Goal: Task Accomplishment & Management: Complete application form

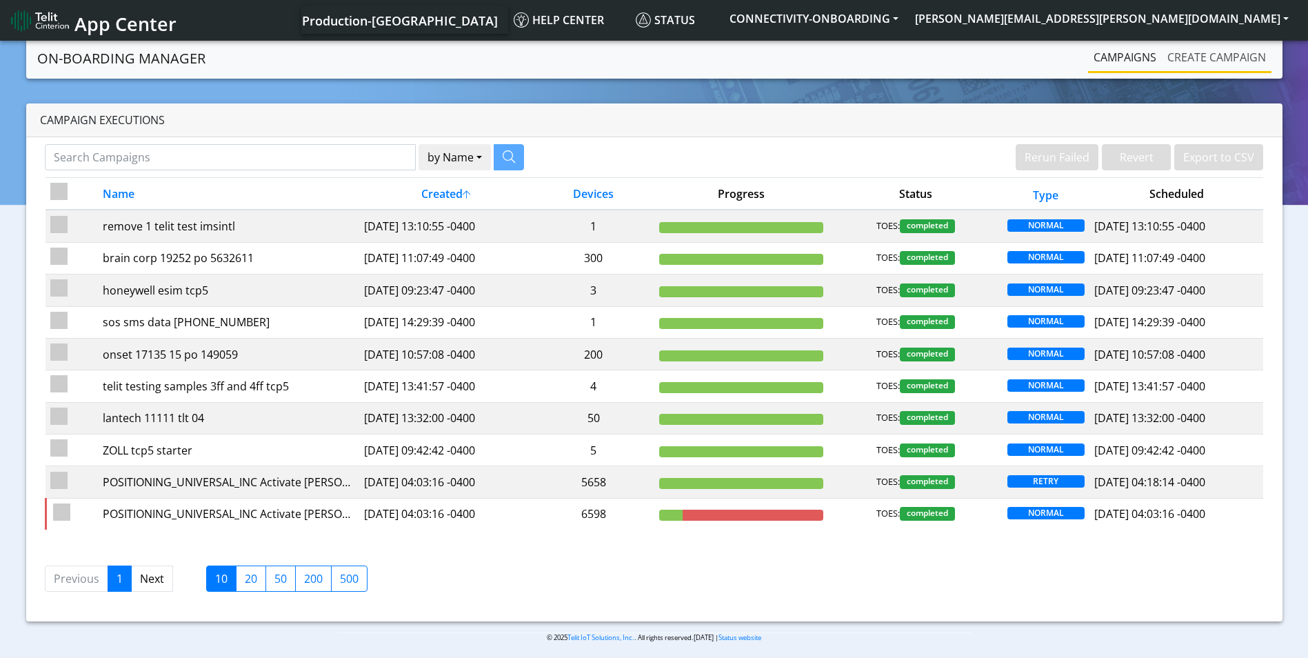
click at [1206, 57] on link "Create campaign" at bounding box center [1217, 57] width 110 height 28
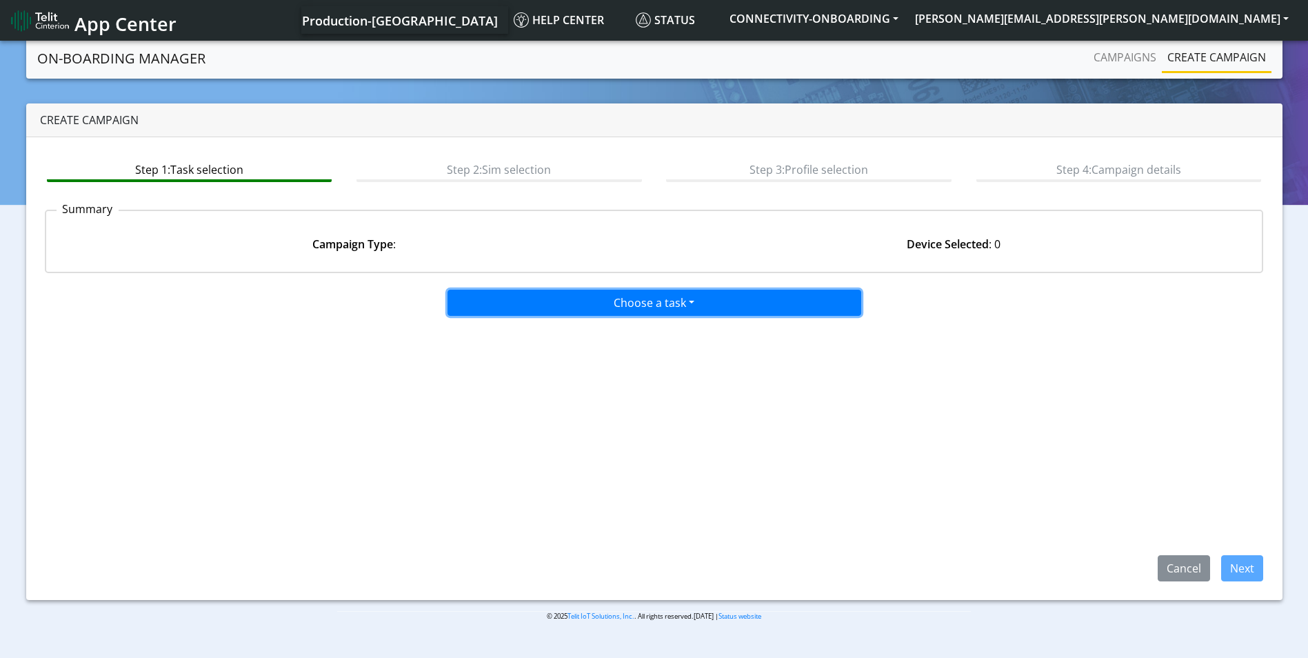
drag, startPoint x: 712, startPoint y: 296, endPoint x: 590, endPoint y: 328, distance: 125.6
click at [711, 296] on button "Choose a task" at bounding box center [654, 303] width 414 height 26
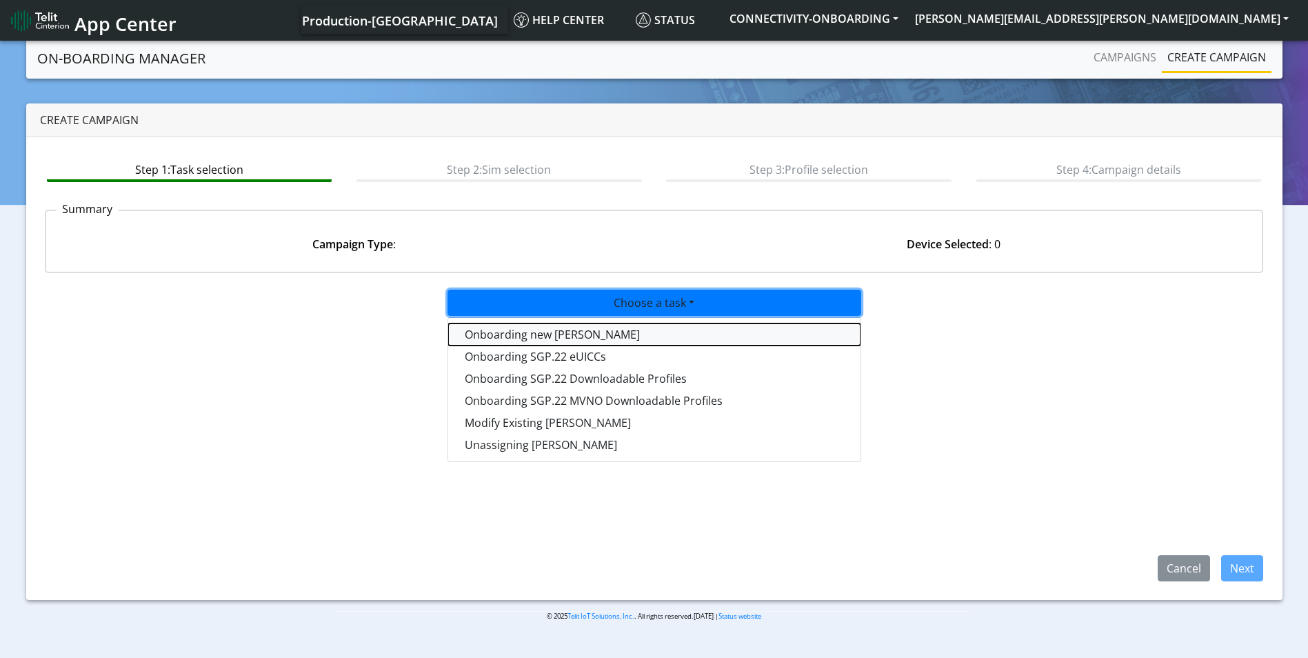
click at [567, 329] on tasktoes-dropdown "Onboarding new [PERSON_NAME]" at bounding box center [654, 334] width 412 height 22
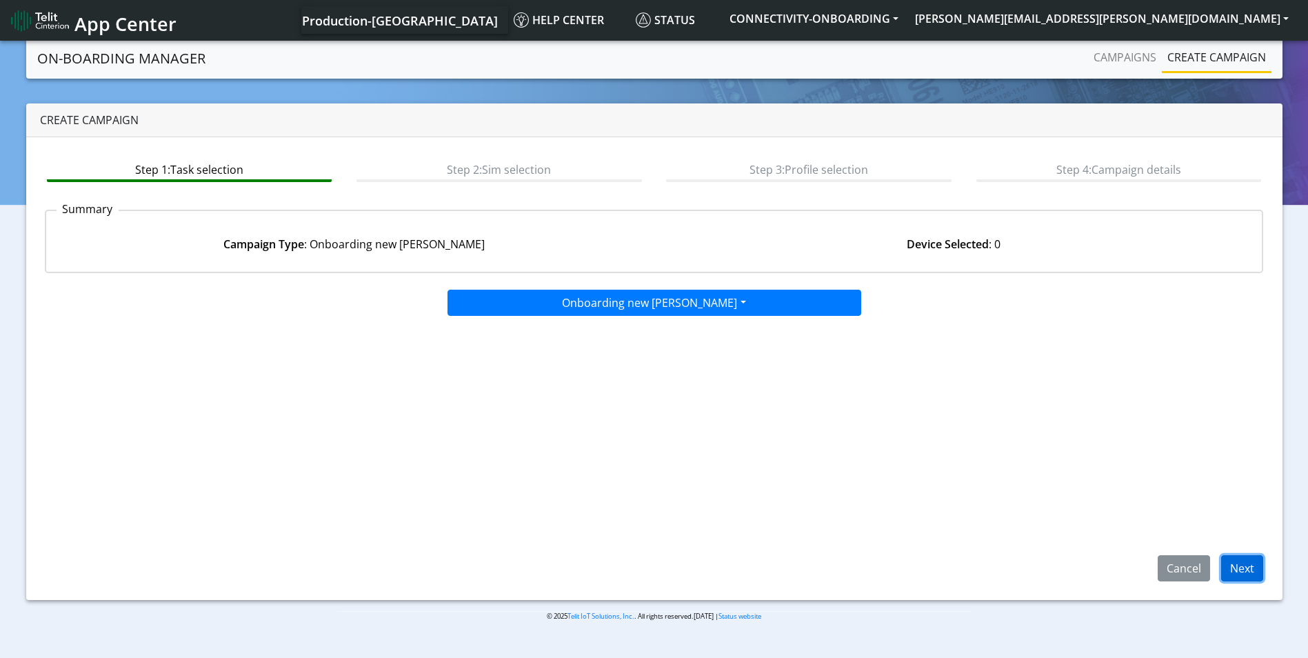
click at [1230, 567] on button "Next" at bounding box center [1242, 568] width 42 height 26
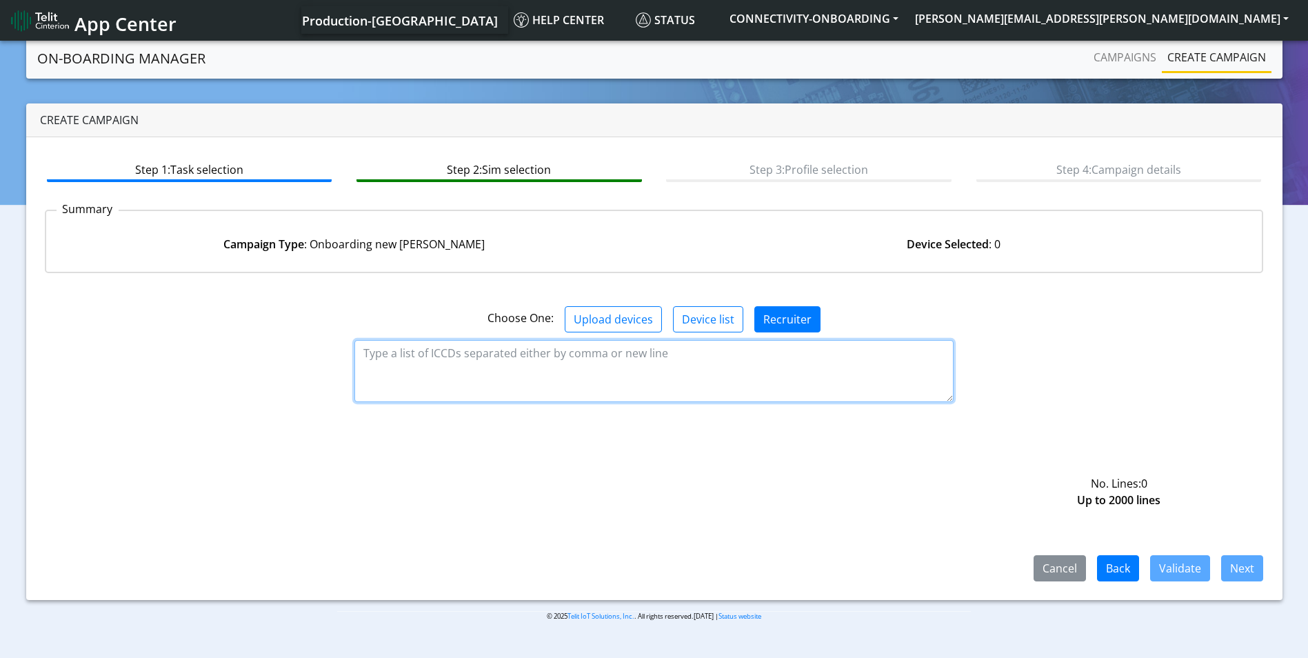
click at [581, 363] on textarea at bounding box center [653, 371] width 599 height 62
paste textarea "89358151000031911285"
type textarea "89358151000031911285"
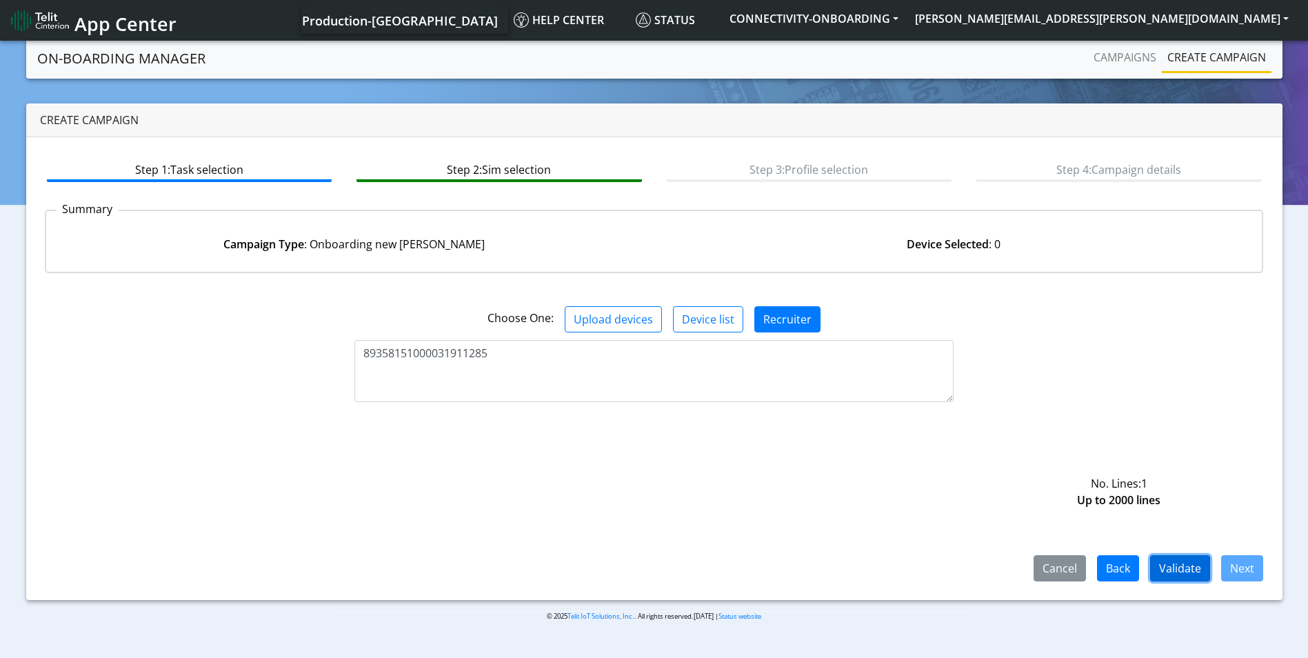
click at [1162, 572] on button "Validate" at bounding box center [1180, 568] width 60 height 26
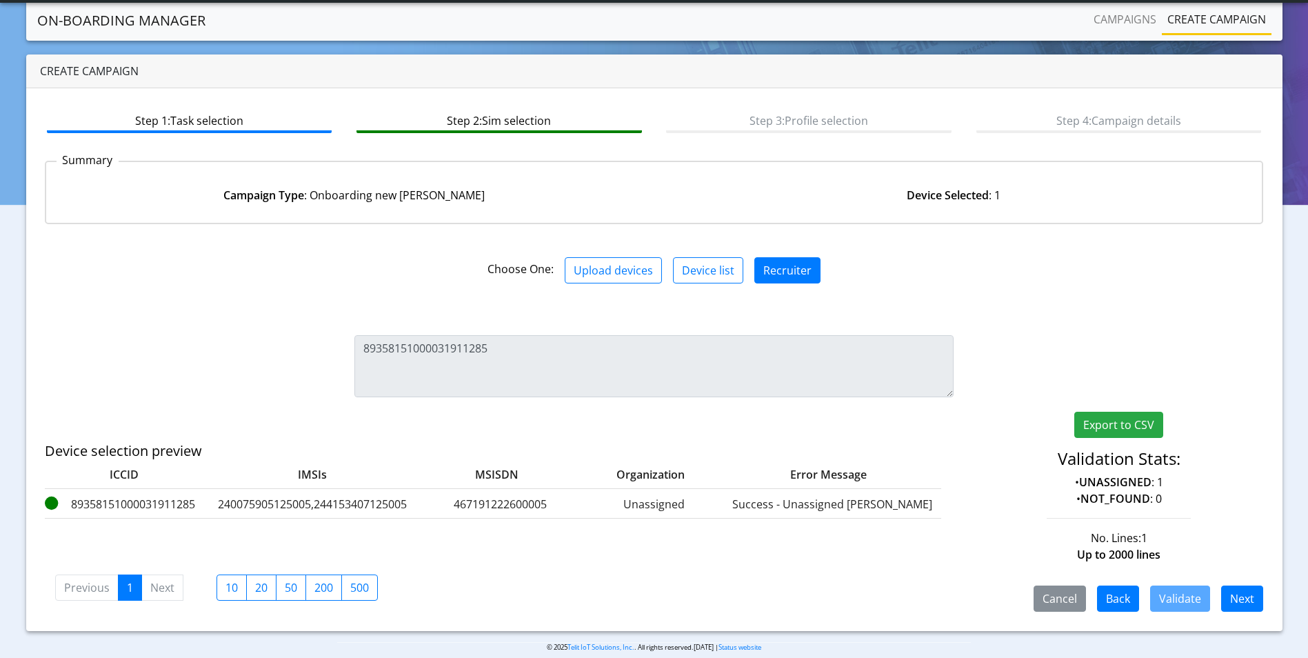
scroll to position [27, 0]
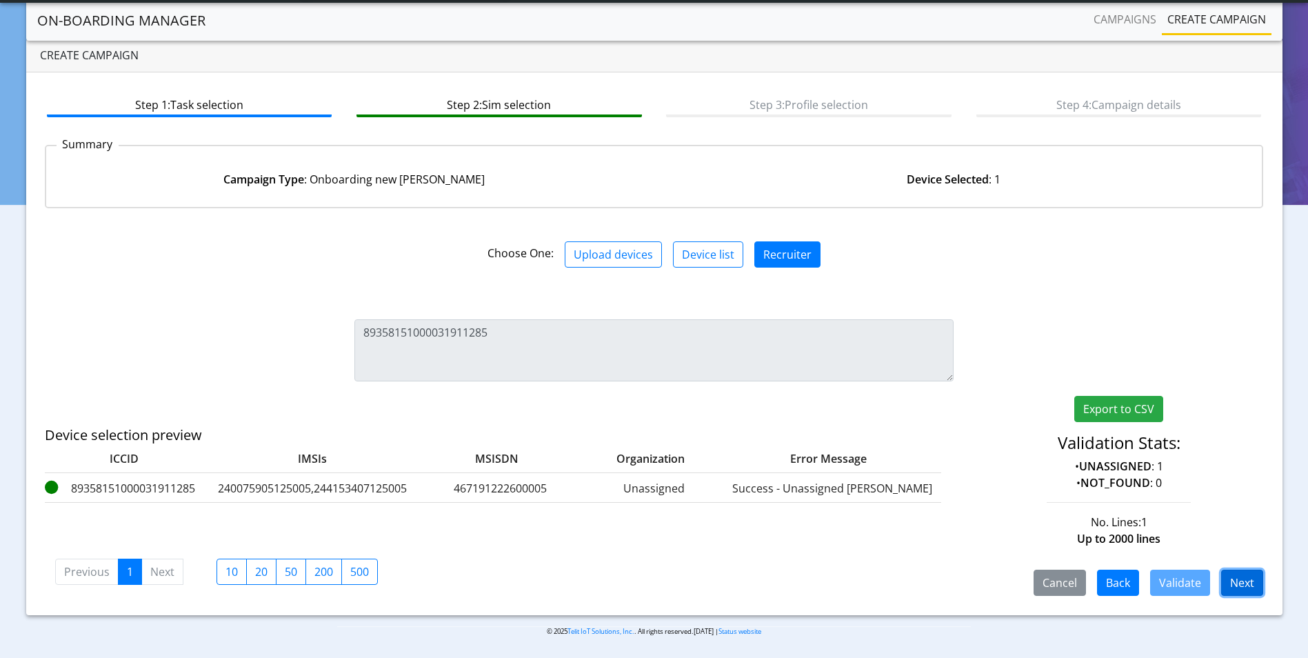
click at [1240, 581] on button "Next" at bounding box center [1242, 583] width 42 height 26
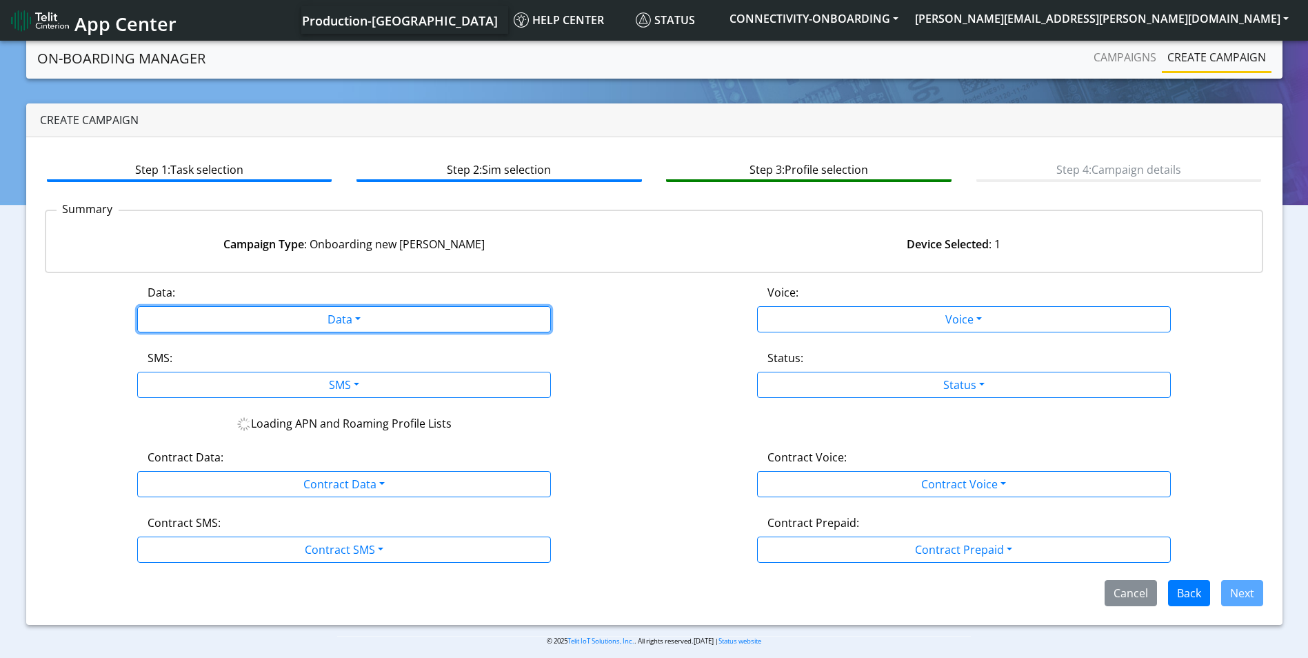
drag, startPoint x: 360, startPoint y: 317, endPoint x: 255, endPoint y: 352, distance: 110.3
click at [359, 318] on button "Data" at bounding box center [344, 319] width 414 height 26
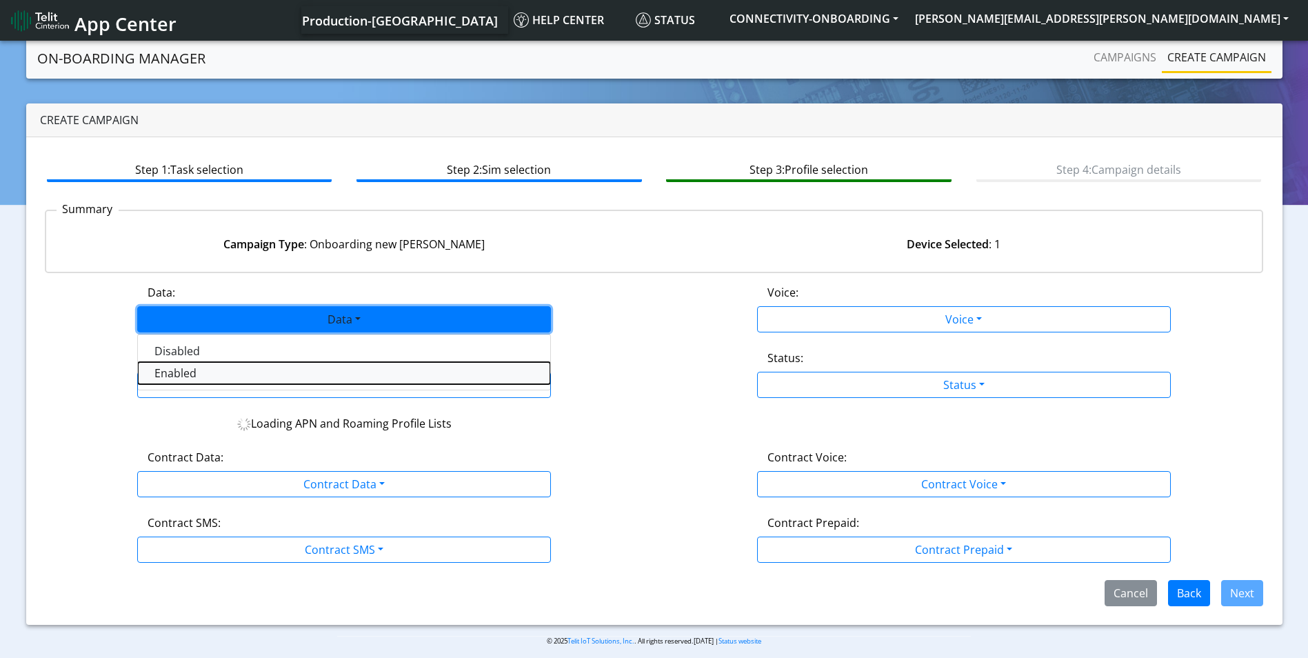
click at [221, 370] on button "Enabled" at bounding box center [344, 373] width 412 height 22
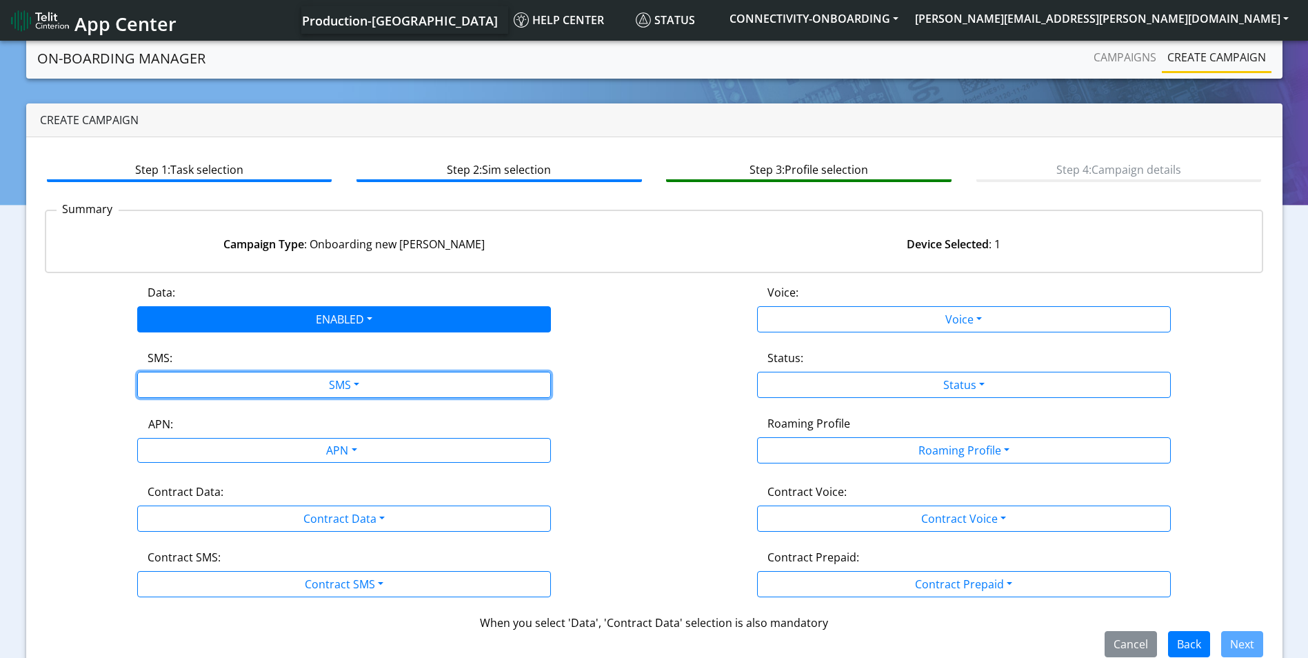
drag, startPoint x: 348, startPoint y: 374, endPoint x: 282, endPoint y: 417, distance: 78.2
click at [348, 374] on button "SMS" at bounding box center [344, 385] width 414 height 26
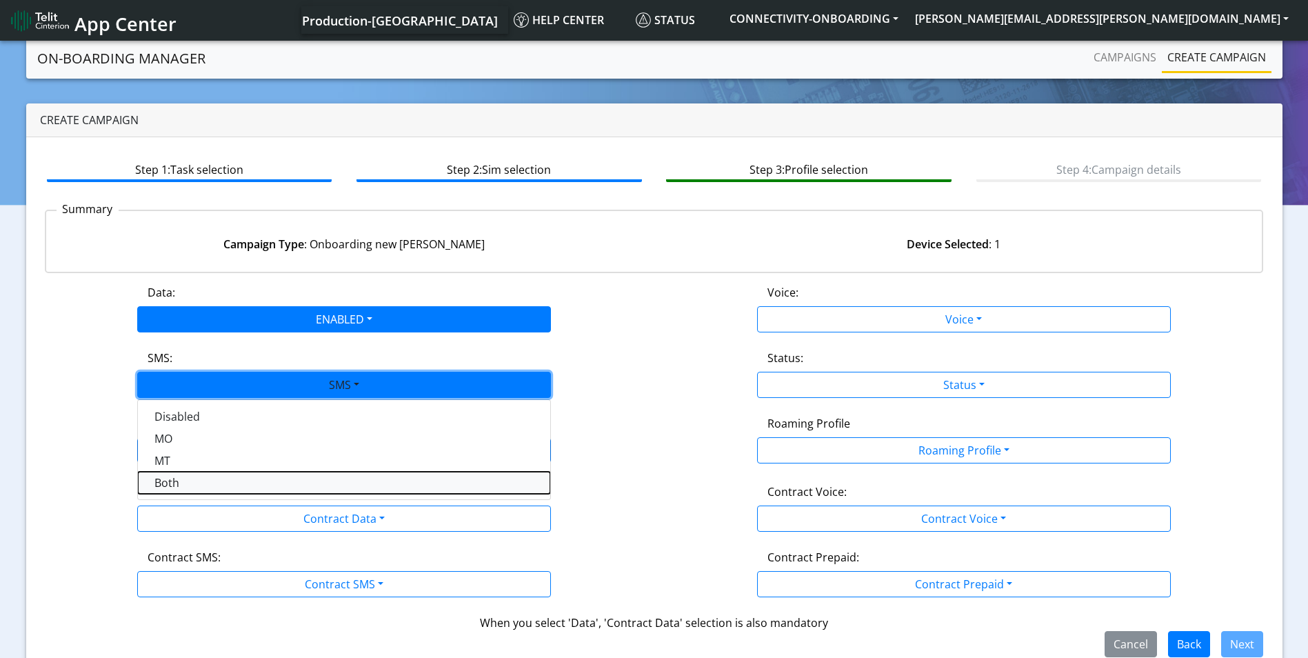
click at [219, 484] on button "Both" at bounding box center [344, 483] width 412 height 22
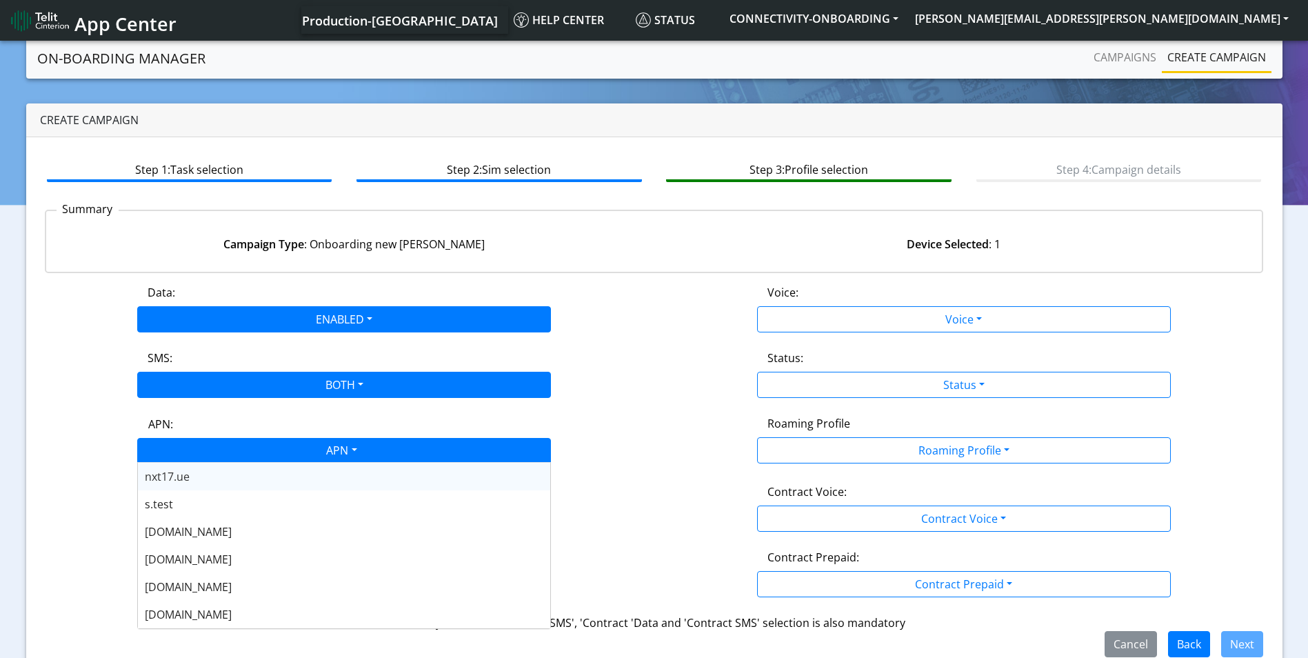
drag, startPoint x: 364, startPoint y: 445, endPoint x: 357, endPoint y: 455, distance: 11.9
click at [364, 446] on div "APN" at bounding box center [340, 452] width 437 height 27
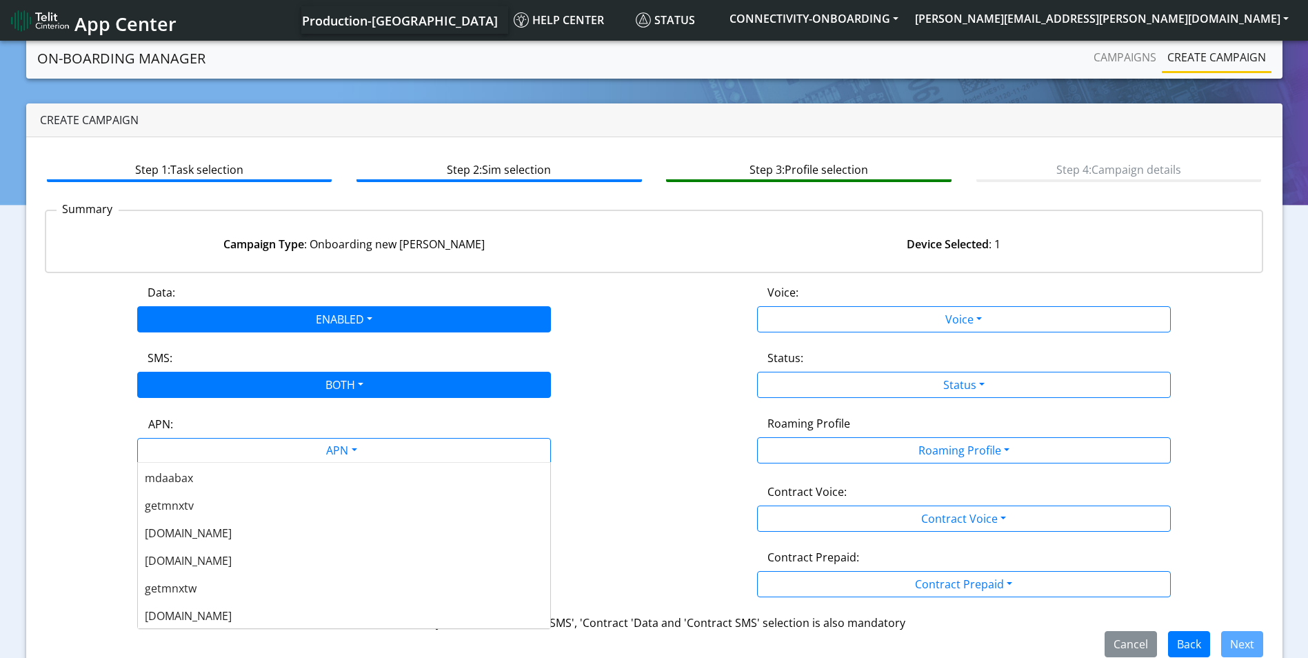
scroll to position [276, 0]
click at [233, 557] on div "[DOMAIN_NAME]" at bounding box center [344, 559] width 412 height 28
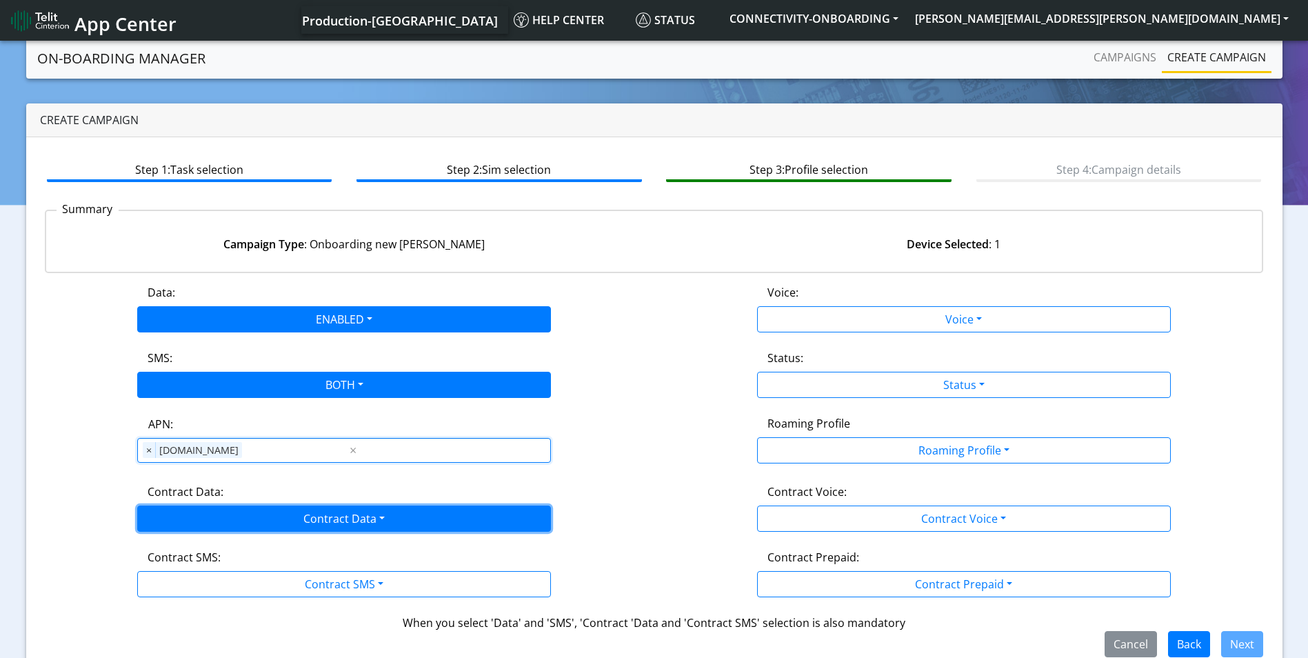
click at [357, 518] on button "Contract Data" at bounding box center [344, 518] width 414 height 26
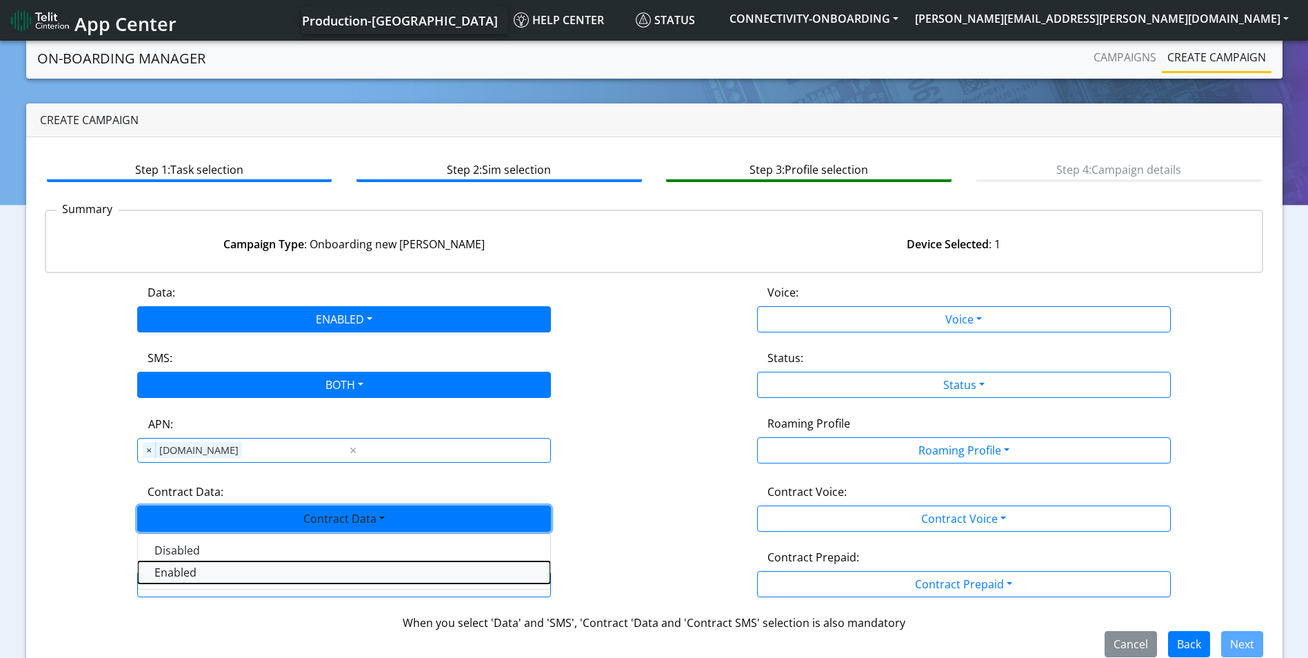
drag, startPoint x: 235, startPoint y: 563, endPoint x: 318, endPoint y: 581, distance: 84.7
click at [236, 563] on Dataenabled-dropdown "Enabled" at bounding box center [344, 572] width 412 height 22
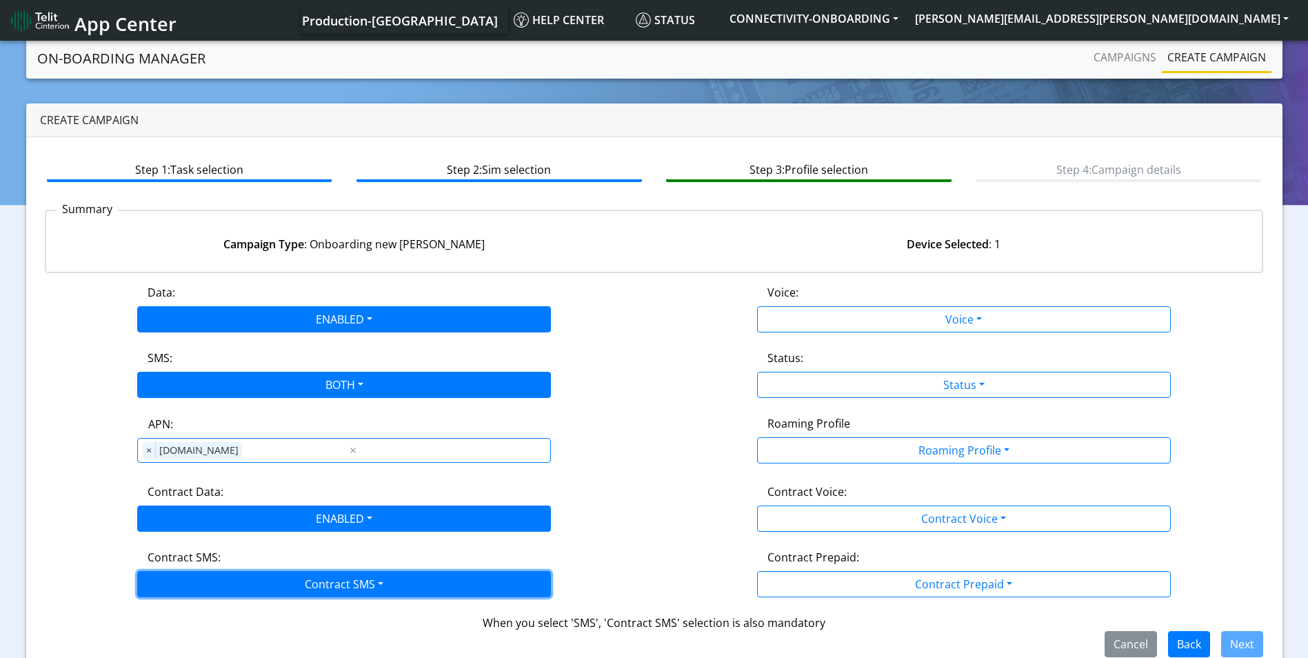
click at [321, 581] on button "Contract SMS" at bounding box center [344, 584] width 414 height 26
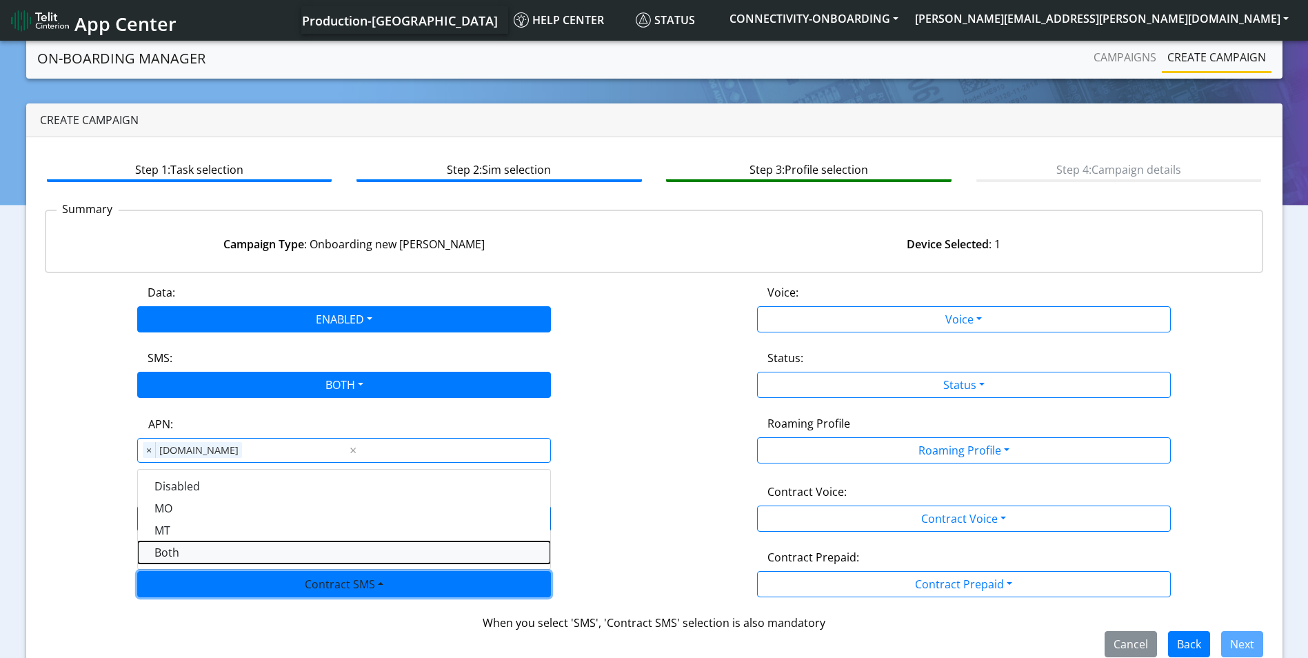
click at [177, 554] on SMSboth-dropdown "Both" at bounding box center [344, 552] width 412 height 22
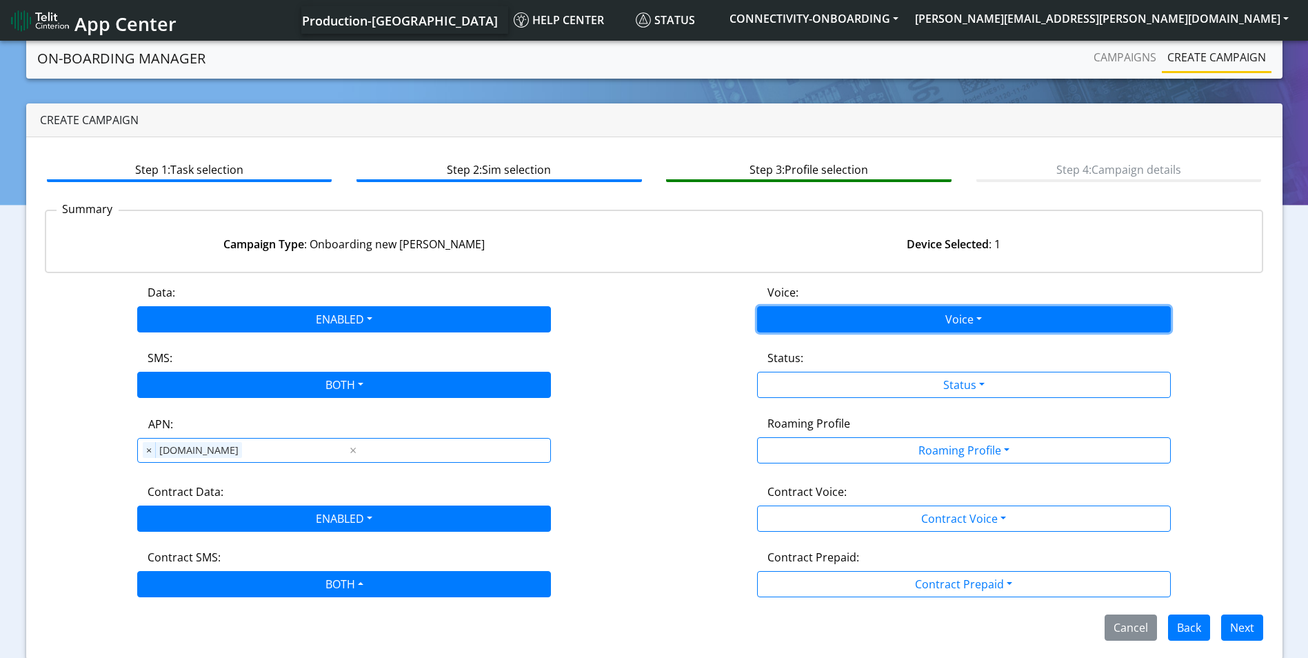
click at [1003, 329] on button "Voice" at bounding box center [964, 319] width 414 height 26
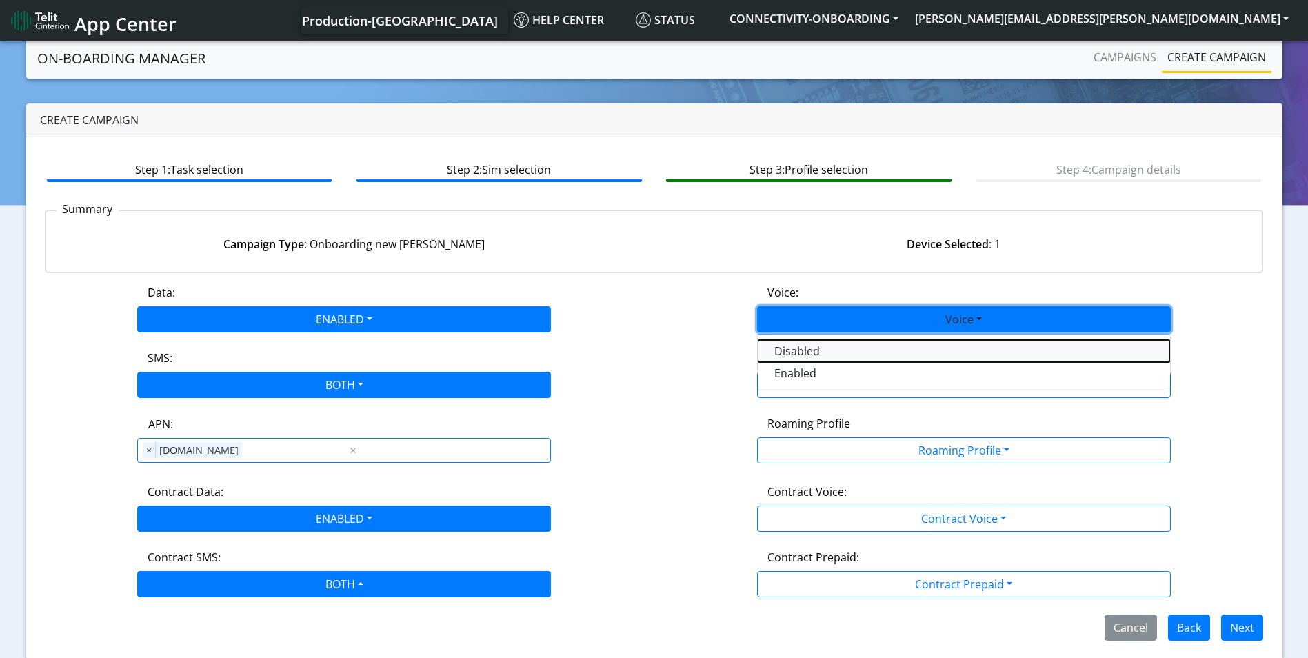
click at [854, 349] on button "Disabled" at bounding box center [964, 351] width 412 height 22
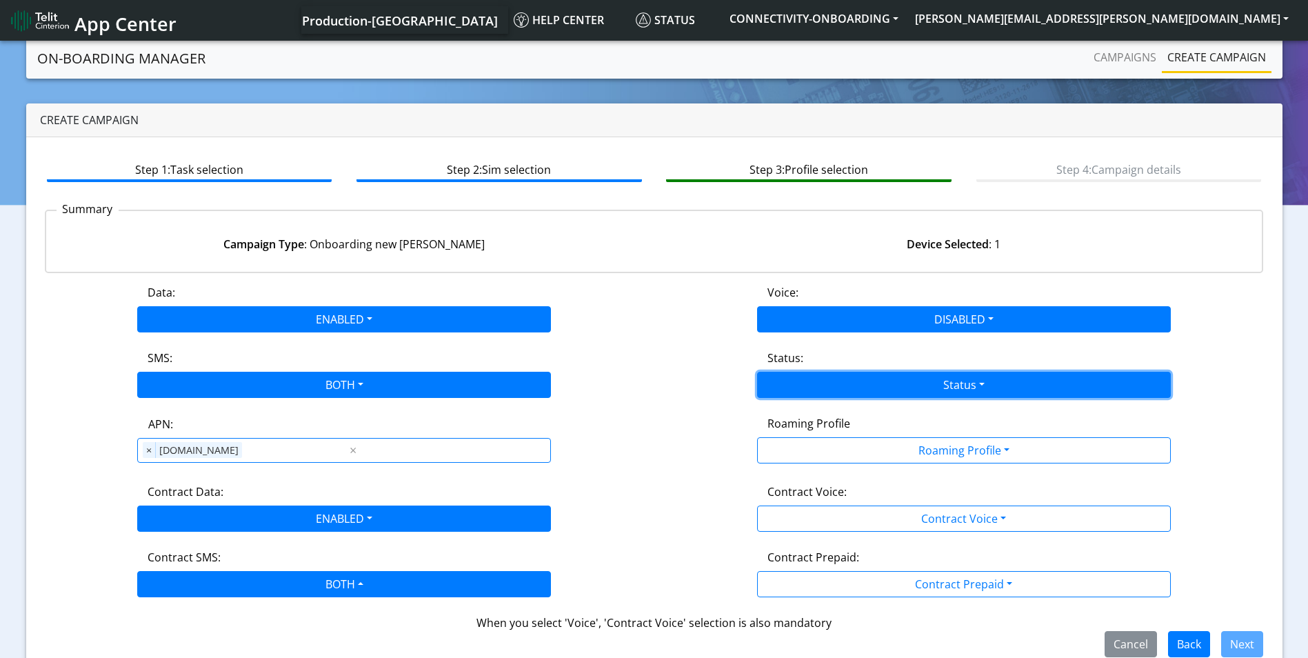
click at [941, 378] on button "Status" at bounding box center [964, 385] width 414 height 26
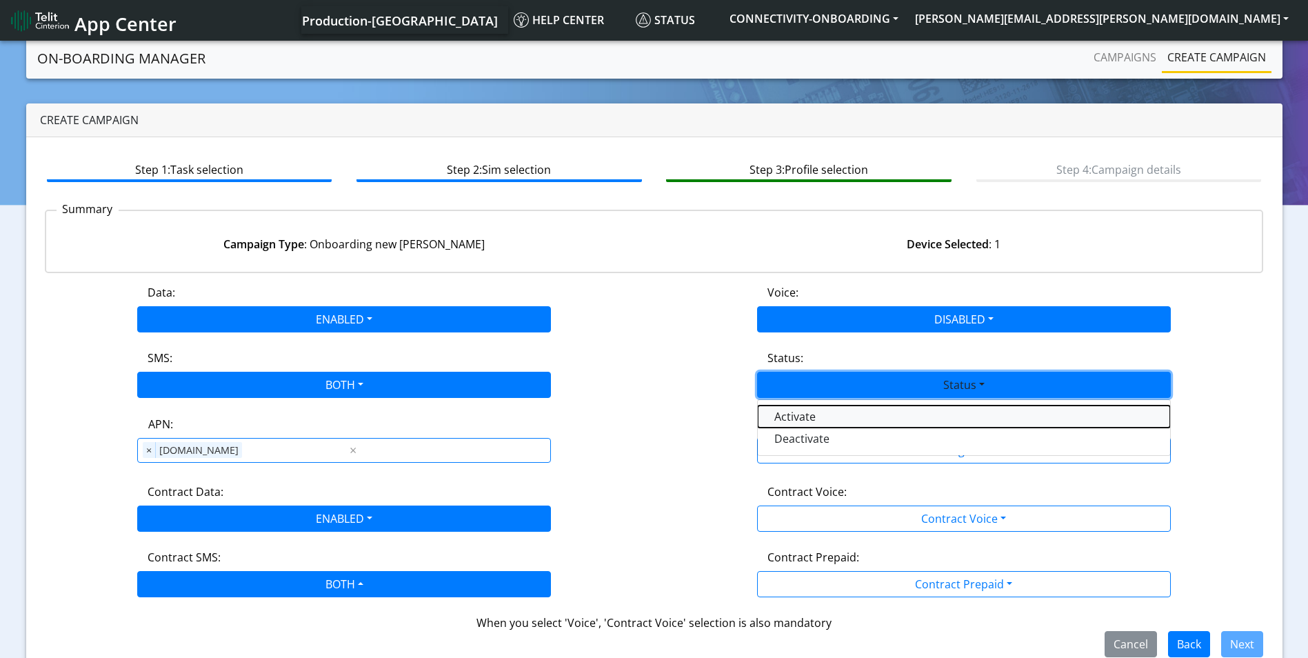
click at [842, 408] on button "Activate" at bounding box center [964, 416] width 412 height 22
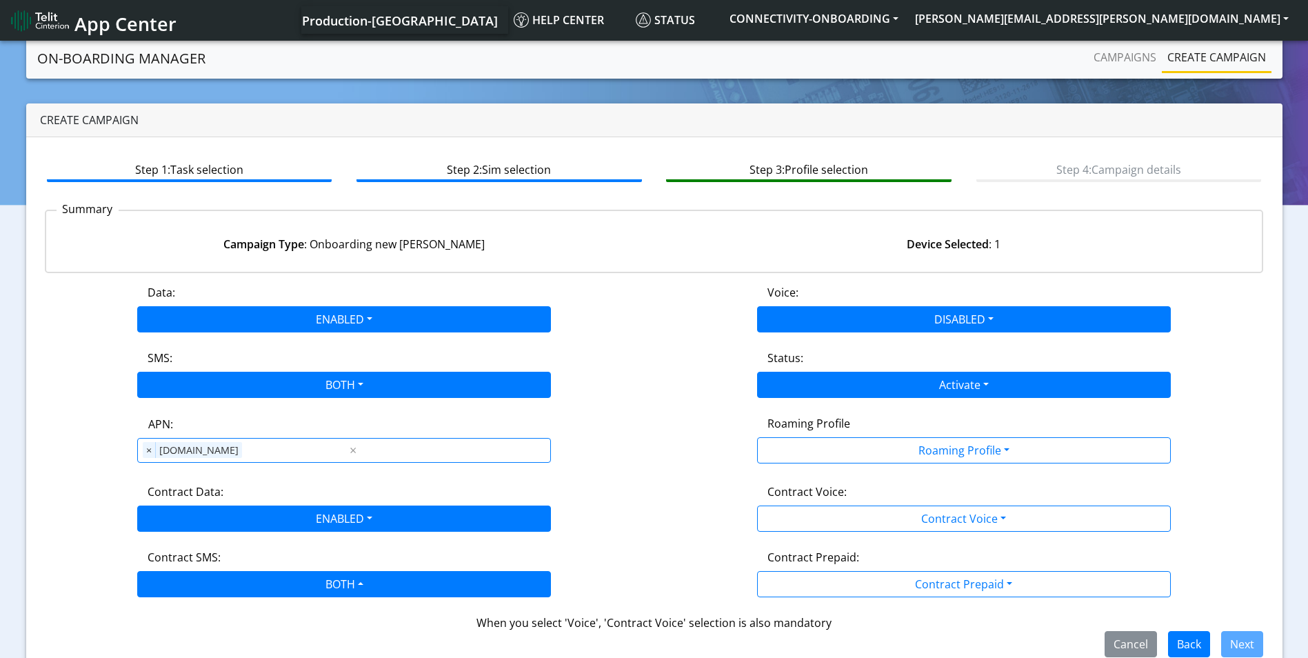
click at [912, 429] on div "Roaming Profile" at bounding box center [963, 426] width 413 height 22
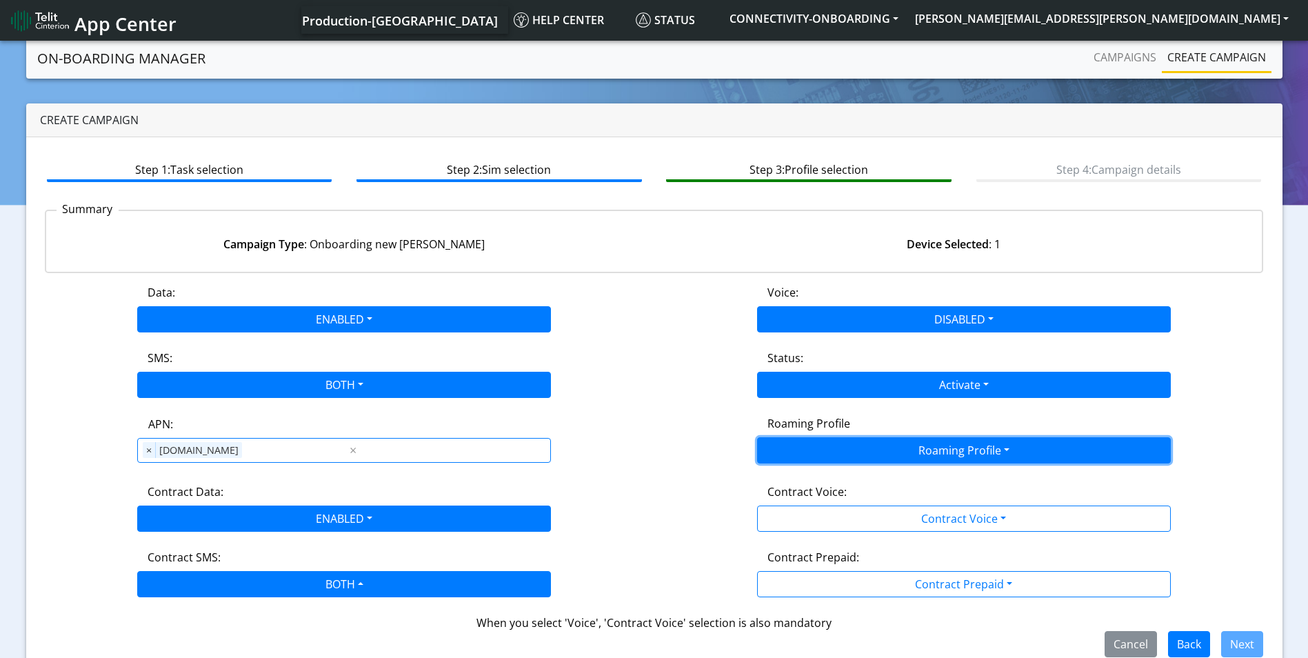
click at [922, 450] on button "Roaming Profile" at bounding box center [964, 450] width 414 height 26
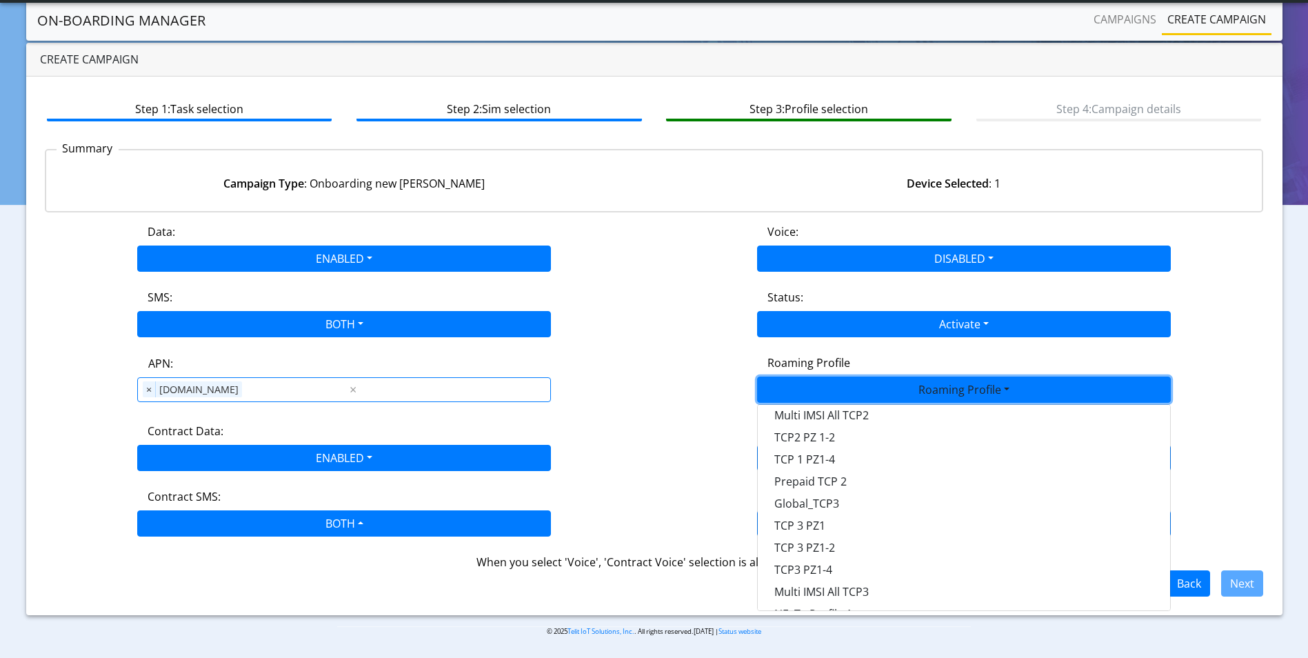
scroll to position [365, 0]
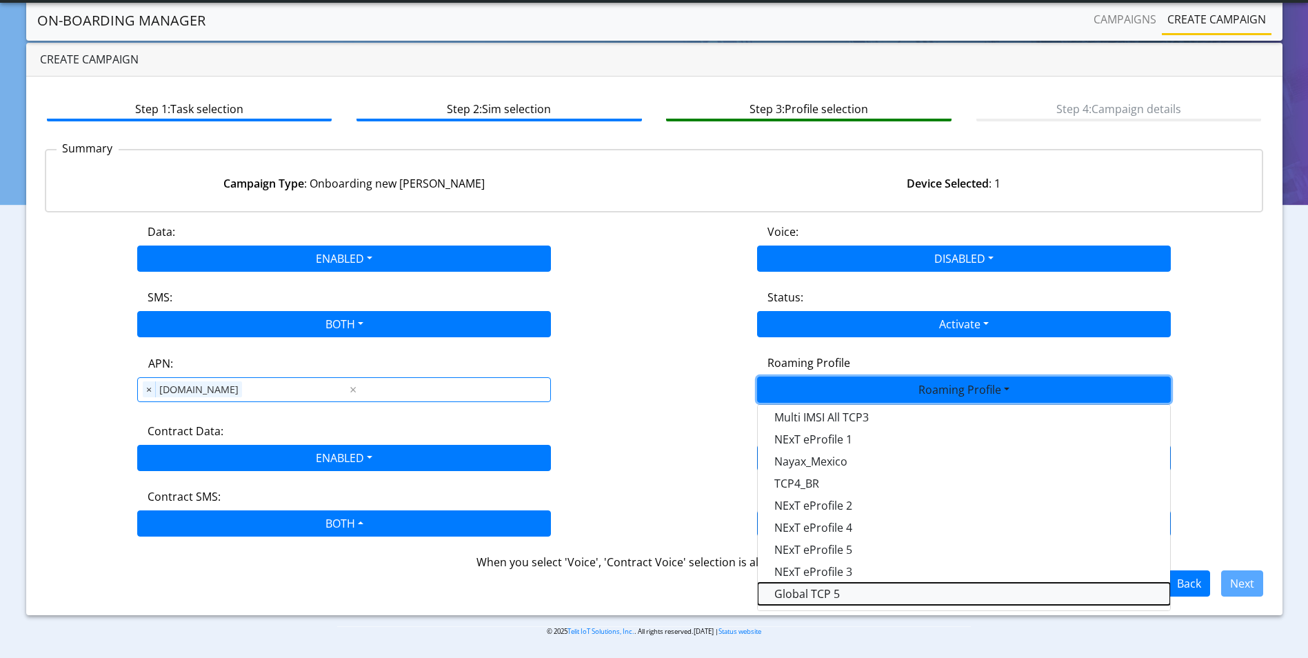
click at [814, 591] on Profile-dropdown "Global TCP 5" at bounding box center [964, 594] width 412 height 22
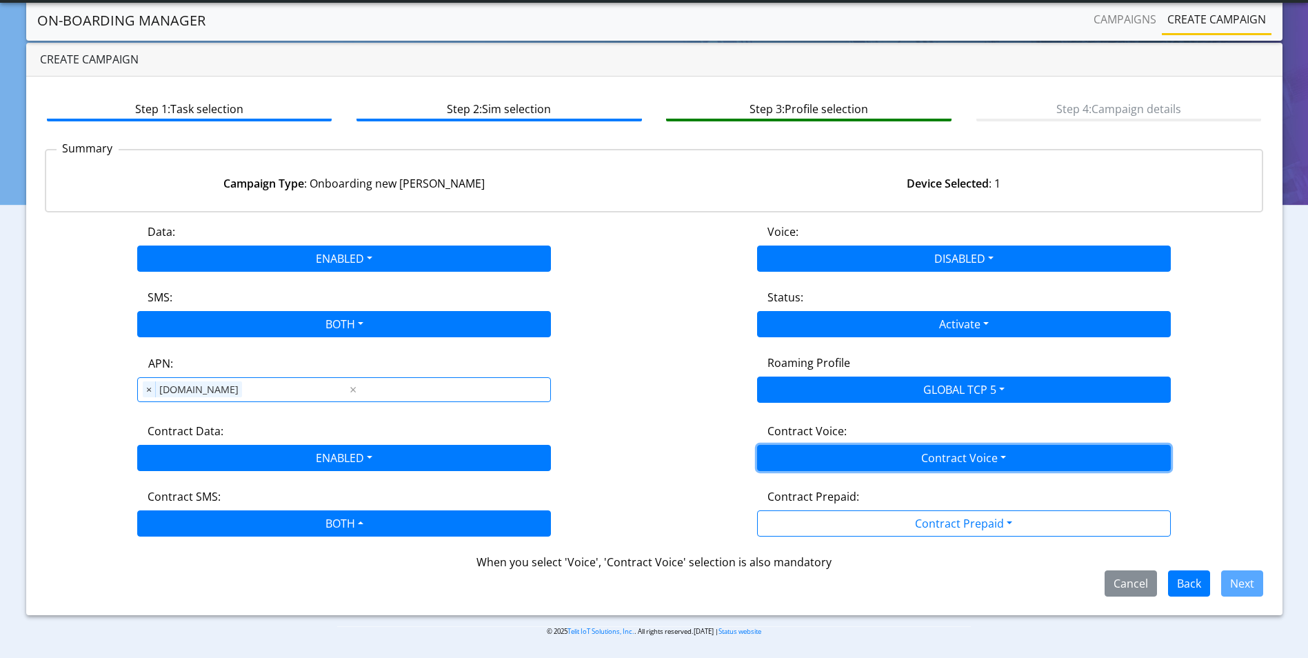
click at [918, 462] on button "Contract Voice" at bounding box center [964, 458] width 414 height 26
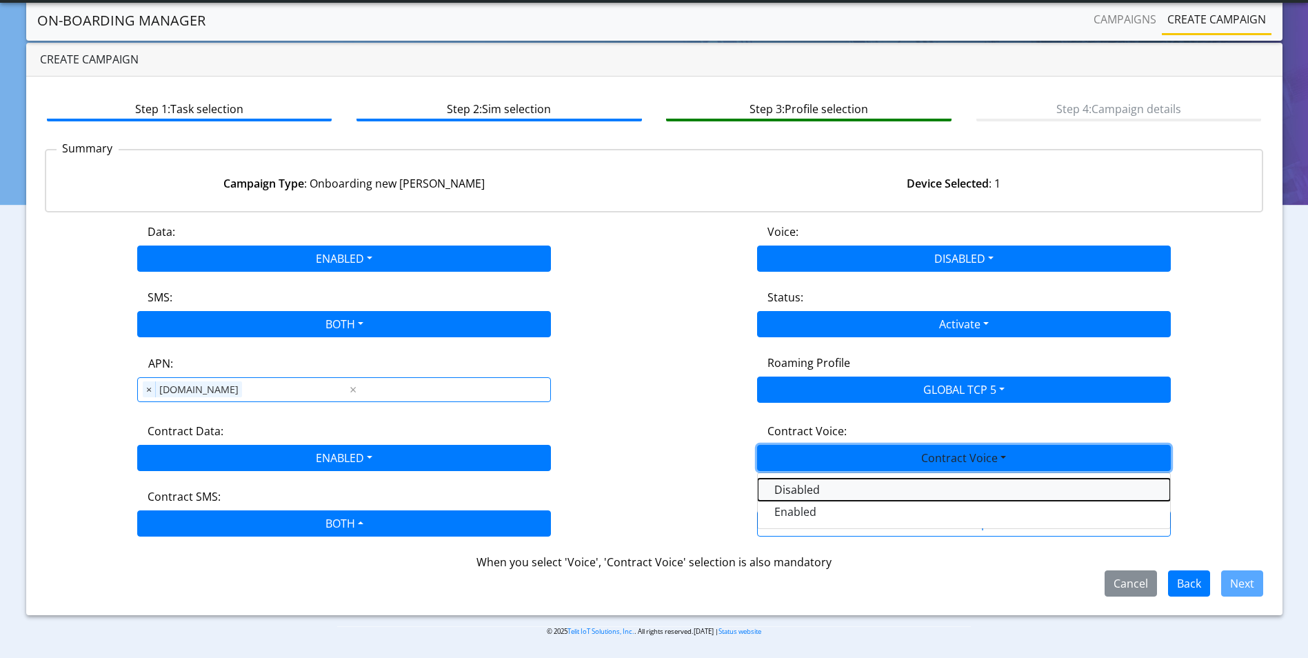
click at [827, 490] on Voicedisabled-dropdown "Disabled" at bounding box center [964, 490] width 412 height 22
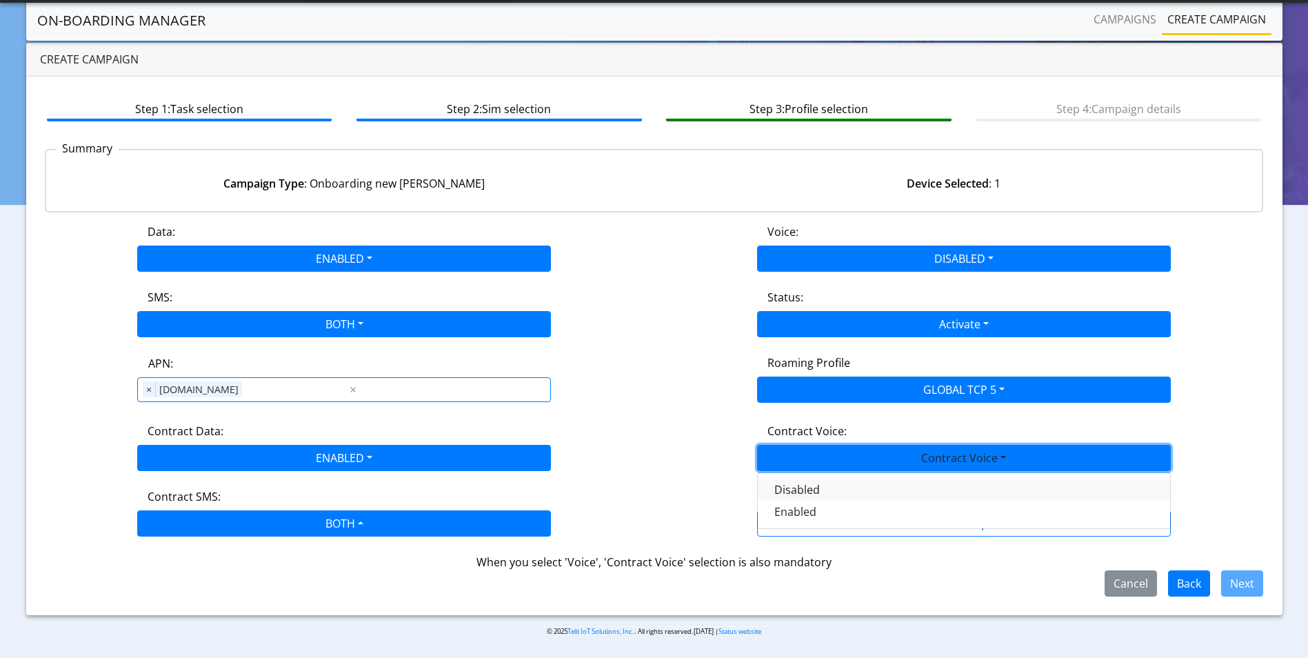
scroll to position [6, 0]
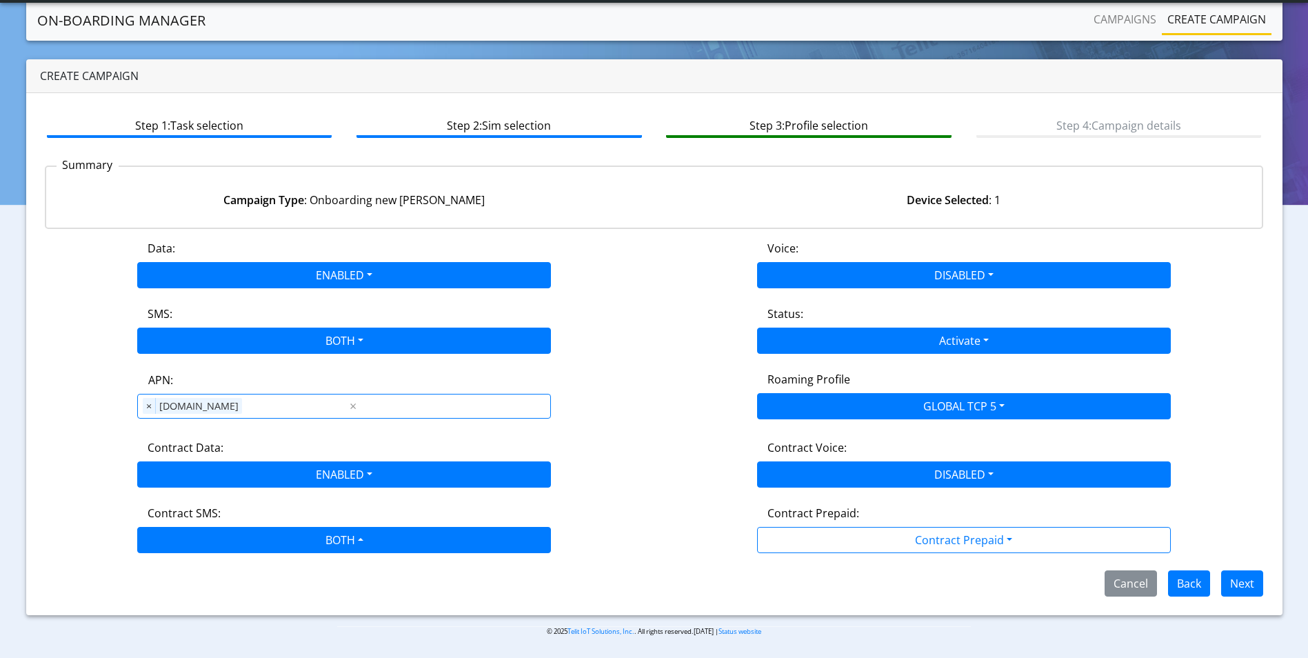
click at [885, 523] on div "Contract Prepaid:" at bounding box center [963, 516] width 413 height 22
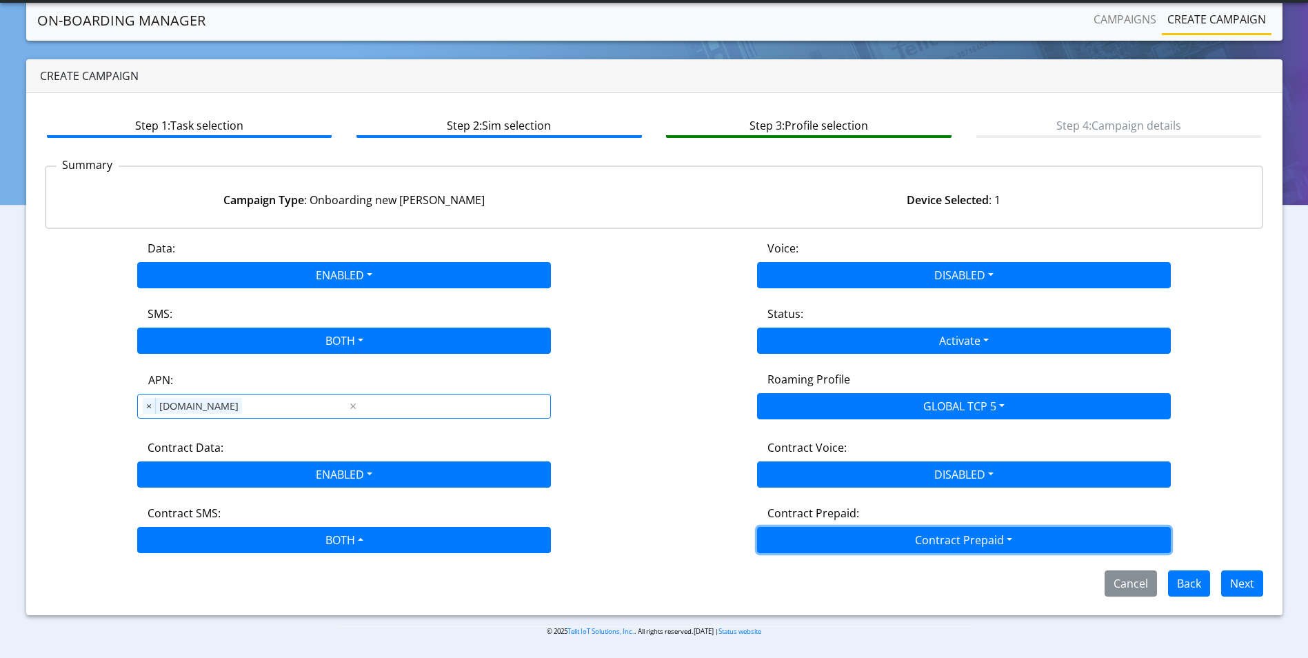
click at [880, 546] on button "Contract Prepaid" at bounding box center [964, 540] width 414 height 26
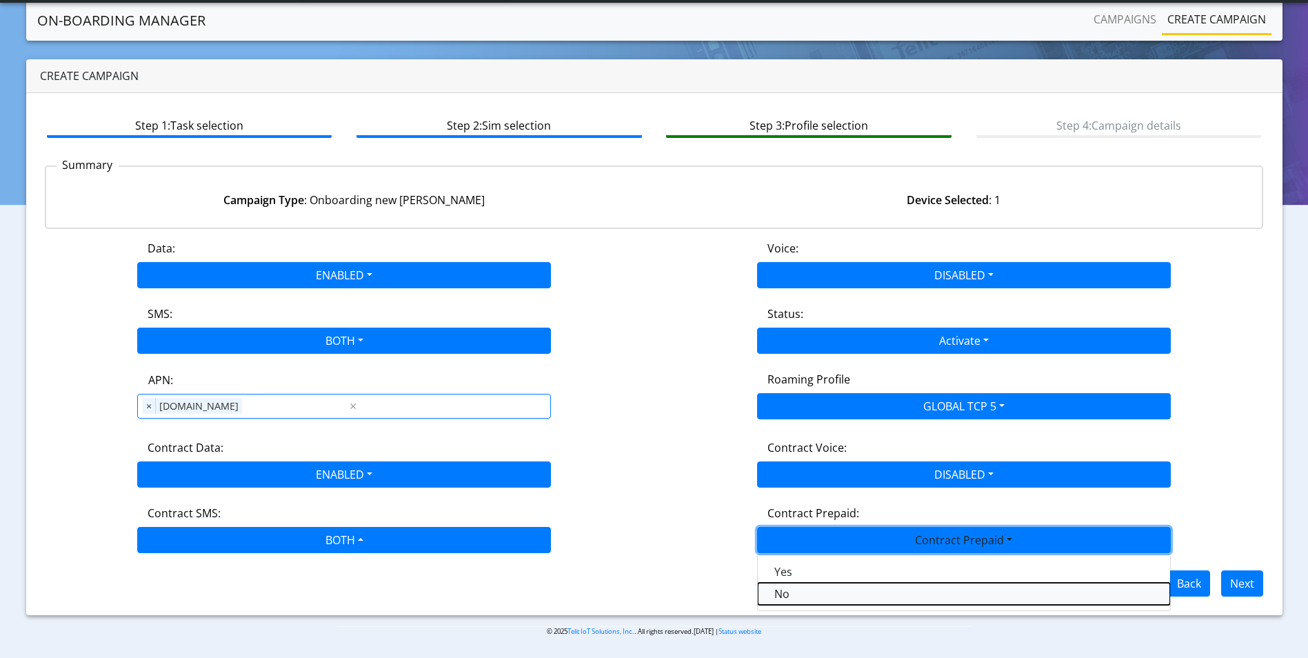
drag, startPoint x: 796, startPoint y: 596, endPoint x: 929, endPoint y: 591, distance: 132.5
click at [798, 596] on Prepaidnotprepaid-dropdown "No" at bounding box center [964, 594] width 412 height 22
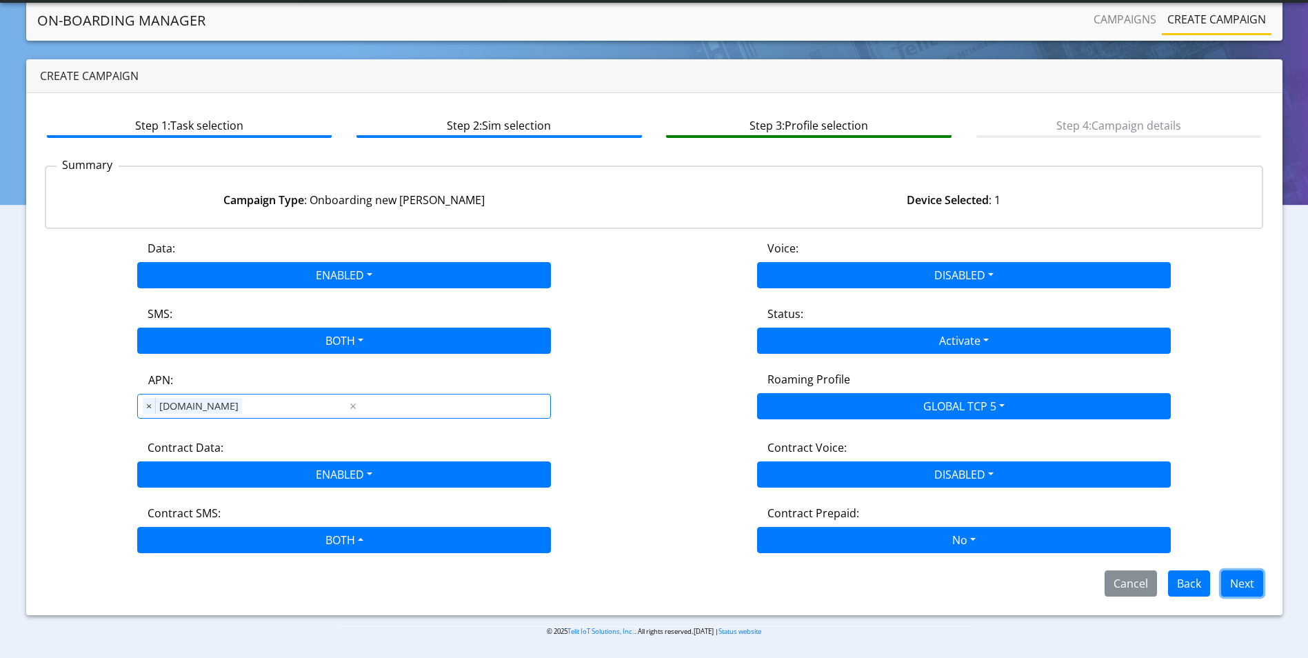
click at [1234, 585] on button "Next" at bounding box center [1242, 583] width 42 height 26
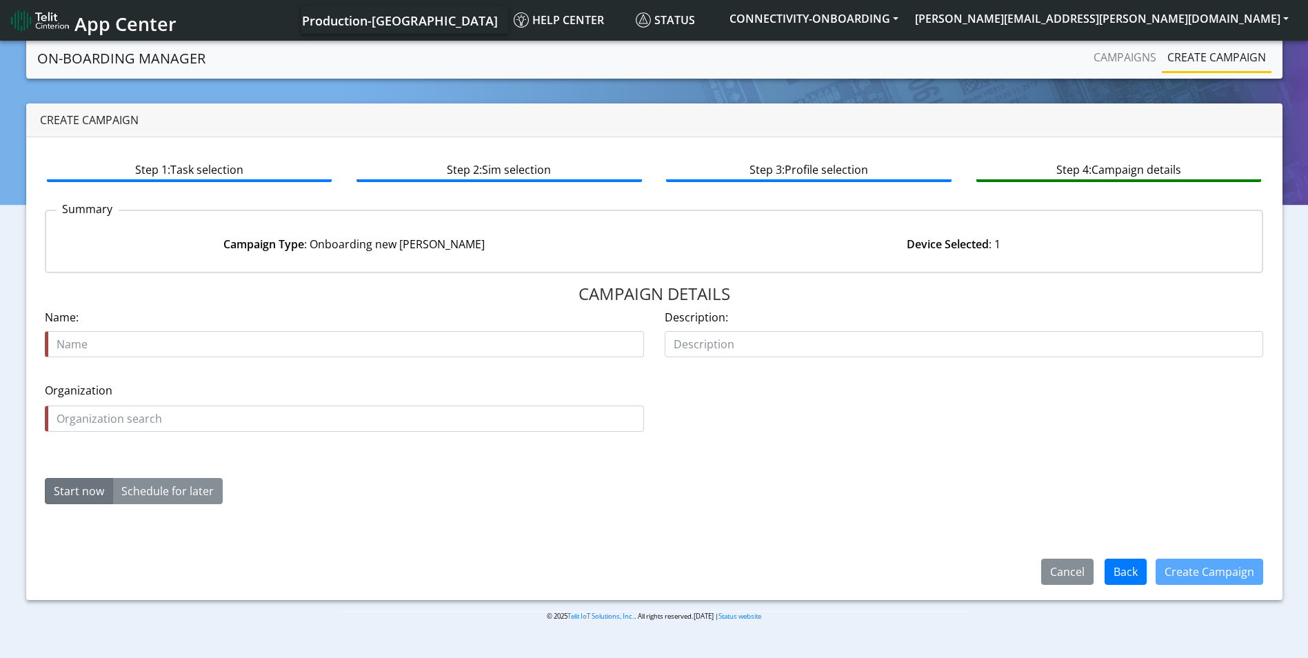
click at [110, 346] on input "text" at bounding box center [344, 344] width 599 height 26
type input "add 1 to demo org tcp5 starter"
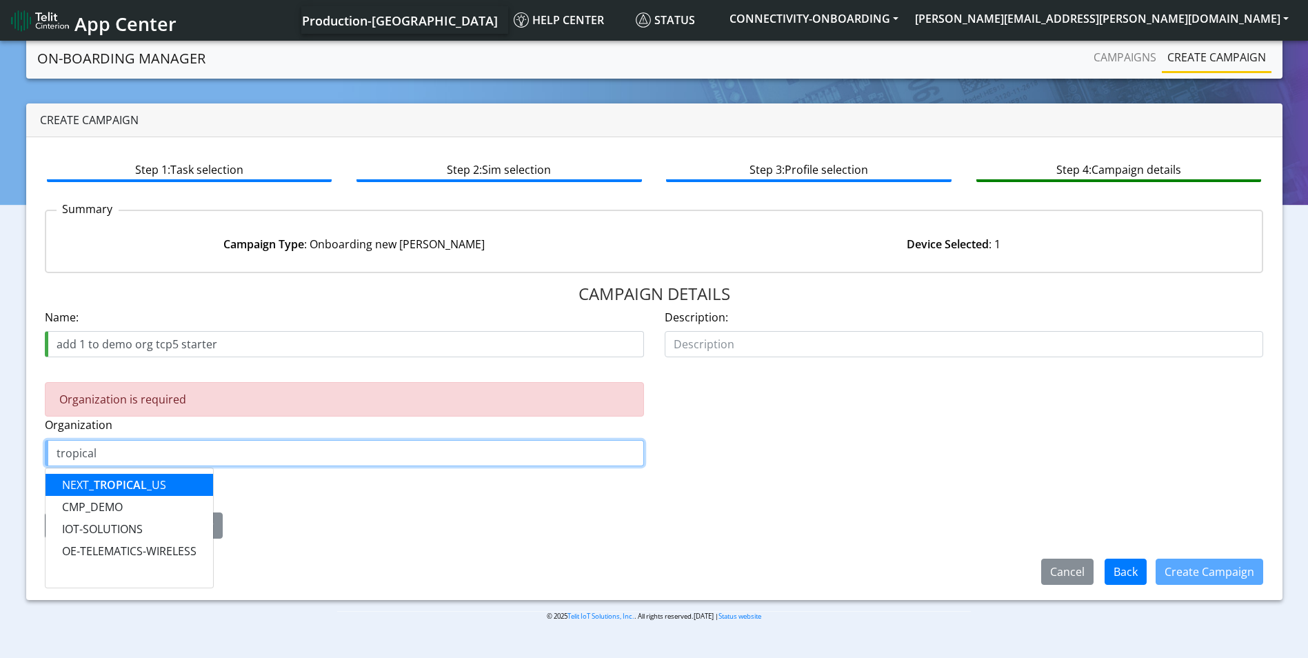
type input "tropical"
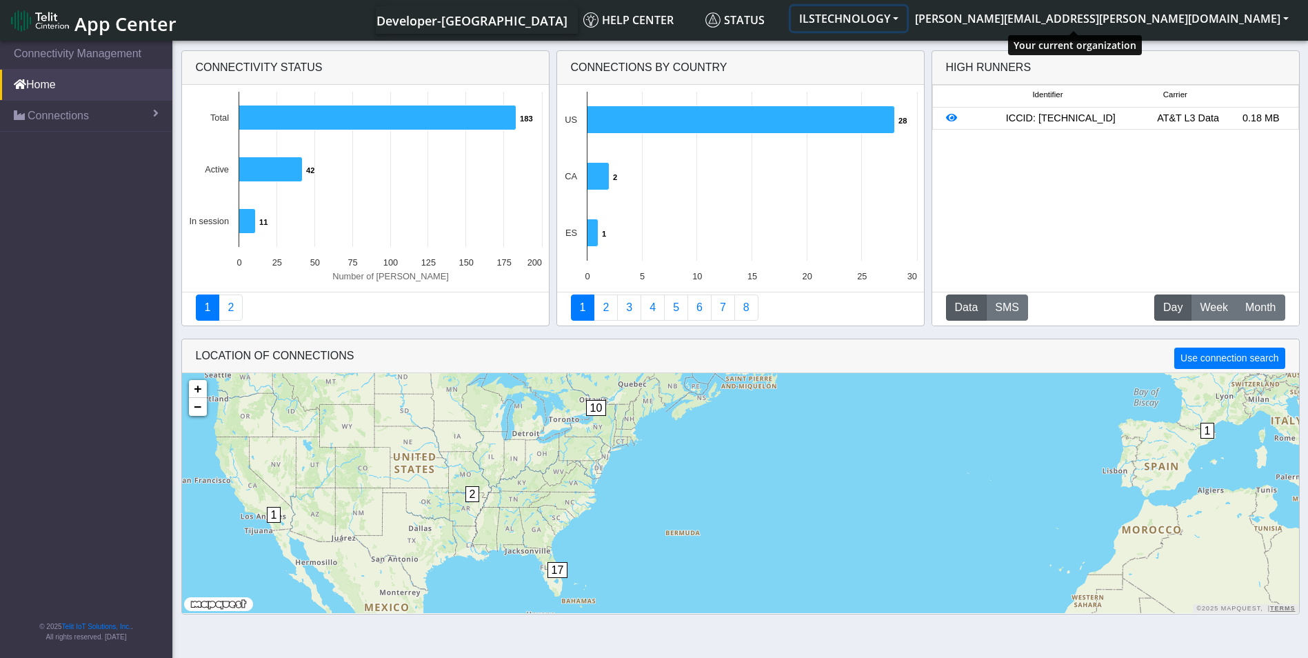
click at [907, 22] on button "ILSTECHNOLOGY" at bounding box center [849, 18] width 116 height 25
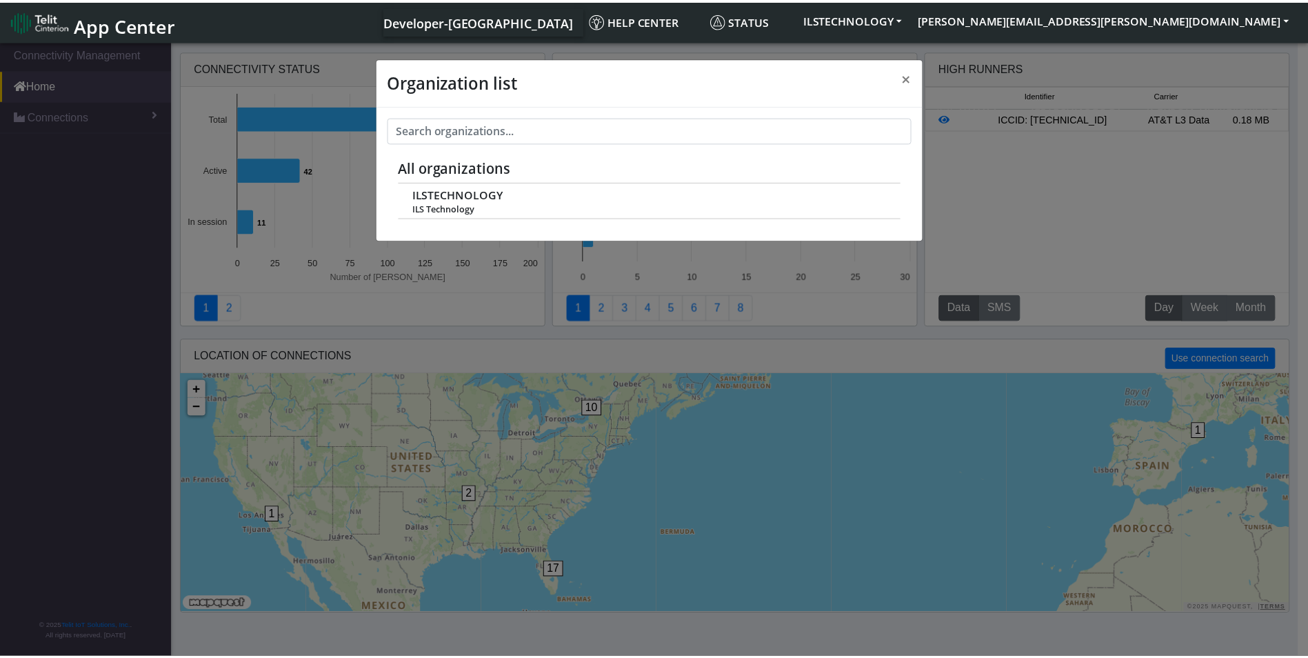
scroll to position [5, 0]
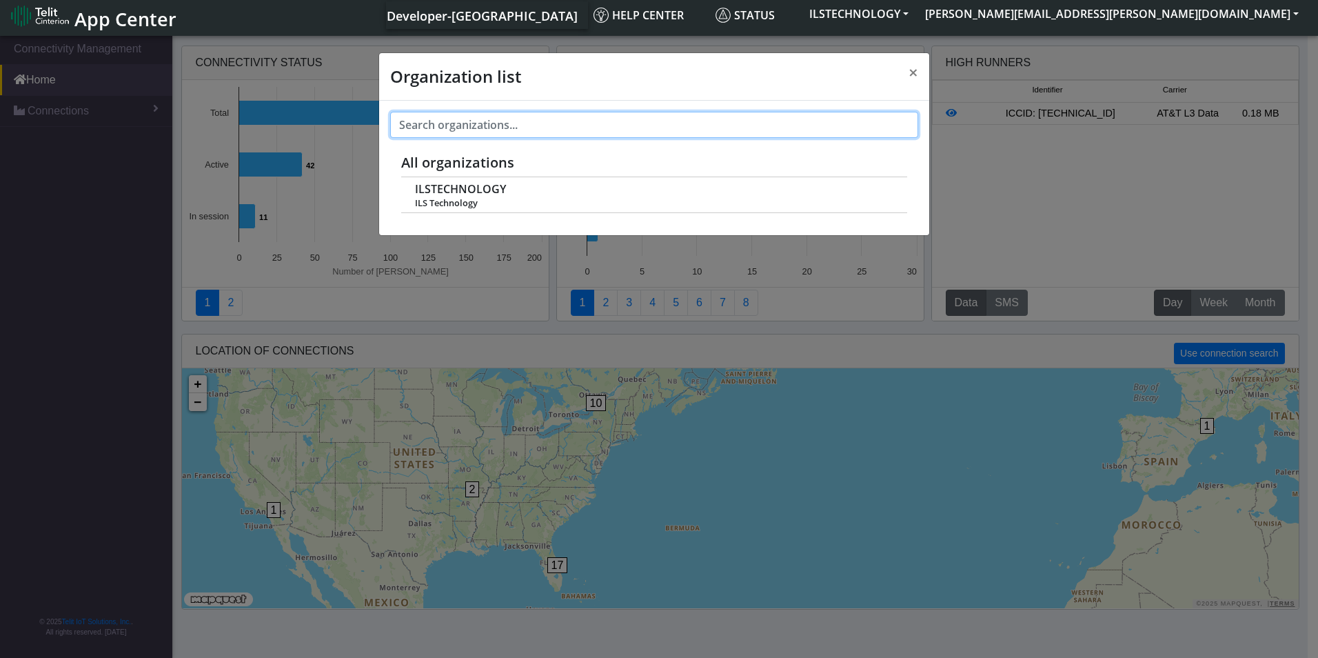
click at [570, 129] on input "text" at bounding box center [654, 125] width 528 height 26
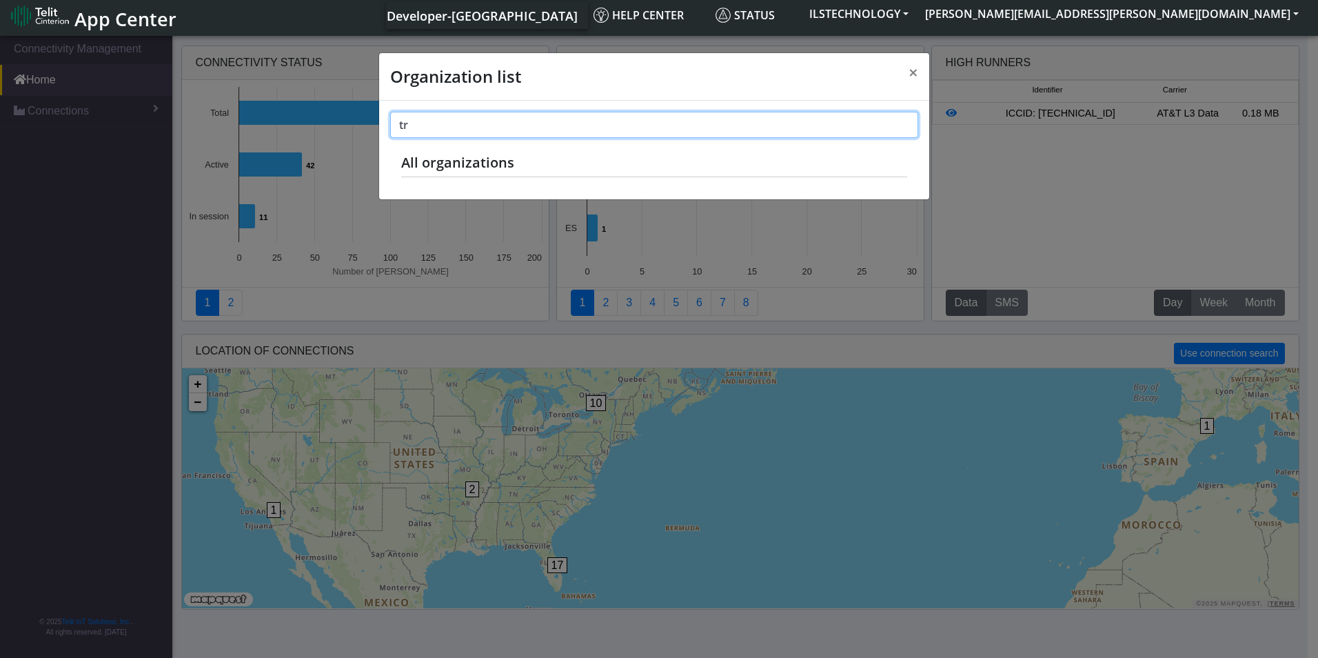
type input "t"
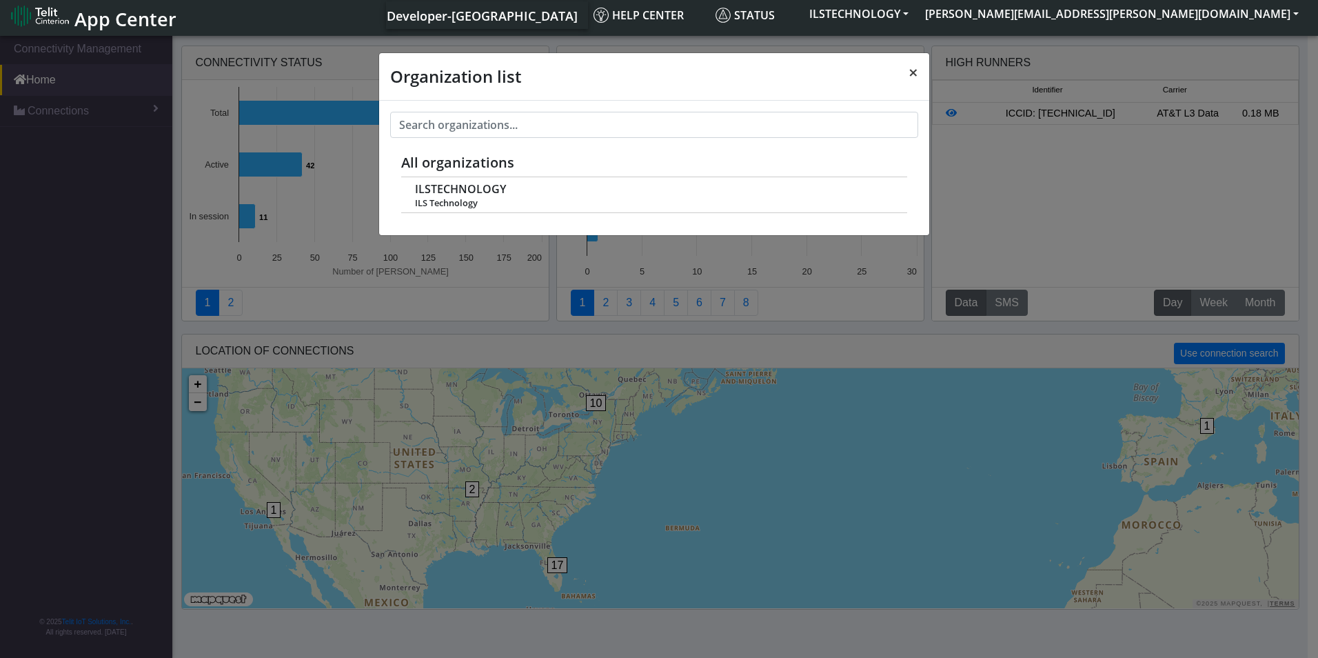
click at [918, 73] on span "×" at bounding box center [914, 72] width 10 height 23
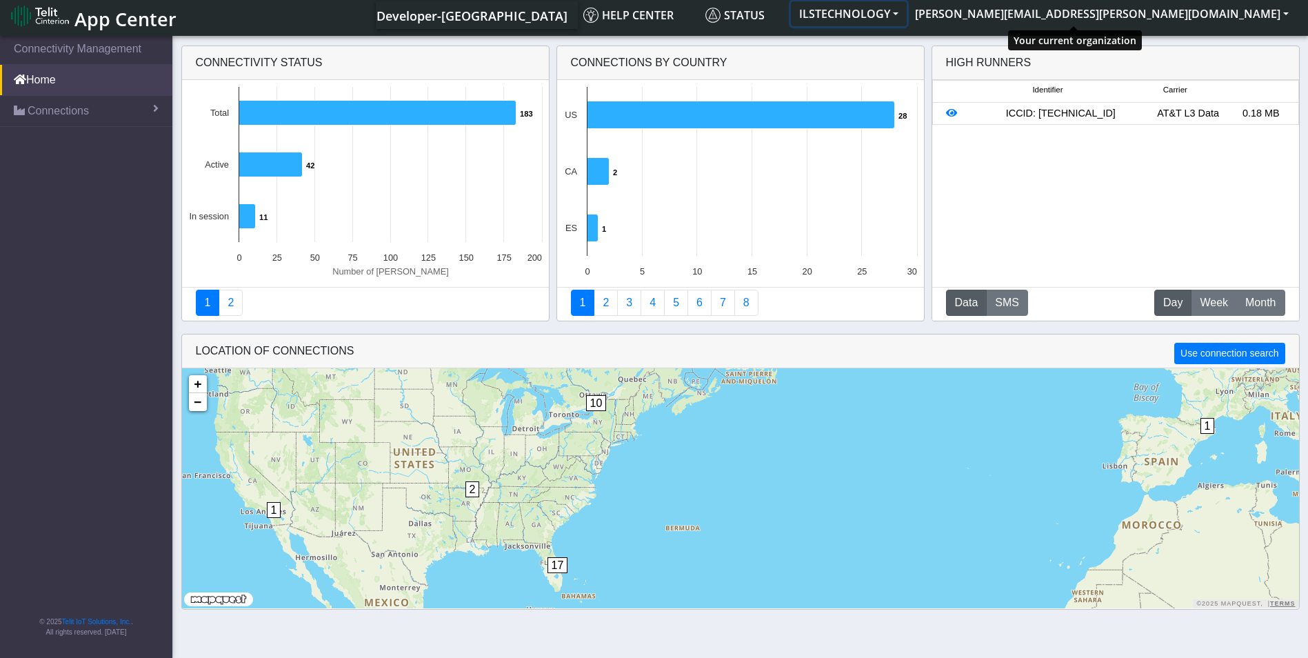
click at [907, 17] on button "ILSTECHNOLOGY" at bounding box center [849, 13] width 116 height 25
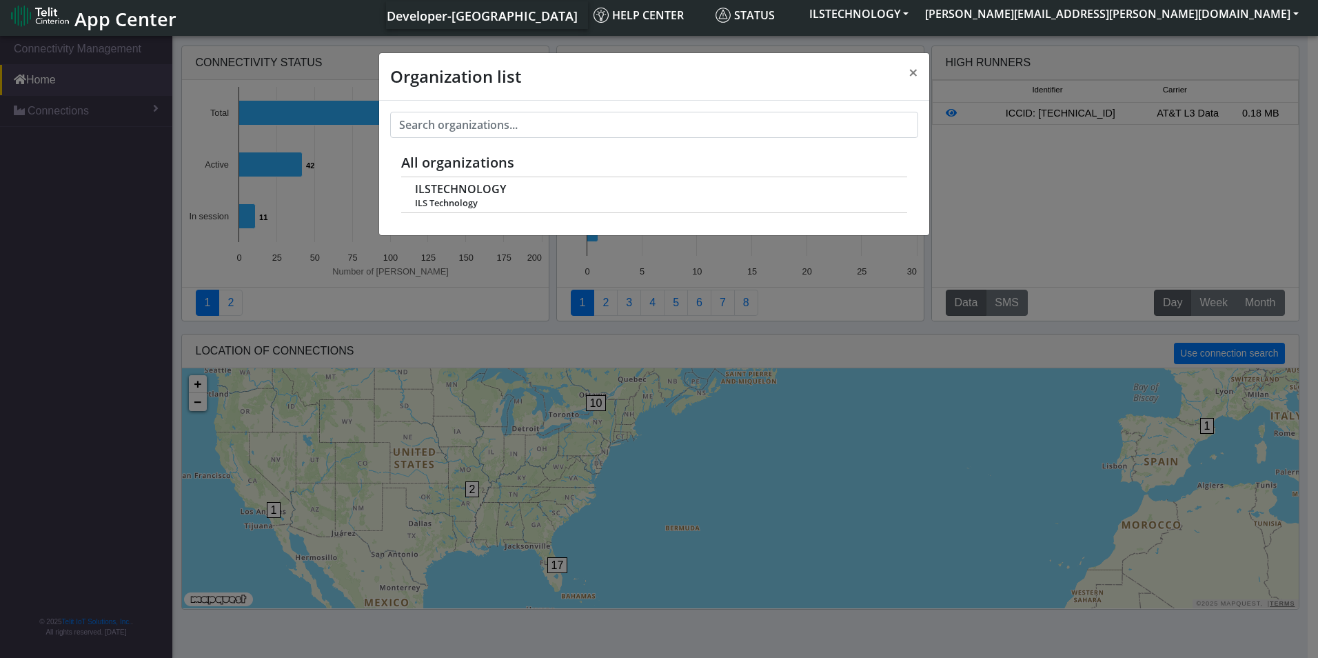
drag, startPoint x: 91, startPoint y: 101, endPoint x: 99, endPoint y: 113, distance: 14.3
click at [91, 101] on div "Organization list × All organizations ILSTECHNOLOGY ILS Technology" at bounding box center [659, 345] width 1318 height 625
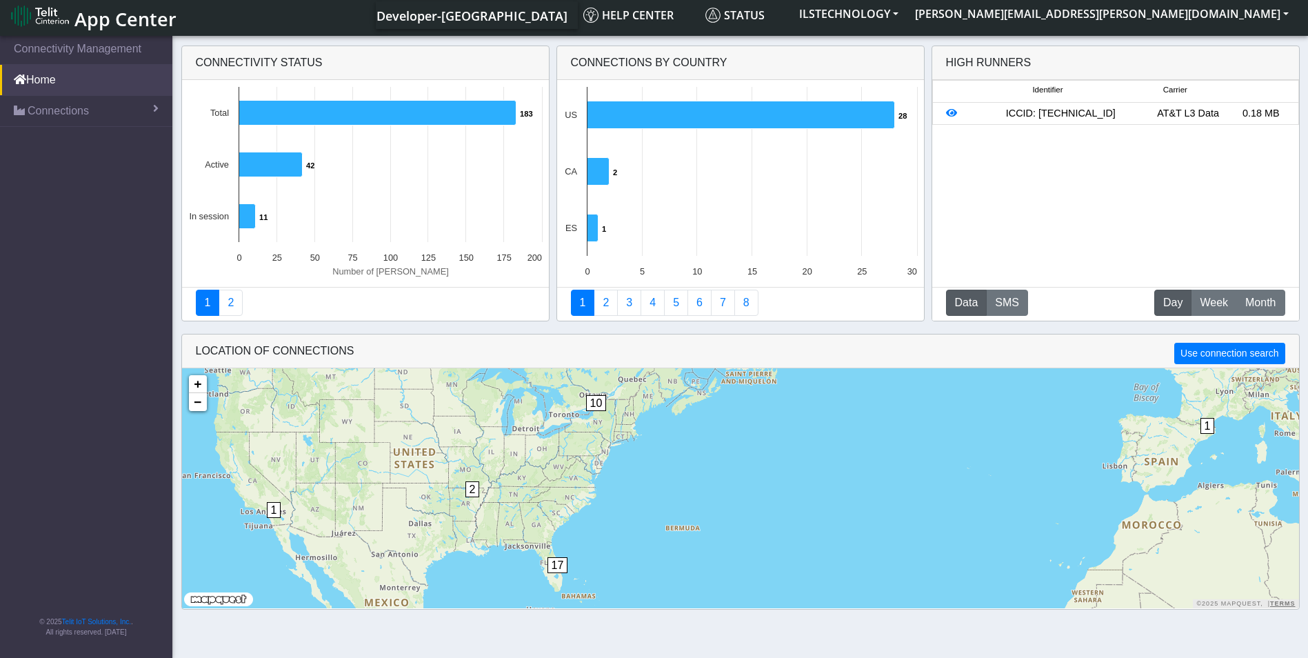
click at [101, 114] on link "Connections" at bounding box center [86, 111] width 172 height 30
click at [84, 148] on link "List" at bounding box center [86, 140] width 172 height 29
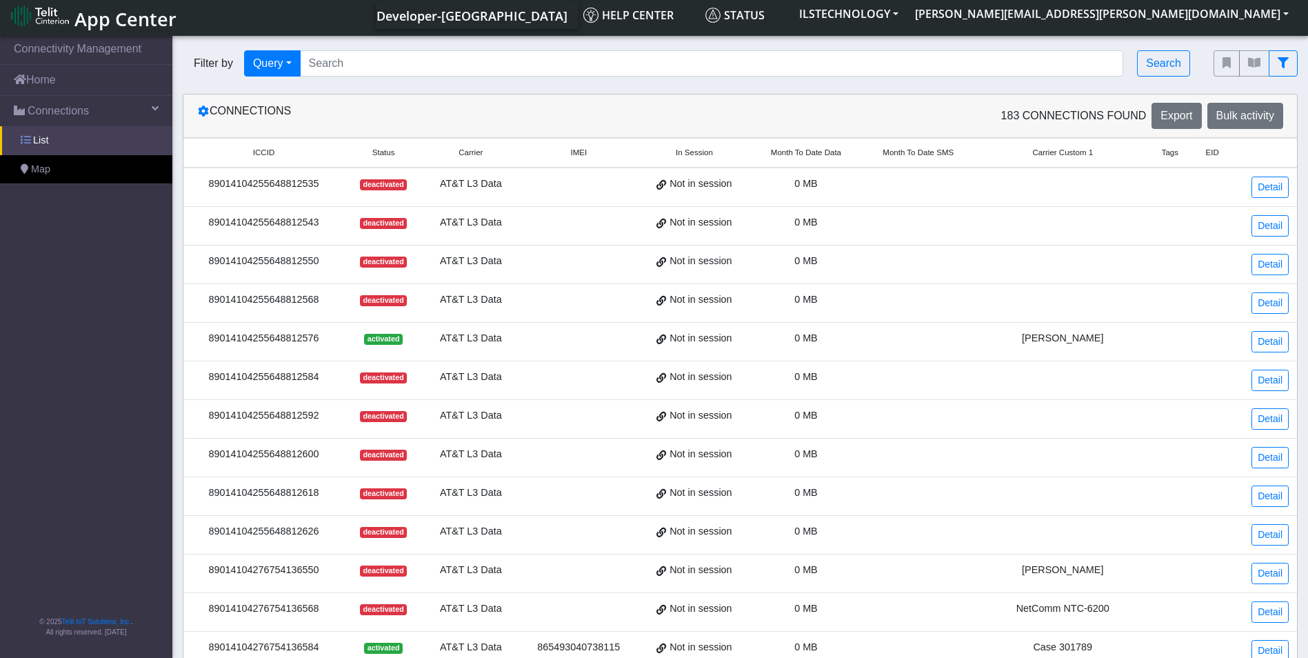
click at [59, 143] on link "List" at bounding box center [86, 140] width 172 height 29
click at [64, 172] on link "Map" at bounding box center [86, 169] width 172 height 29
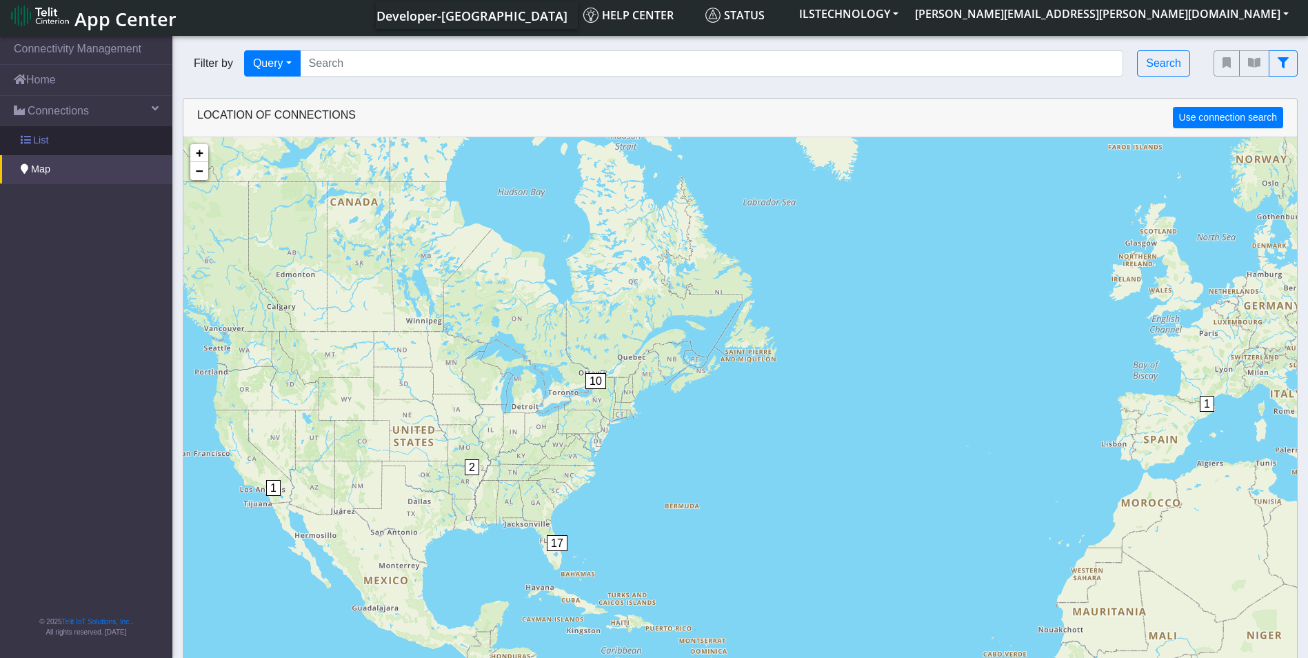
click at [64, 143] on link "List" at bounding box center [86, 140] width 172 height 29
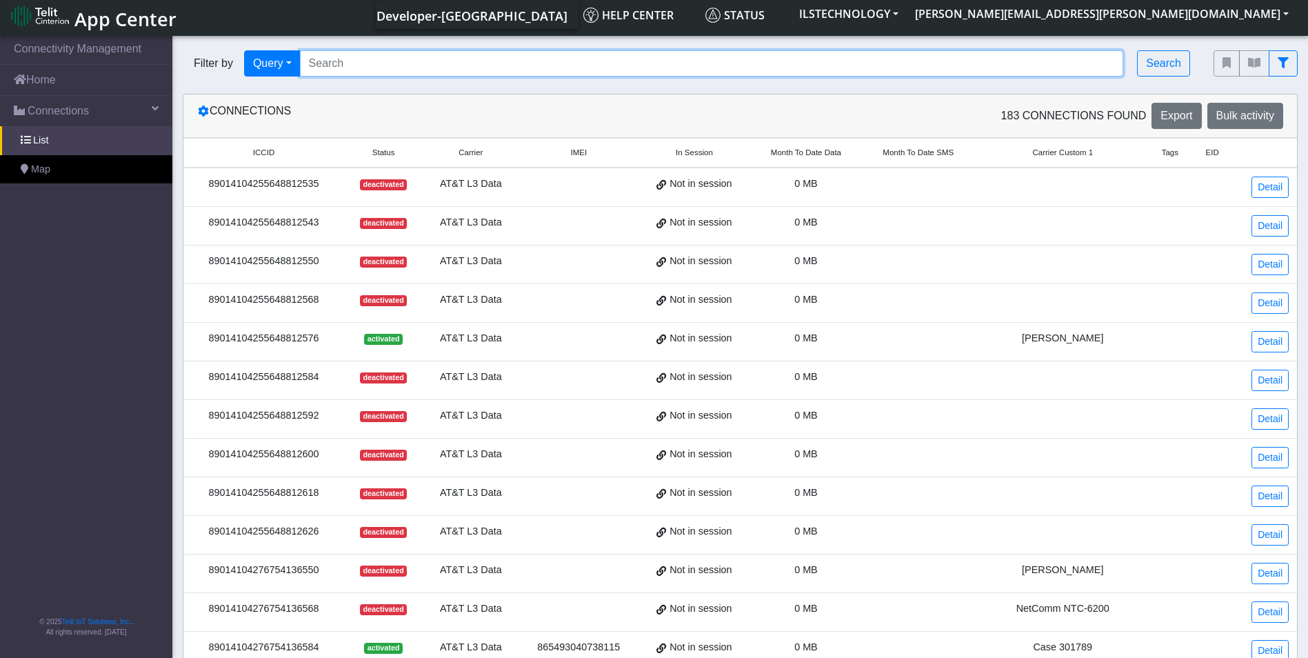
click at [750, 68] on input "Search..." at bounding box center [712, 63] width 824 height 26
click at [400, 61] on input "Search..." at bounding box center [712, 63] width 824 height 26
paste input "89358151000031911285"
type input "89358151000031911285"
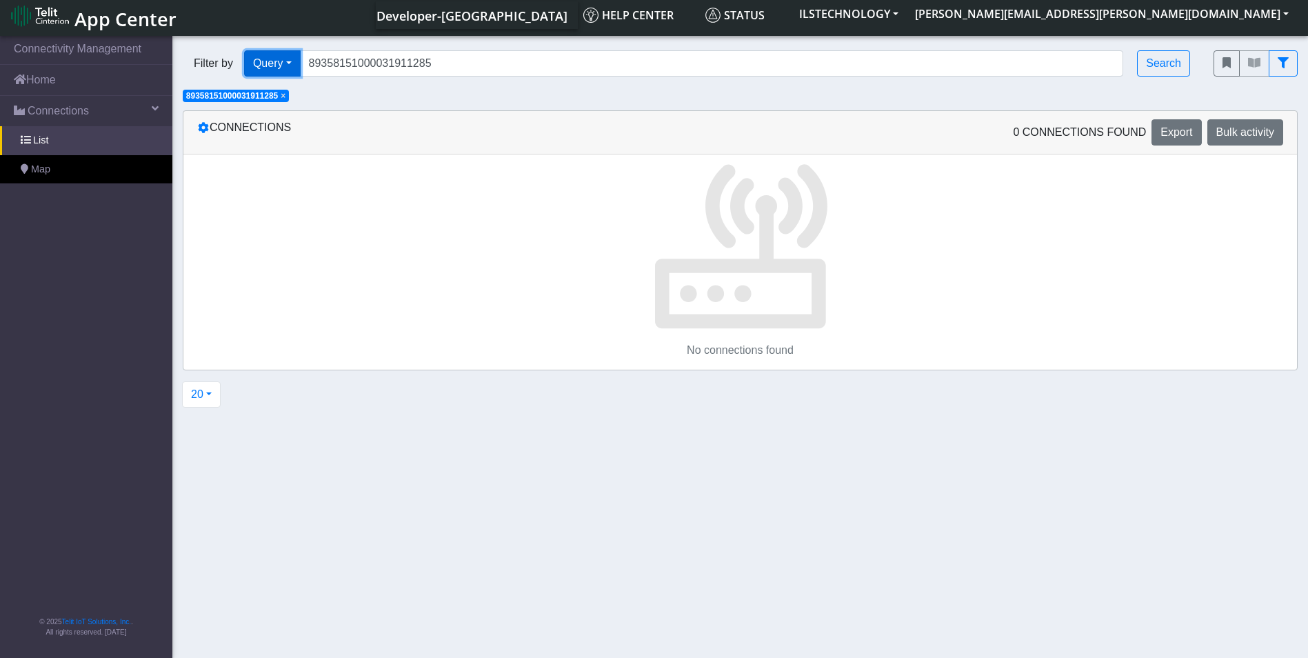
click at [260, 59] on button "Query" at bounding box center [272, 63] width 57 height 26
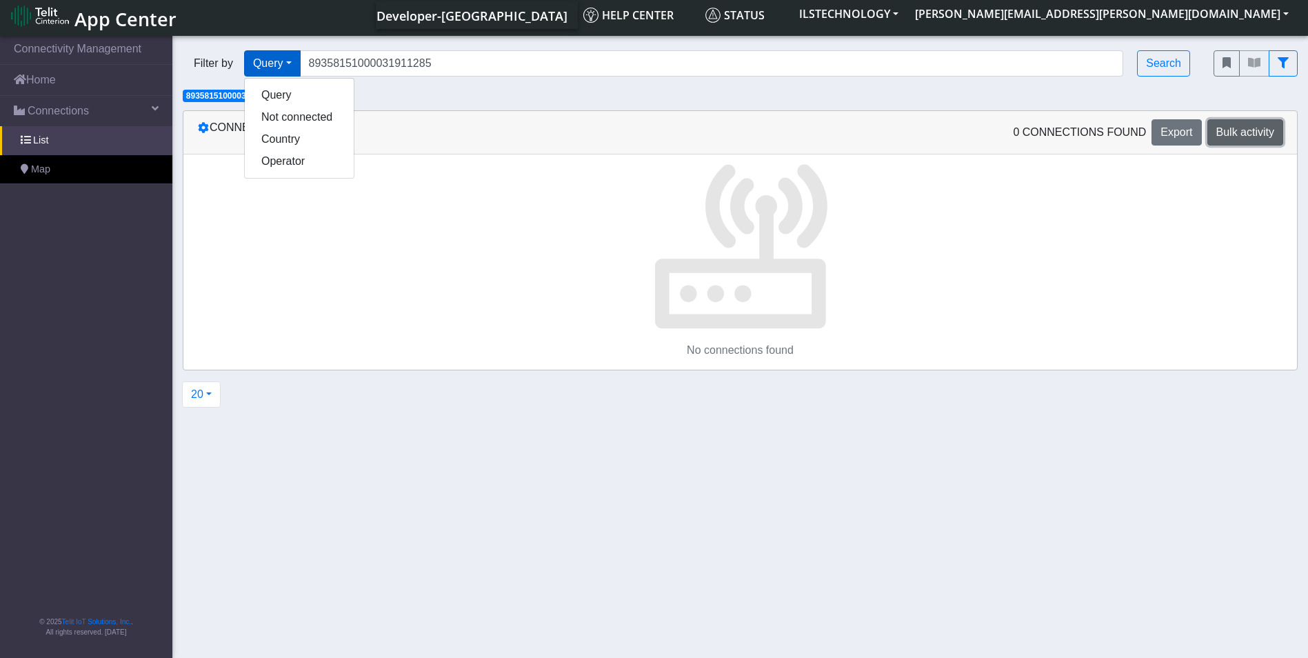
click at [1240, 128] on span "Bulk activity" at bounding box center [1245, 132] width 58 height 12
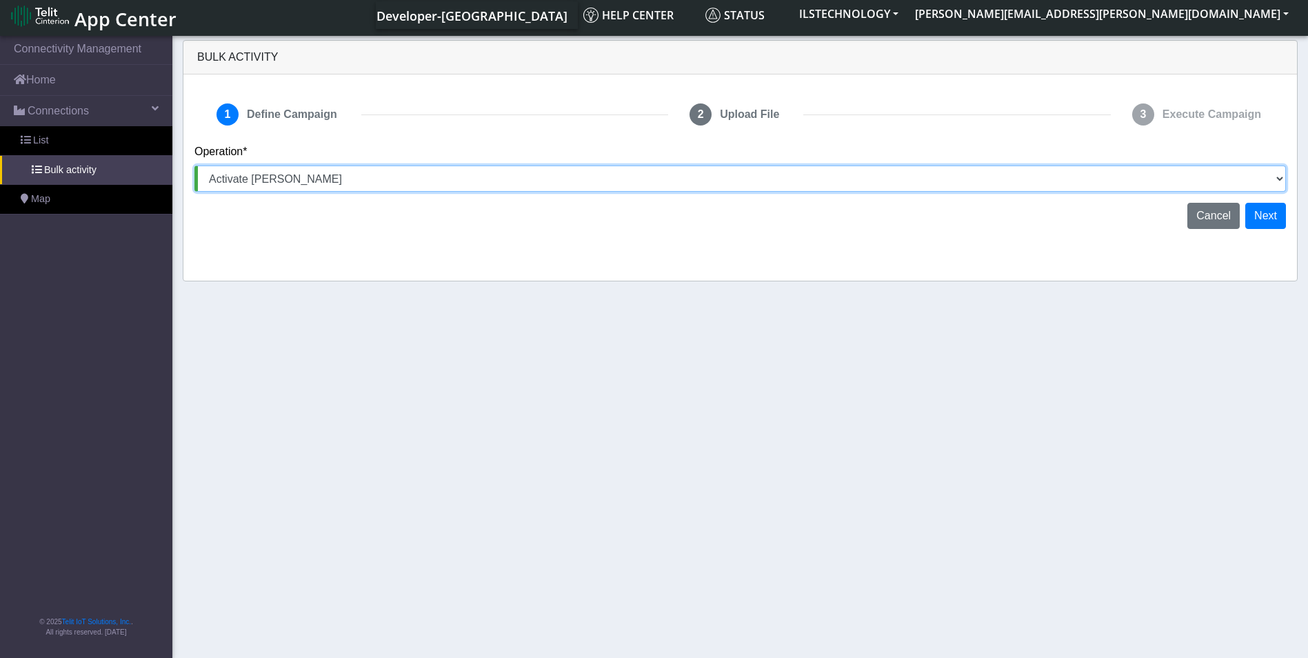
drag, startPoint x: 321, startPoint y: 179, endPoint x: 359, endPoint y: 184, distance: 39.0
click at [321, 179] on select "Activate SIMs Deactivate SIMs Add Tags Remove Tags Advanced" at bounding box center [739, 178] width 1091 height 26
click at [194, 165] on select "Activate SIMs Deactivate SIMs Add Tags Remove Tags Advanced" at bounding box center [739, 178] width 1091 height 26
drag, startPoint x: 418, startPoint y: 172, endPoint x: 395, endPoint y: 194, distance: 31.2
click at [418, 172] on select "Activate SIMs Deactivate SIMs Add Tags Remove Tags Advanced" at bounding box center [739, 178] width 1091 height 26
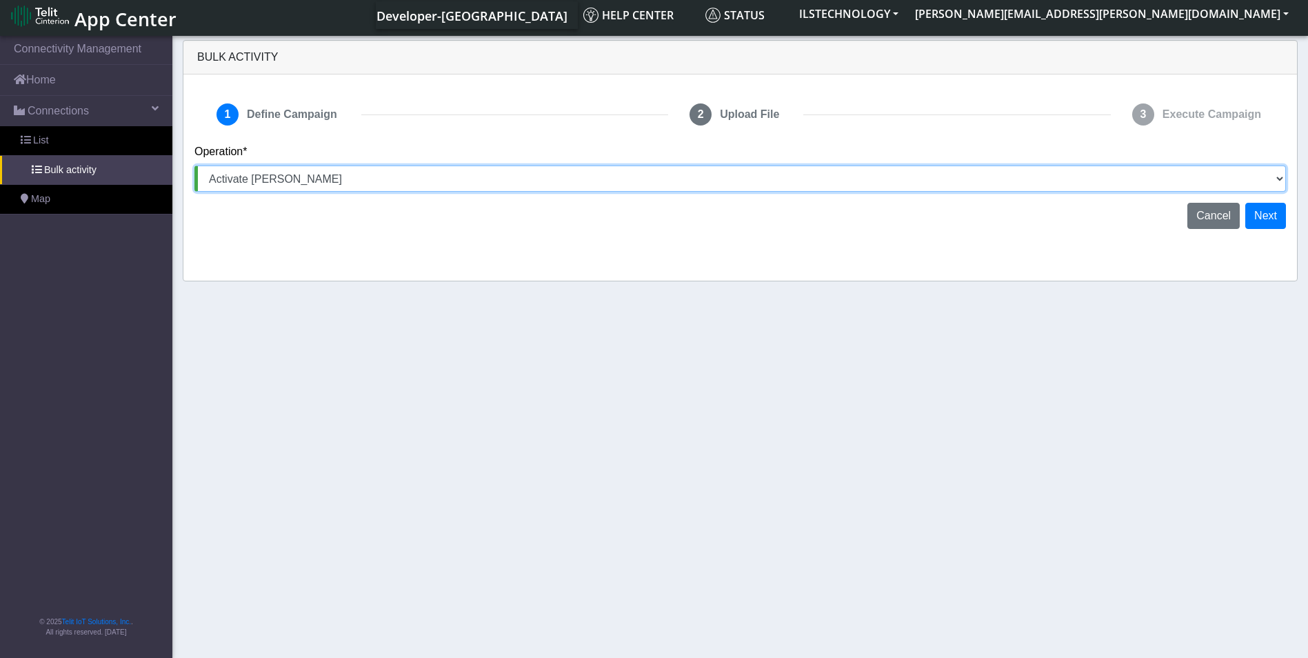
select select "Advanced"
click at [194, 165] on select "Activate SIMs Deactivate SIMs Add Tags Remove Tags Advanced" at bounding box center [739, 178] width 1091 height 26
click at [1256, 222] on button "Next" at bounding box center [1265, 216] width 41 height 26
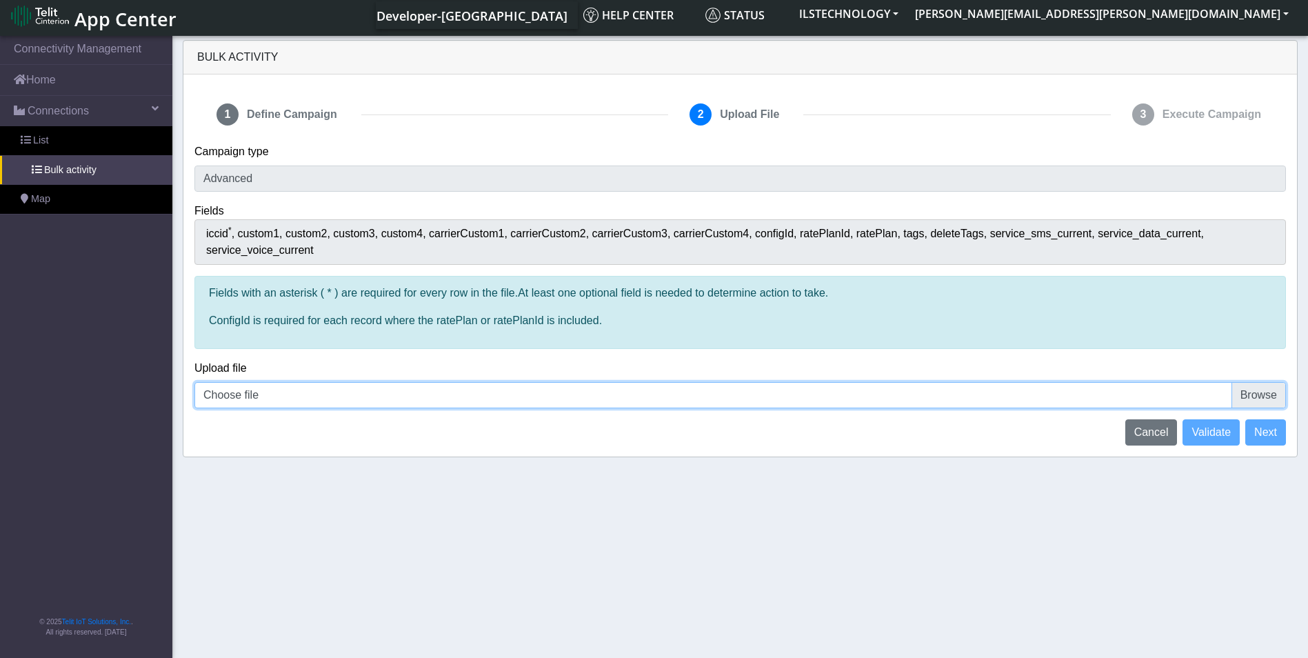
click at [253, 395] on input "Choose file" at bounding box center [739, 395] width 1091 height 26
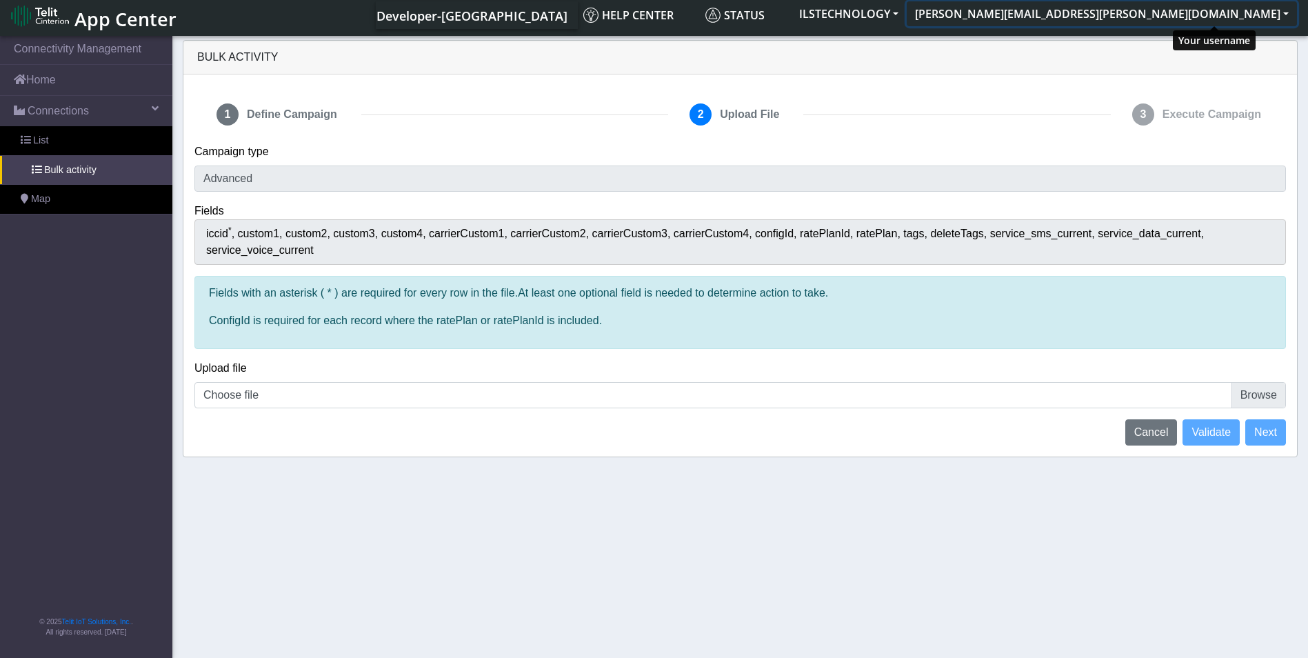
click at [1162, 11] on button "[PERSON_NAME][EMAIL_ADDRESS][PERSON_NAME][DOMAIN_NAME]" at bounding box center [1102, 13] width 390 height 25
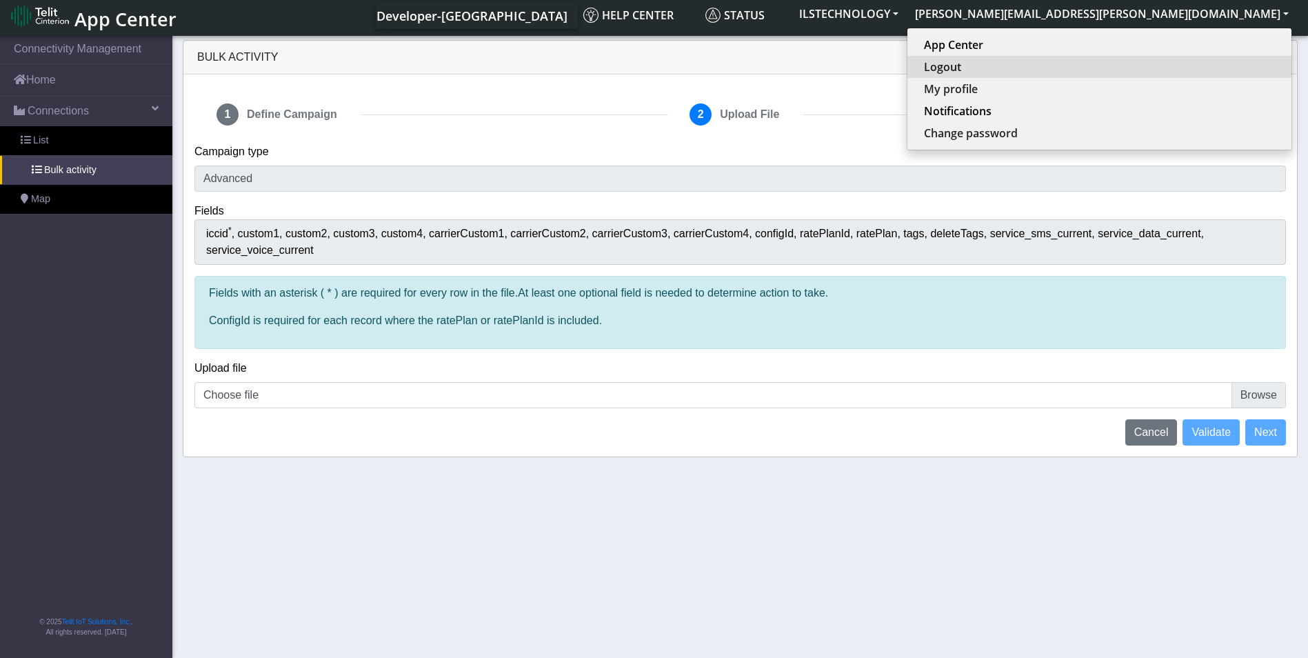
click at [1199, 70] on button "Logout" at bounding box center [1099, 67] width 384 height 22
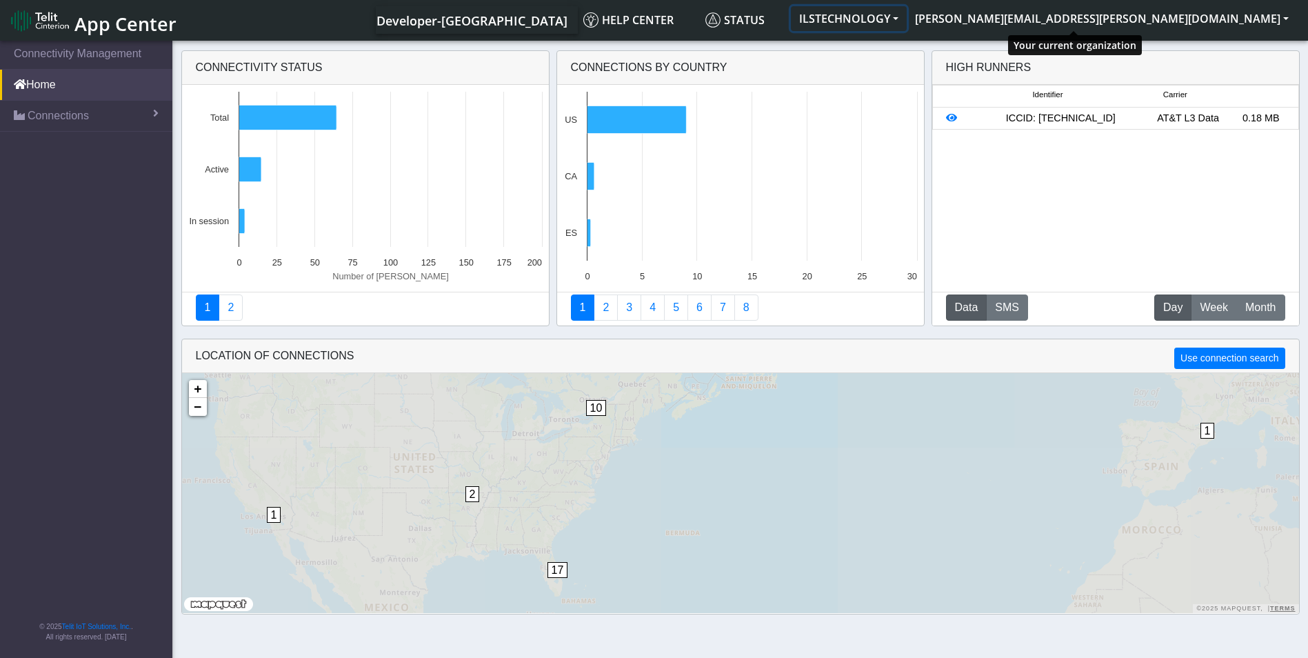
click at [907, 19] on button "ILSTECHNOLOGY" at bounding box center [849, 18] width 116 height 25
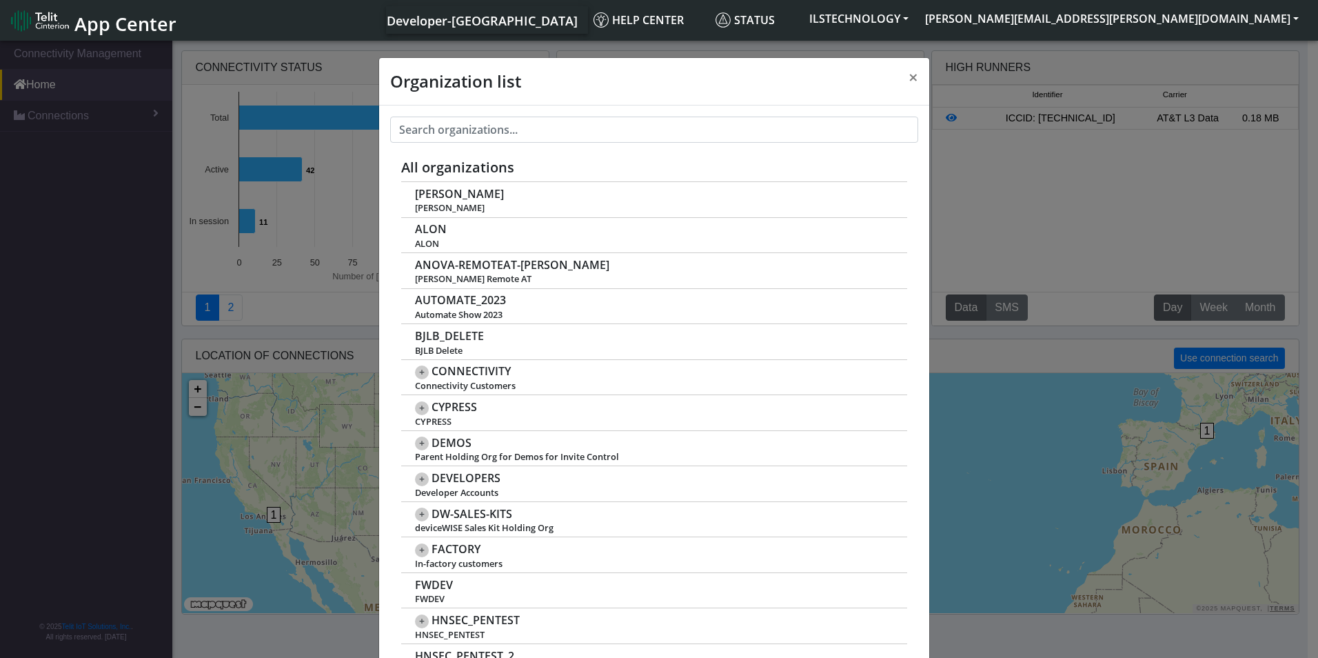
scroll to position [5, 0]
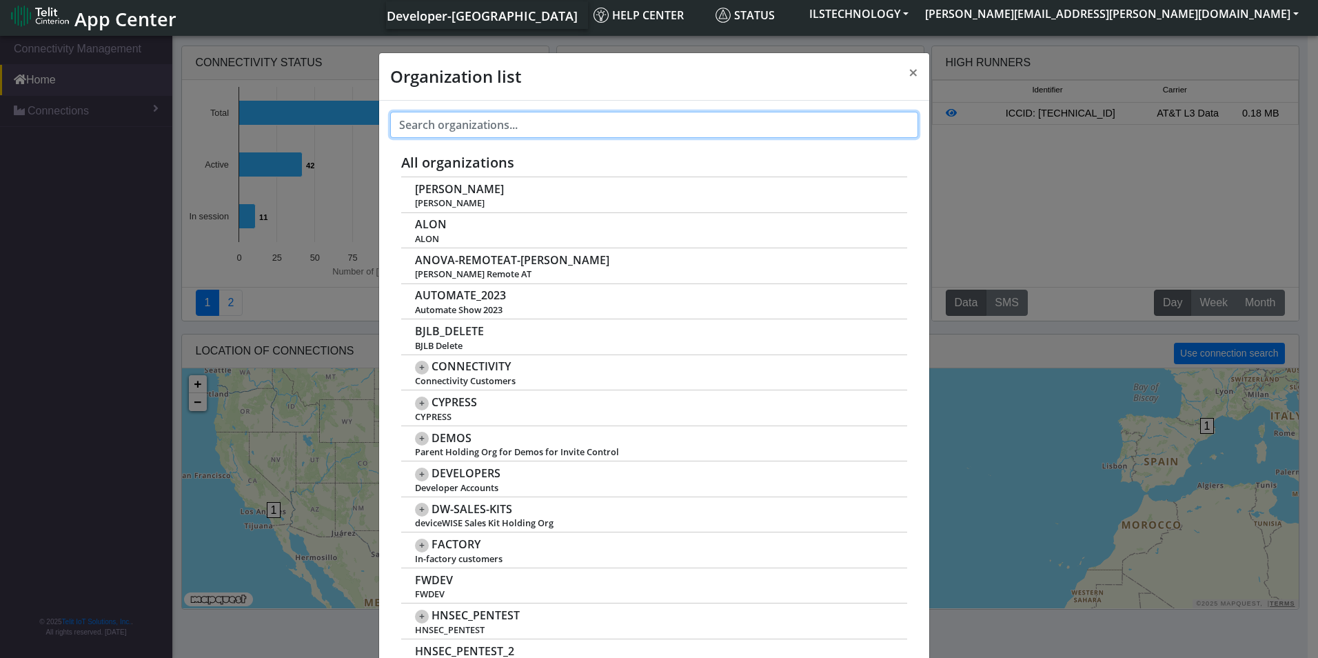
click at [481, 134] on input "text" at bounding box center [654, 125] width 528 height 26
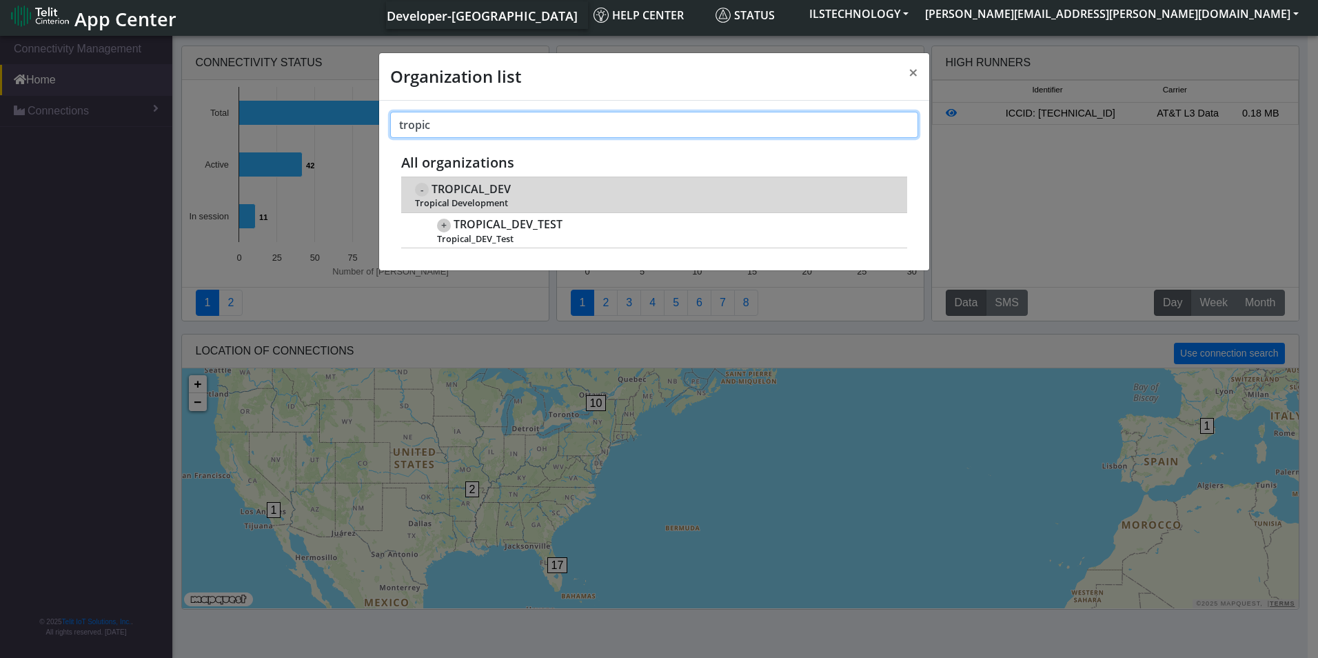
type input "tropic"
click at [469, 188] on span "TROPICAL_DEV" at bounding box center [471, 189] width 79 height 13
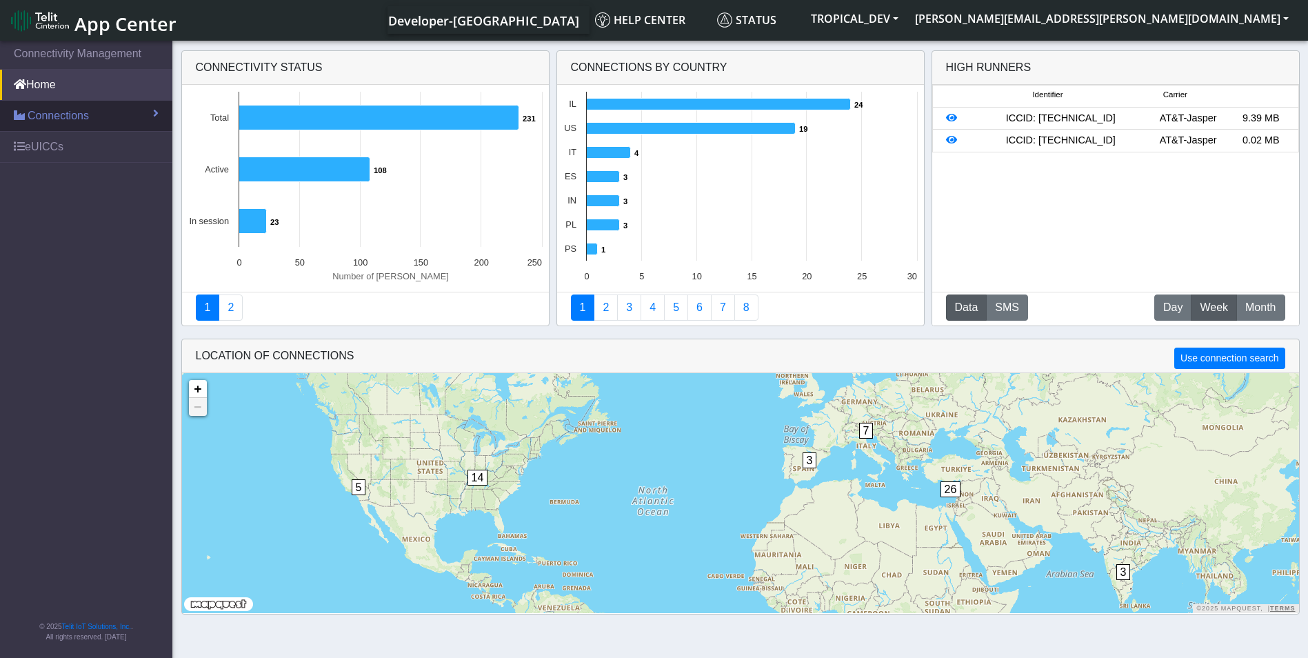
click at [82, 117] on span "Connections" at bounding box center [58, 116] width 61 height 17
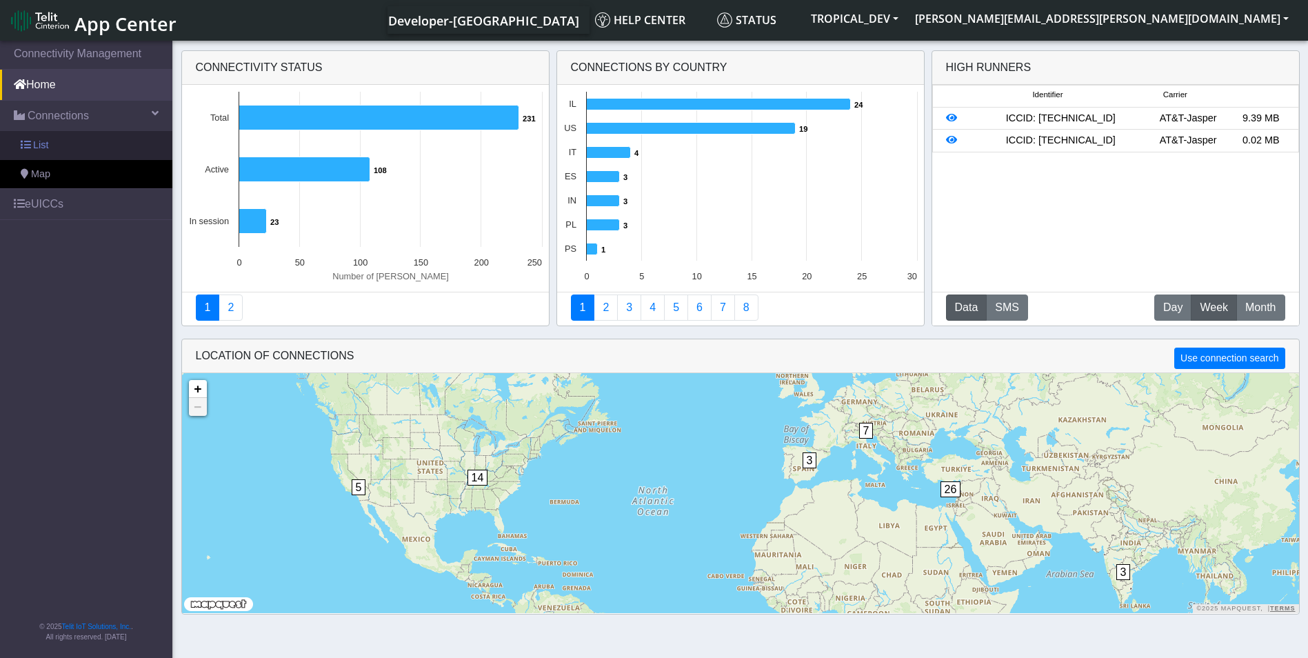
click at [83, 148] on link "List" at bounding box center [86, 145] width 172 height 29
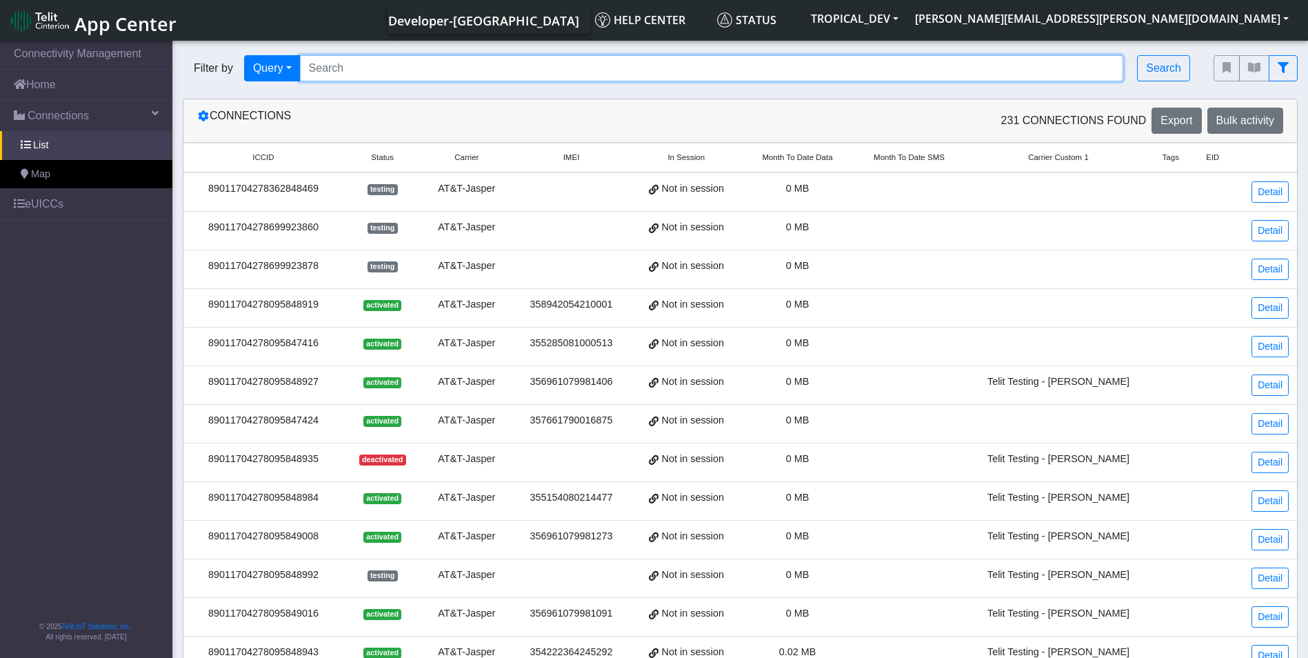
click at [345, 67] on input "Search..." at bounding box center [712, 68] width 824 height 26
click at [332, 73] on input "Search..." at bounding box center [712, 68] width 824 height 26
paste input "89358151000031911285"
type input "89358151000031911285"
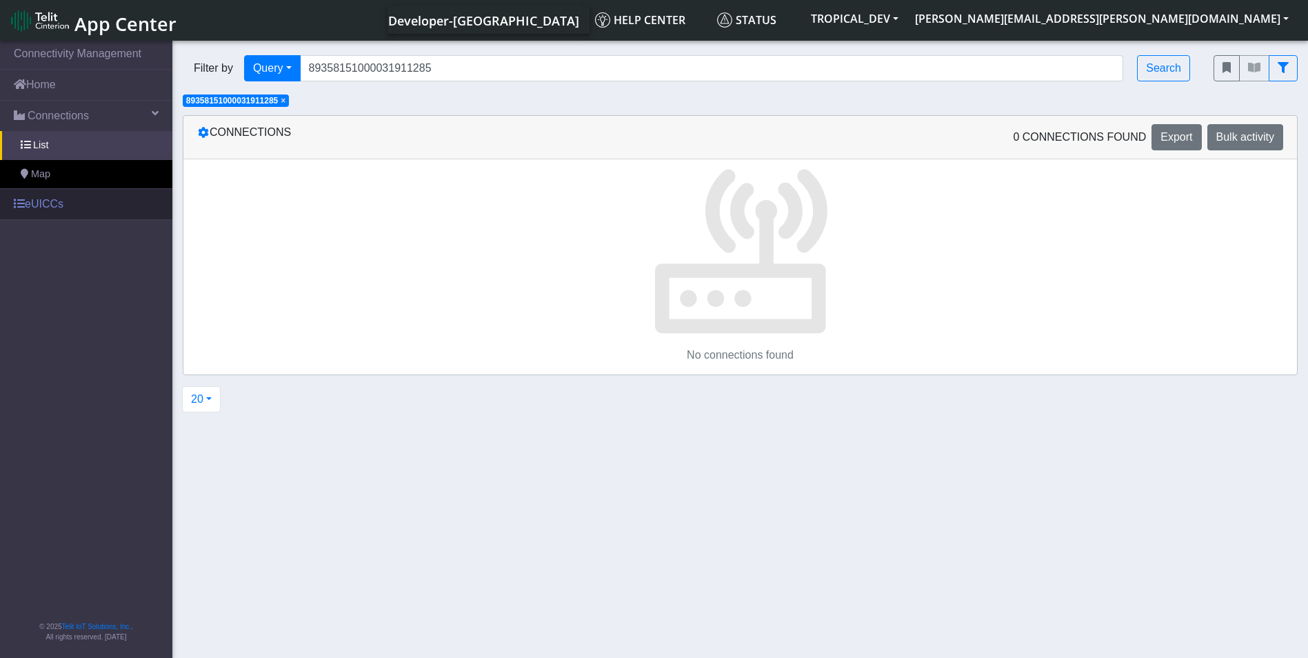
click at [74, 200] on link "eUICCs" at bounding box center [86, 204] width 172 height 30
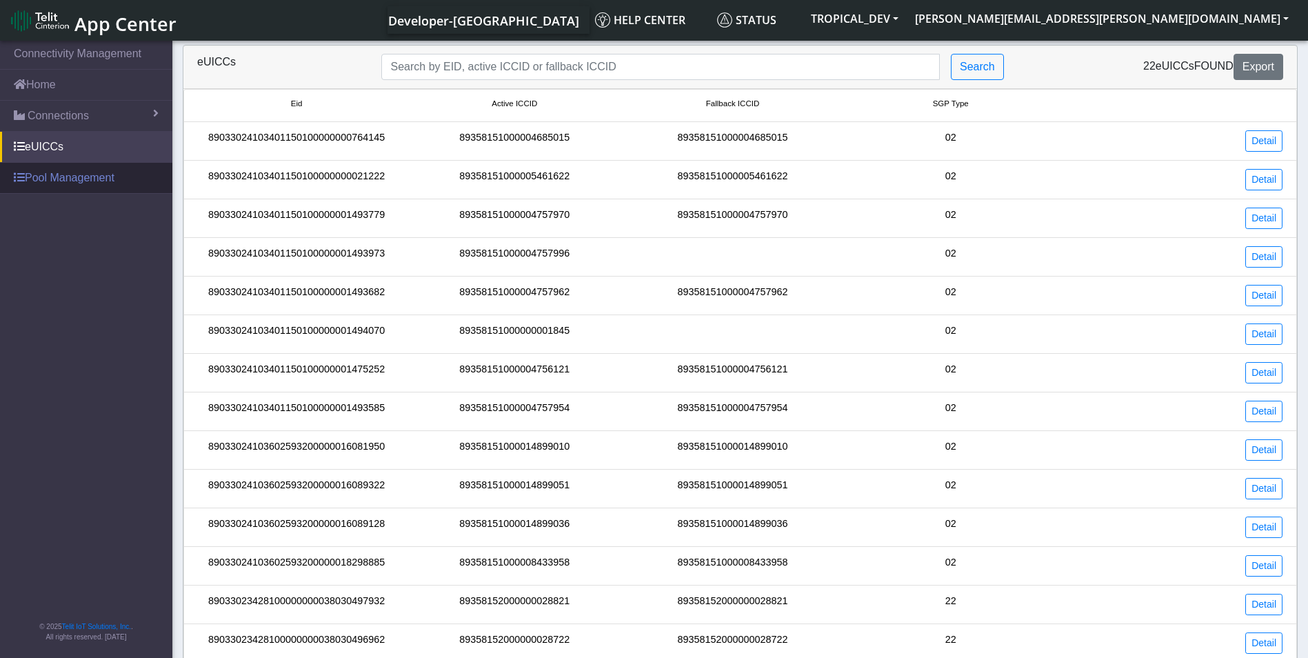
click at [95, 172] on link "Pool Management" at bounding box center [86, 178] width 172 height 30
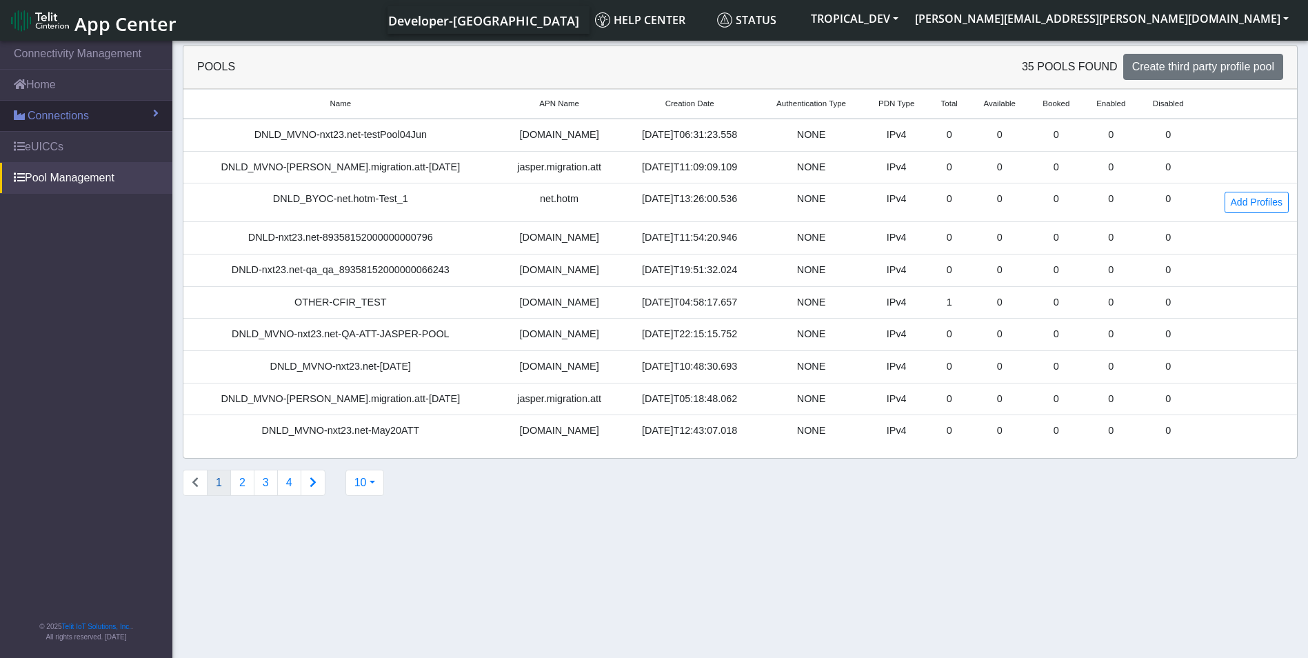
click at [66, 117] on span "Connections" at bounding box center [58, 116] width 61 height 17
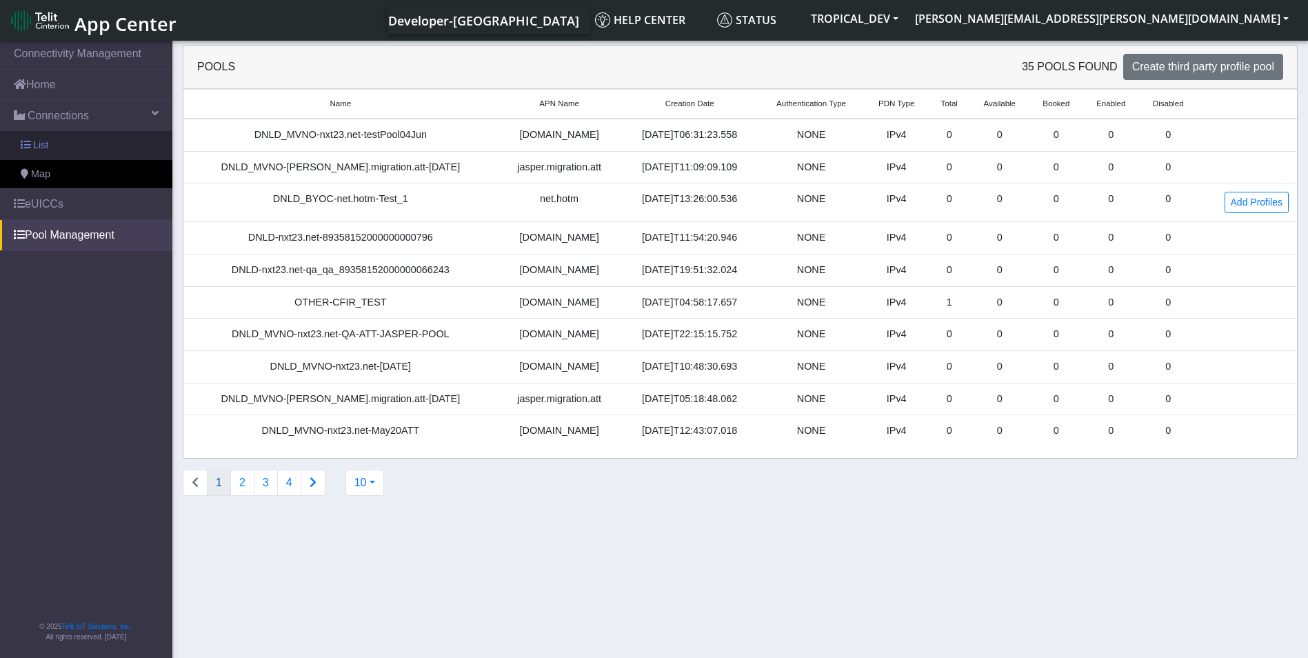
click at [76, 157] on link "List" at bounding box center [86, 145] width 172 height 29
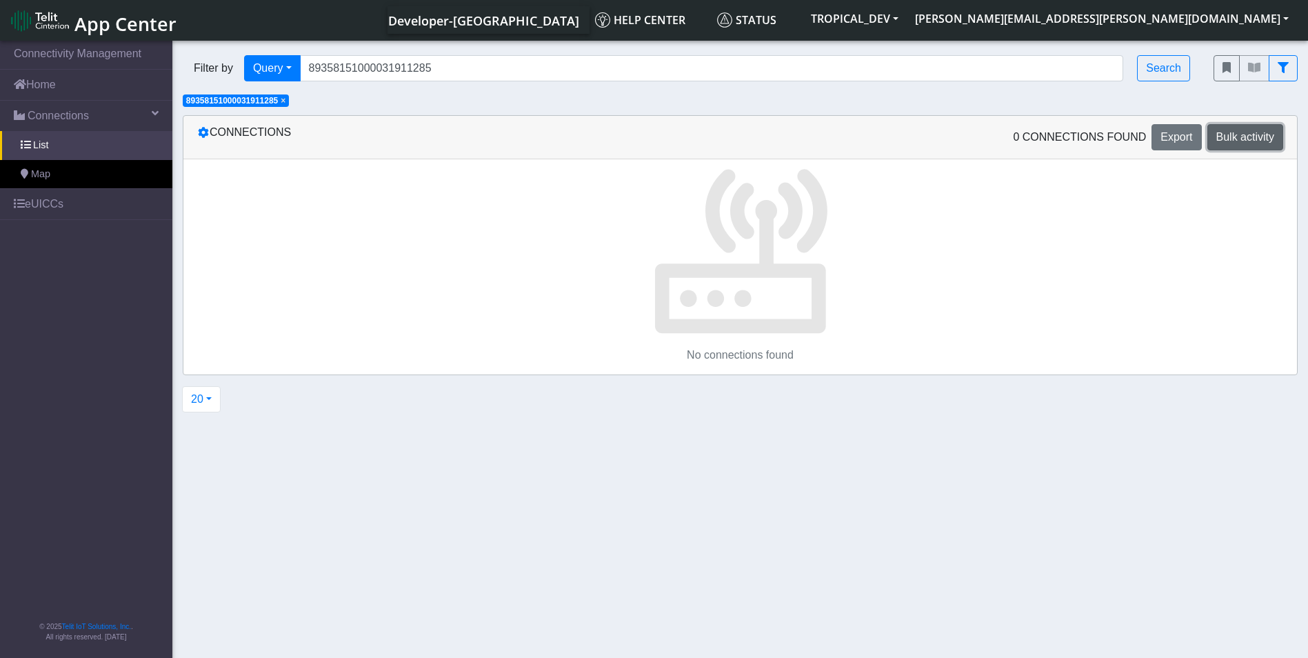
click at [1245, 133] on span "Bulk activity" at bounding box center [1245, 137] width 58 height 12
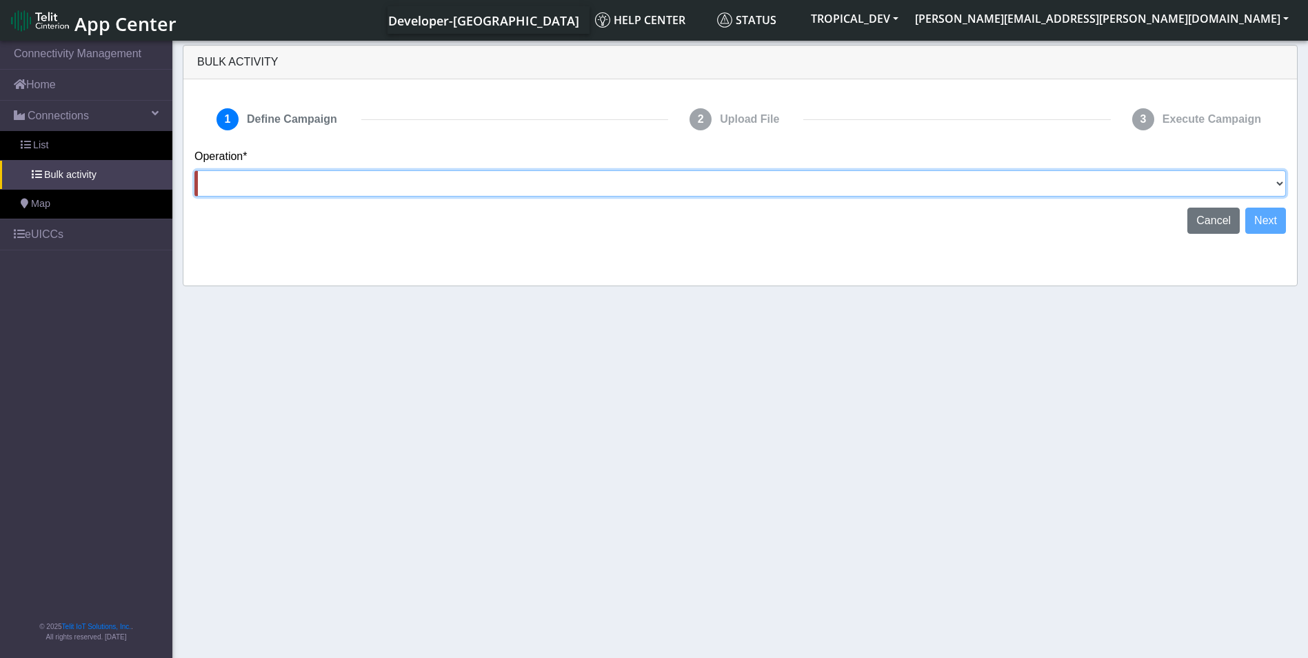
drag, startPoint x: 734, startPoint y: 185, endPoint x: 743, endPoint y: 186, distance: 9.1
click at [734, 185] on select "Activate SIMs Deactivate SIMs Add Tags Remove Tags Advanced" at bounding box center [739, 183] width 1091 height 26
select select "Activate SIMs"
click at [194, 170] on select "Activate SIMs Deactivate SIMs Add Tags Remove Tags Advanced" at bounding box center [739, 183] width 1091 height 26
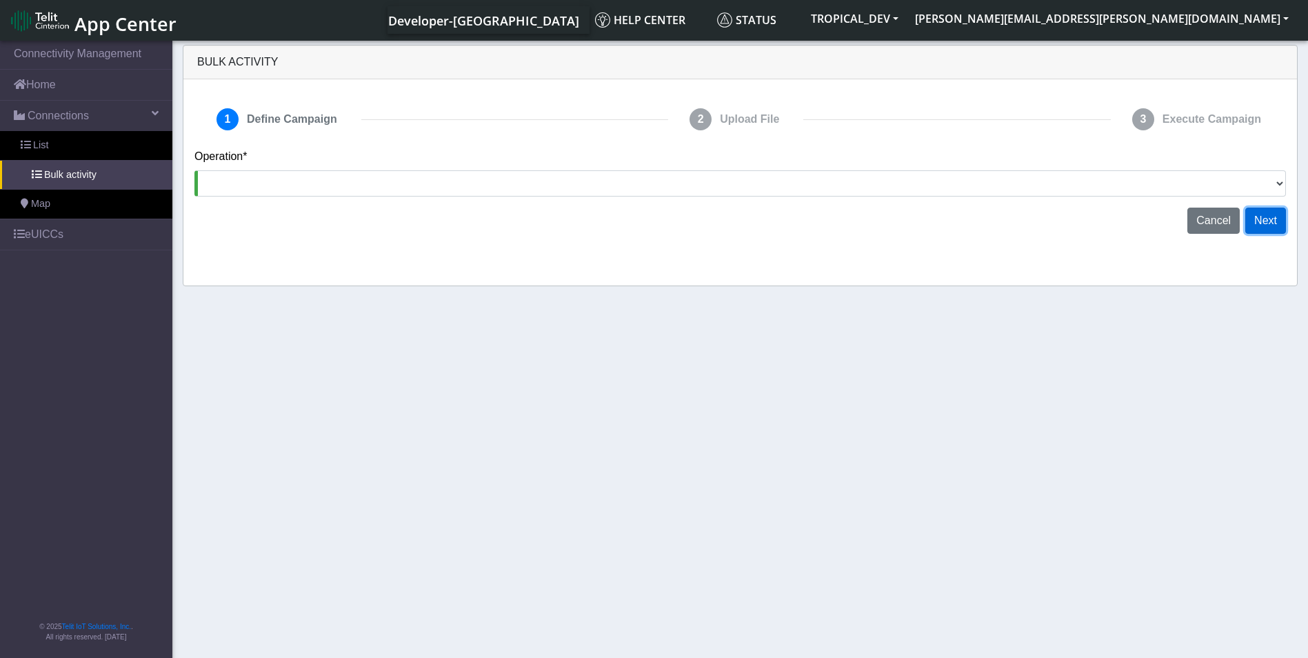
click at [1267, 222] on button "Next" at bounding box center [1265, 221] width 41 height 26
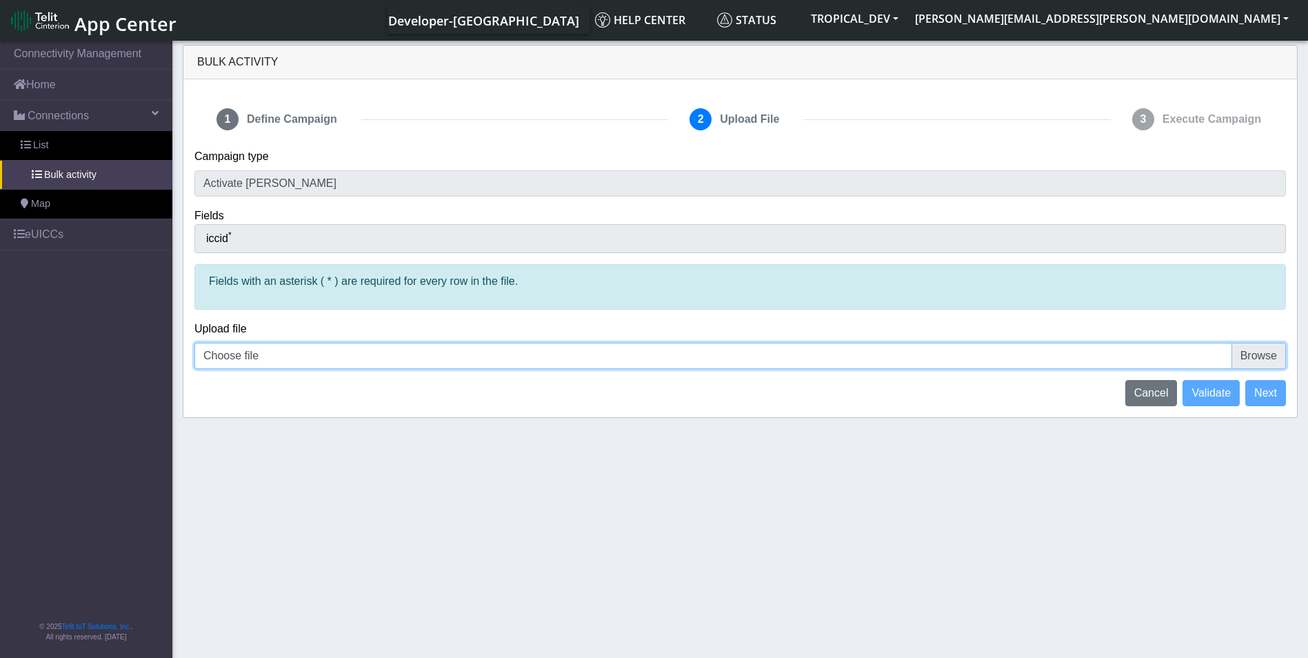
click at [1255, 349] on input "Choose file" at bounding box center [739, 356] width 1091 height 26
type input "C:\fakepath\Book2.csv"
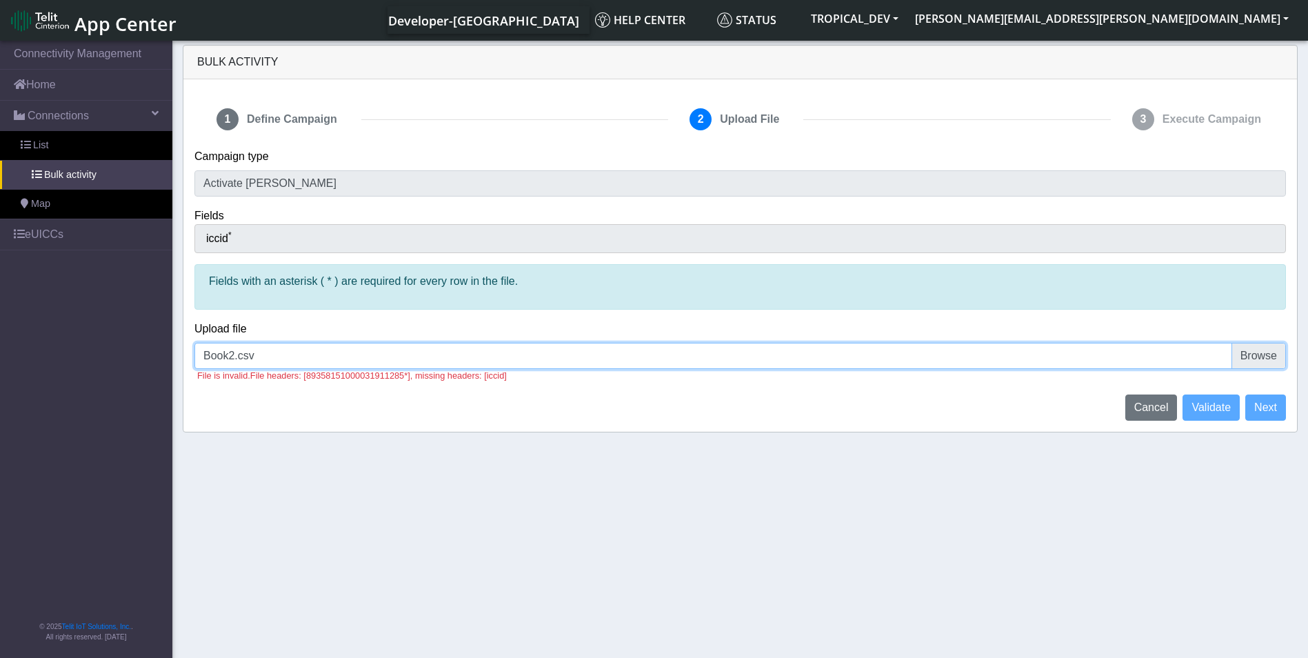
click at [1252, 356] on input "Book2.csv" at bounding box center [739, 356] width 1091 height 26
type input "C:\fakepath\Book2.csv"
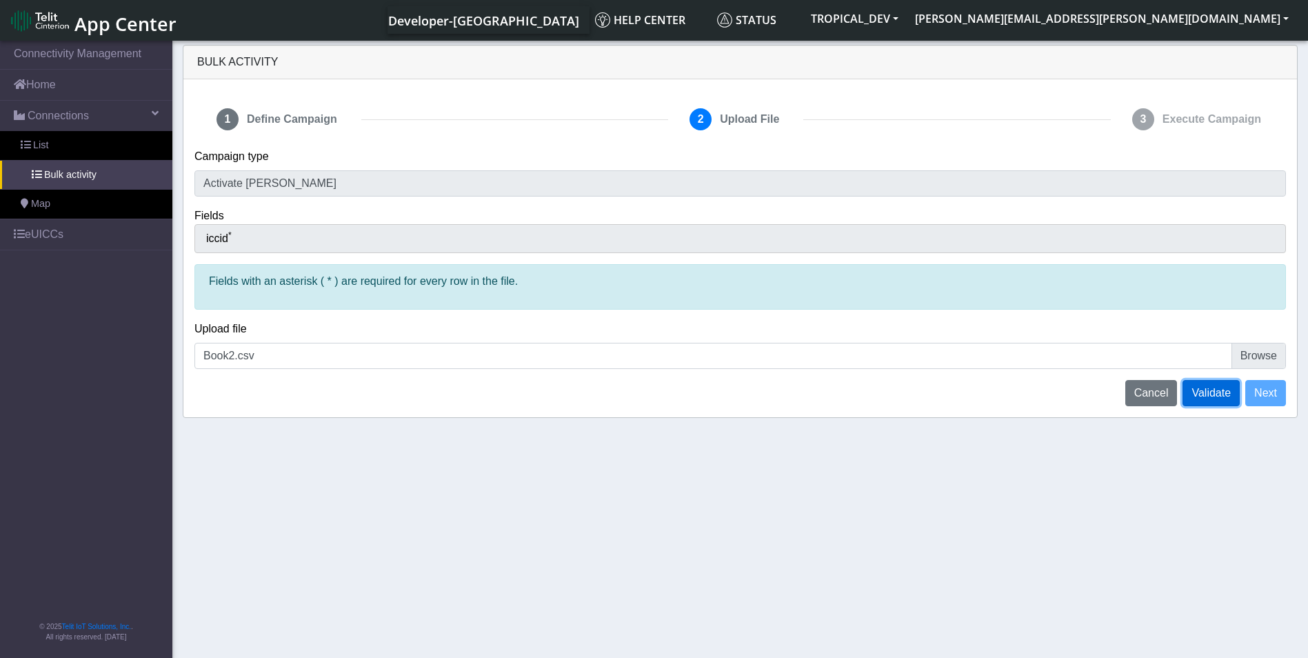
click at [1220, 393] on span "Validate" at bounding box center [1210, 393] width 39 height 12
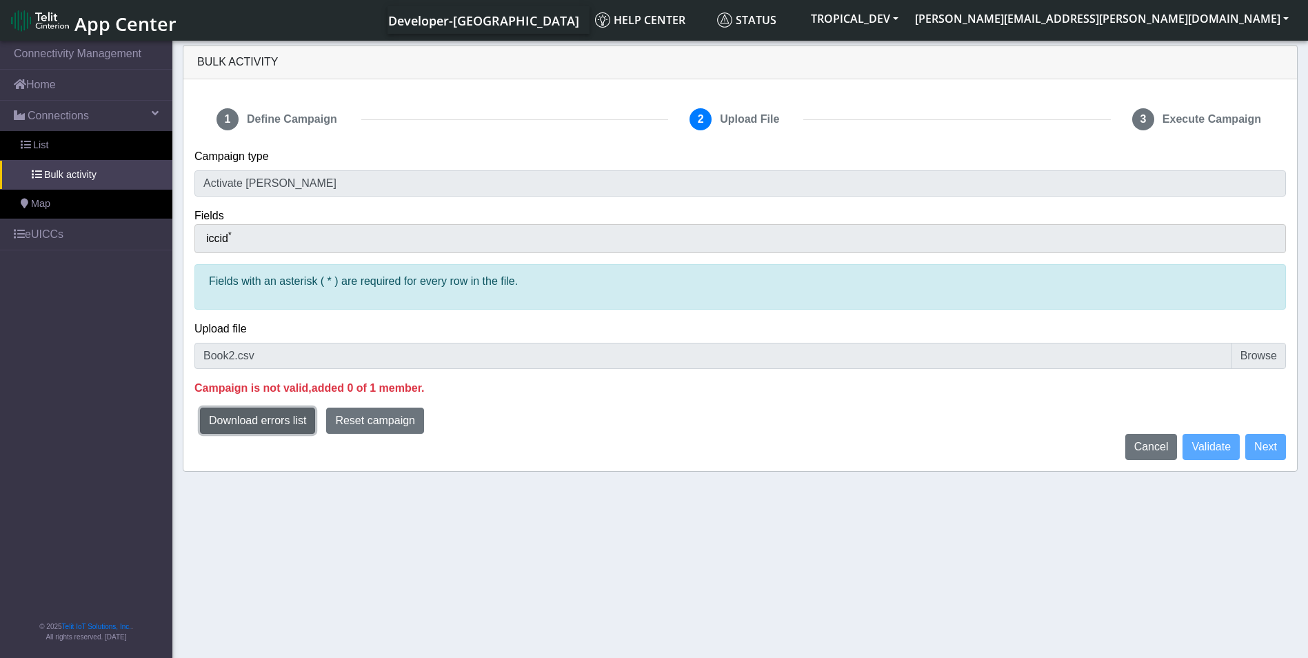
click at [283, 421] on button "Download errors list" at bounding box center [257, 421] width 115 height 26
click at [394, 421] on span "Reset campaign" at bounding box center [375, 420] width 80 height 12
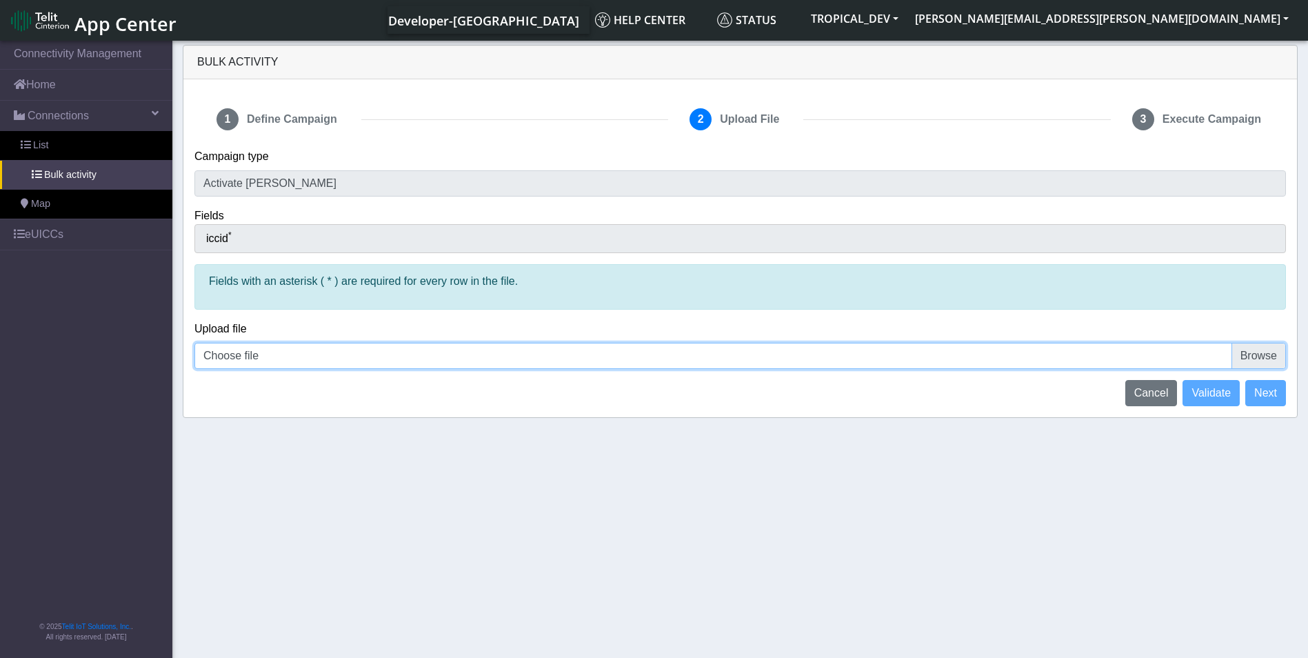
click at [1263, 356] on input "Choose file" at bounding box center [739, 356] width 1091 height 26
type input "C:\fakepath\Book2.csv"
click at [1203, 394] on span "Validate" at bounding box center [1210, 393] width 39 height 12
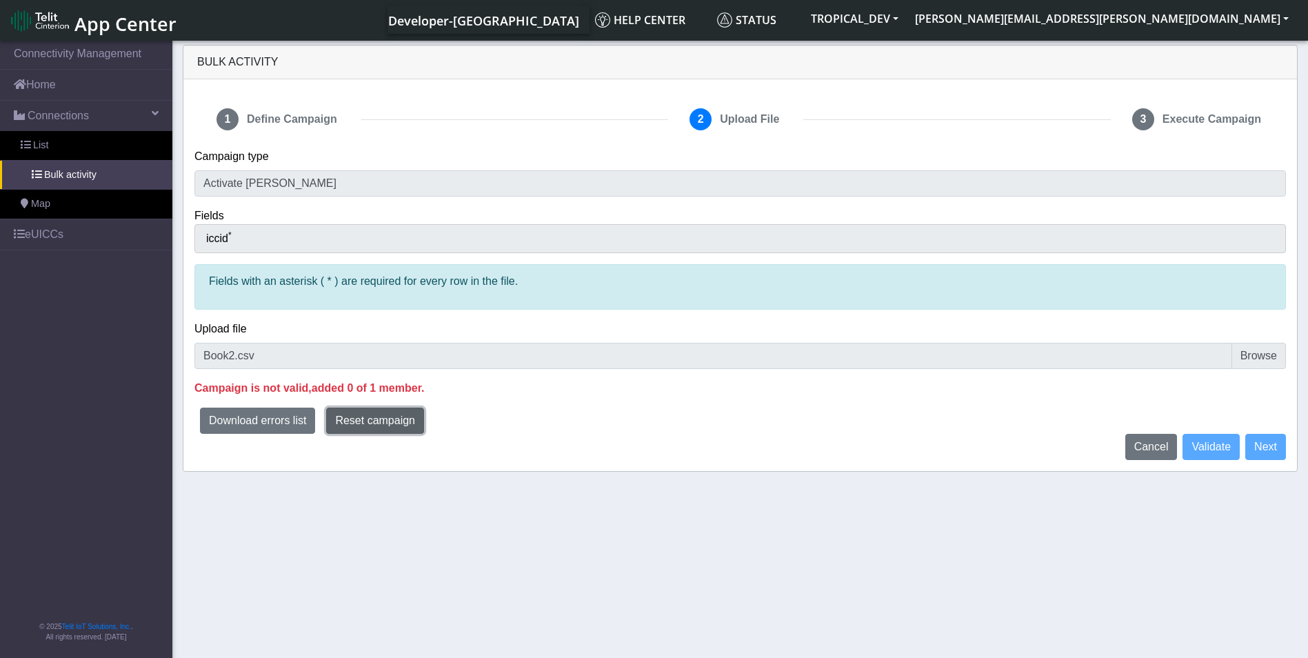
click at [374, 417] on span "Reset campaign" at bounding box center [375, 420] width 80 height 12
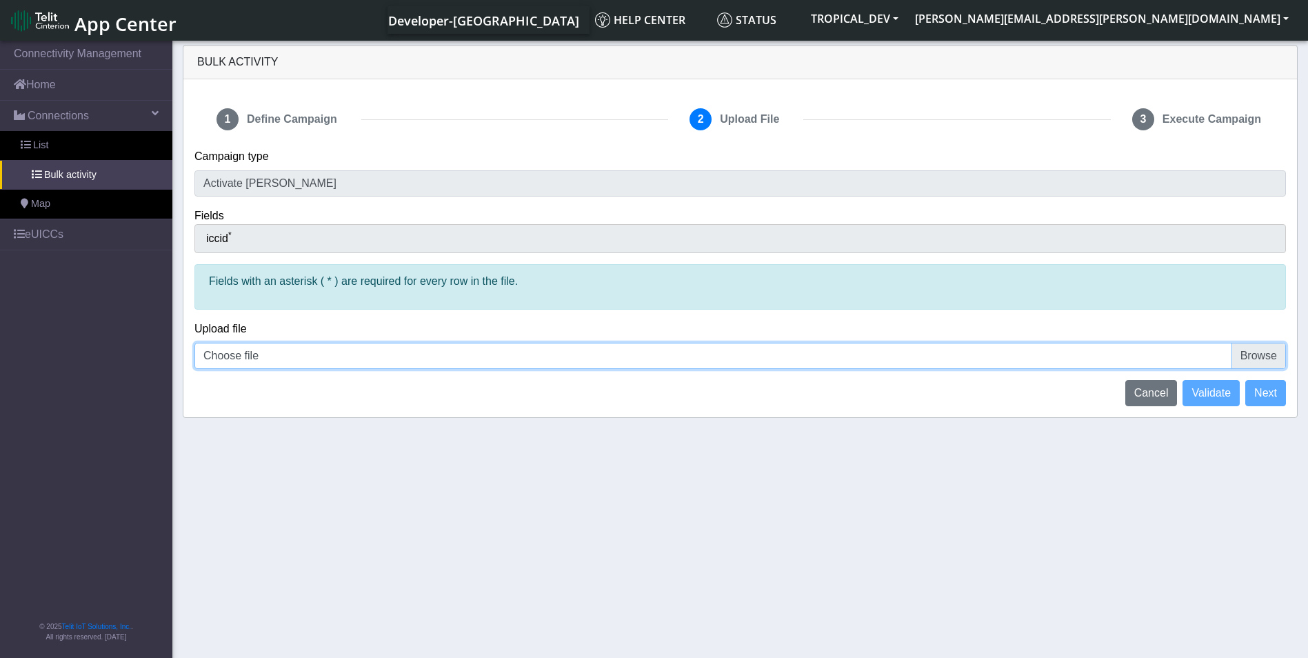
click at [1263, 352] on input "Choose file" at bounding box center [739, 356] width 1091 height 26
type input "C:\fakepath\Book2.csv"
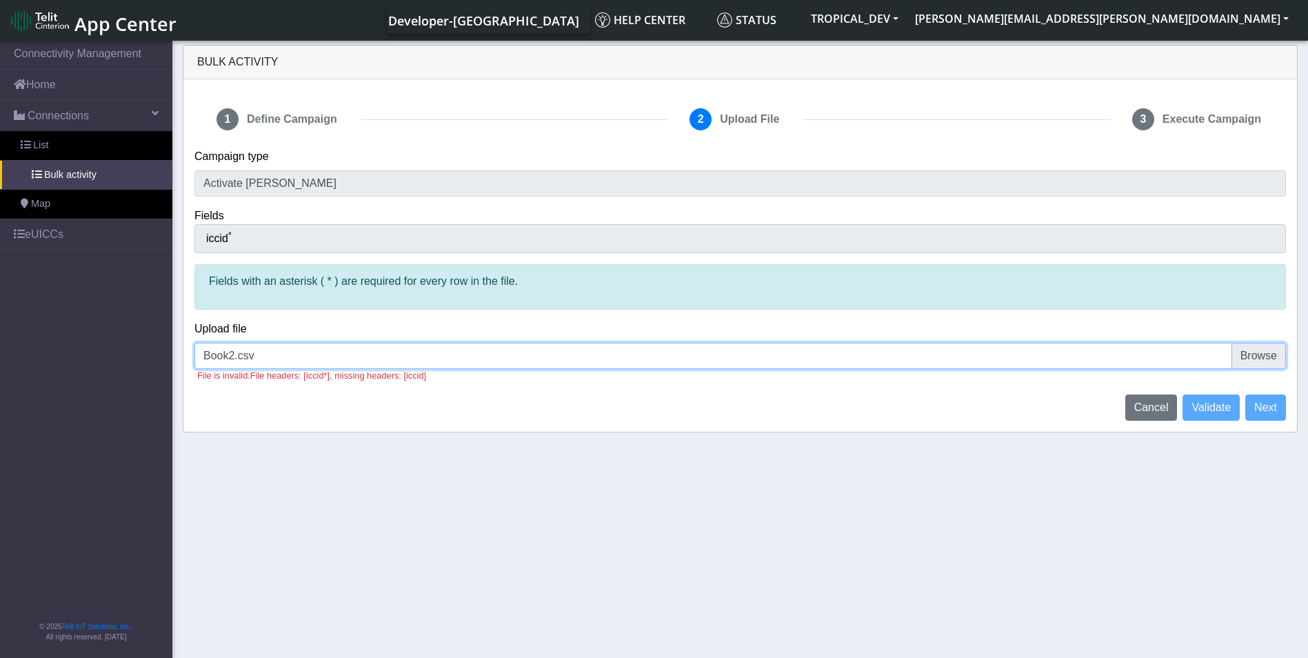
drag, startPoint x: 424, startPoint y: 343, endPoint x: 445, endPoint y: 343, distance: 20.7
click at [444, 343] on input "Book2.csv" at bounding box center [739, 356] width 1091 height 26
click at [1277, 355] on input "Book2.csv" at bounding box center [739, 356] width 1091 height 26
type input "C:\fakepath\Book2.csv"
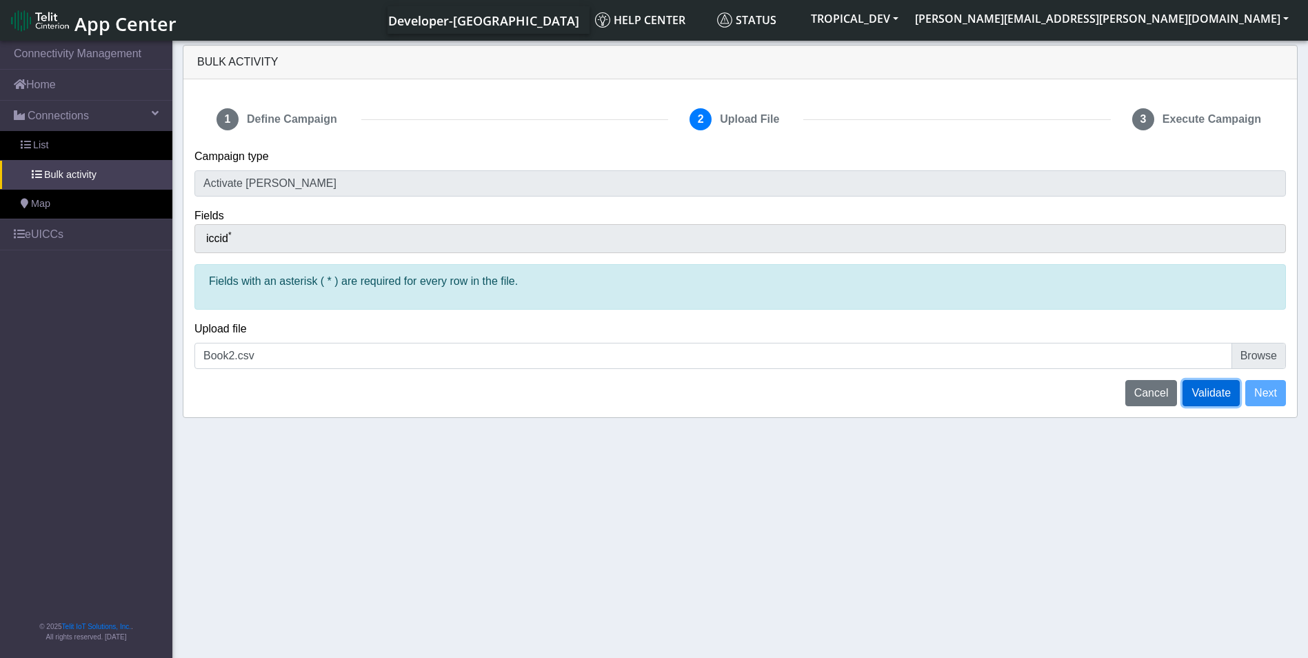
click at [1200, 387] on span "Validate" at bounding box center [1210, 393] width 39 height 12
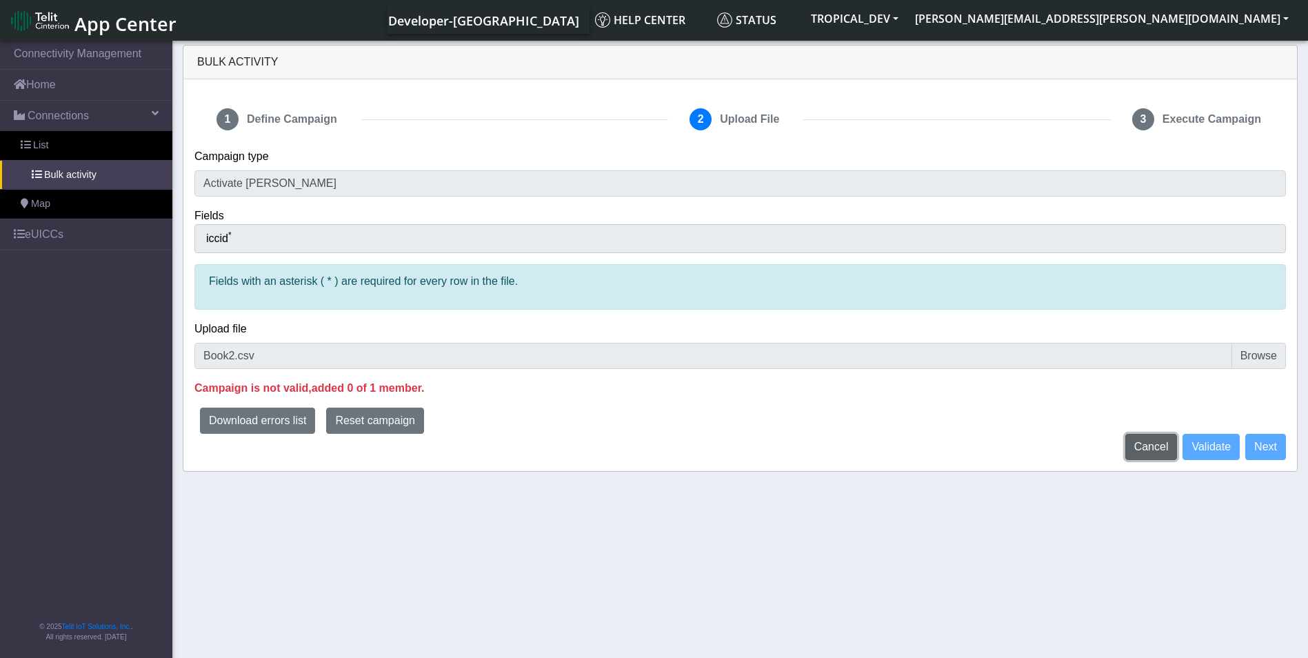
click at [1146, 445] on span "Cancel" at bounding box center [1151, 447] width 34 height 12
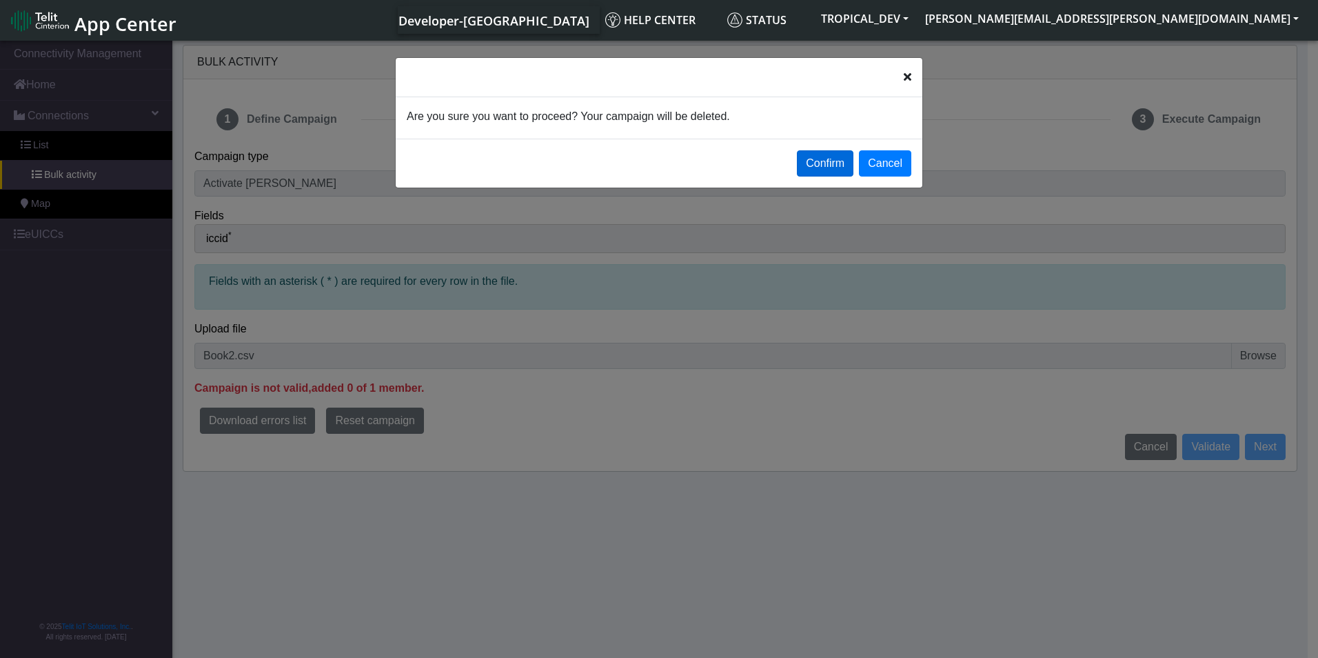
click at [828, 159] on button "Confirm" at bounding box center [825, 163] width 57 height 26
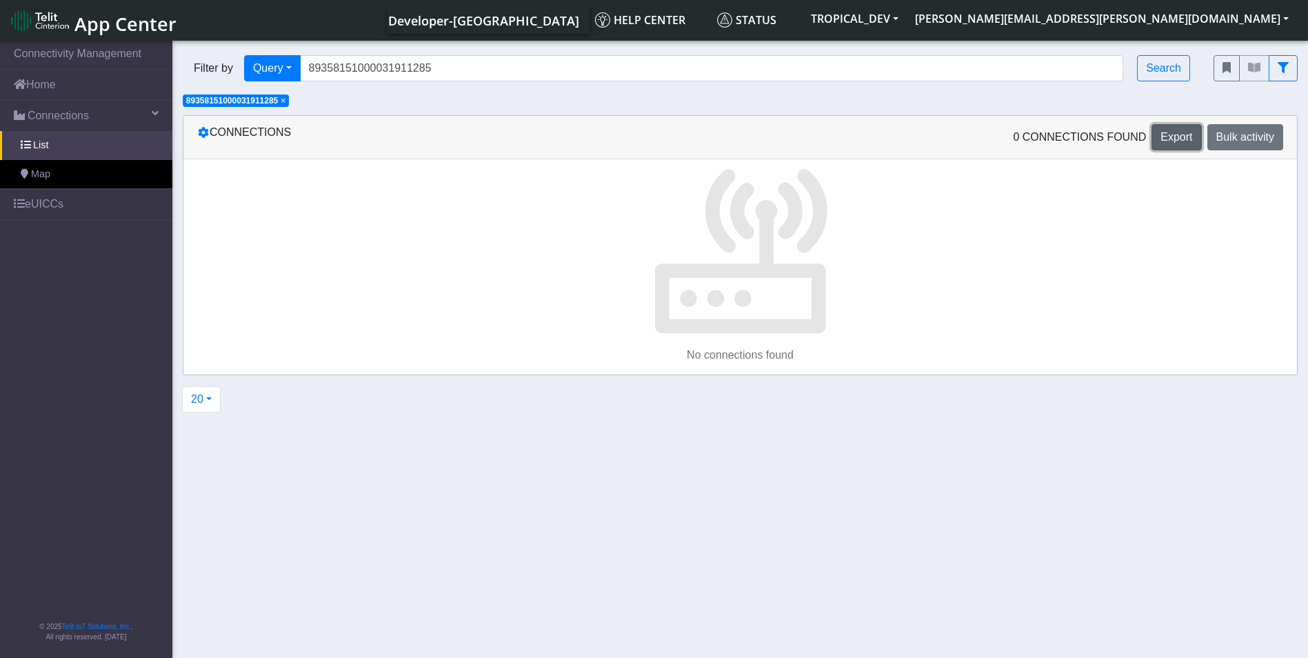
click at [1176, 141] on span "Export" at bounding box center [1176, 137] width 32 height 12
drag, startPoint x: 95, startPoint y: 82, endPoint x: 170, endPoint y: 114, distance: 81.8
click at [95, 82] on link "Home" at bounding box center [86, 85] width 172 height 30
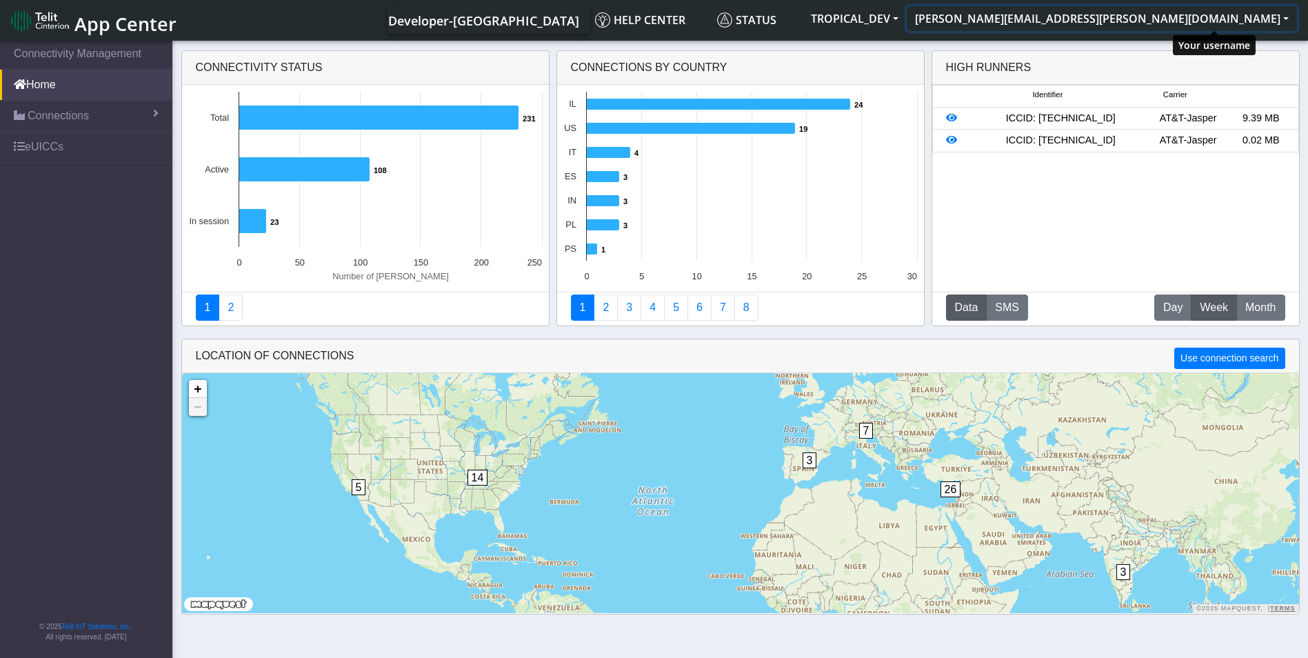
drag, startPoint x: 1208, startPoint y: 13, endPoint x: 1222, endPoint y: 46, distance: 35.9
click at [1209, 13] on button "[PERSON_NAME][EMAIL_ADDRESS][PERSON_NAME][DOMAIN_NAME]" at bounding box center [1102, 18] width 390 height 25
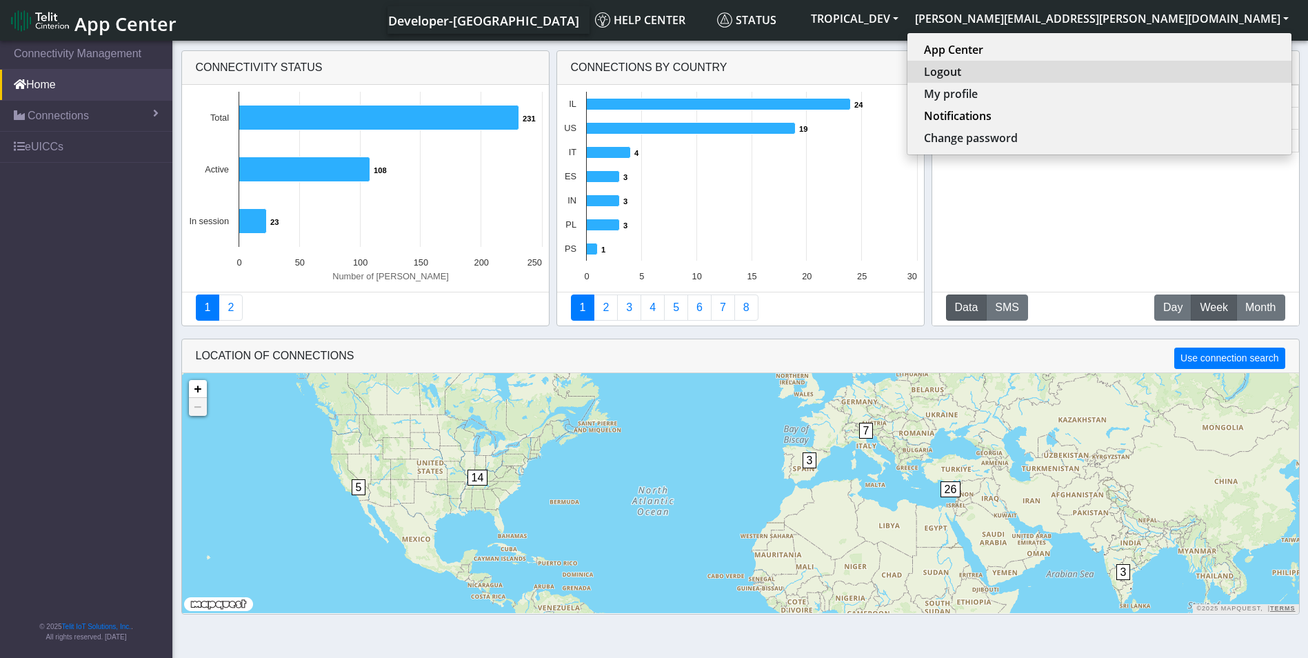
click at [1187, 79] on button "Logout" at bounding box center [1099, 72] width 384 height 22
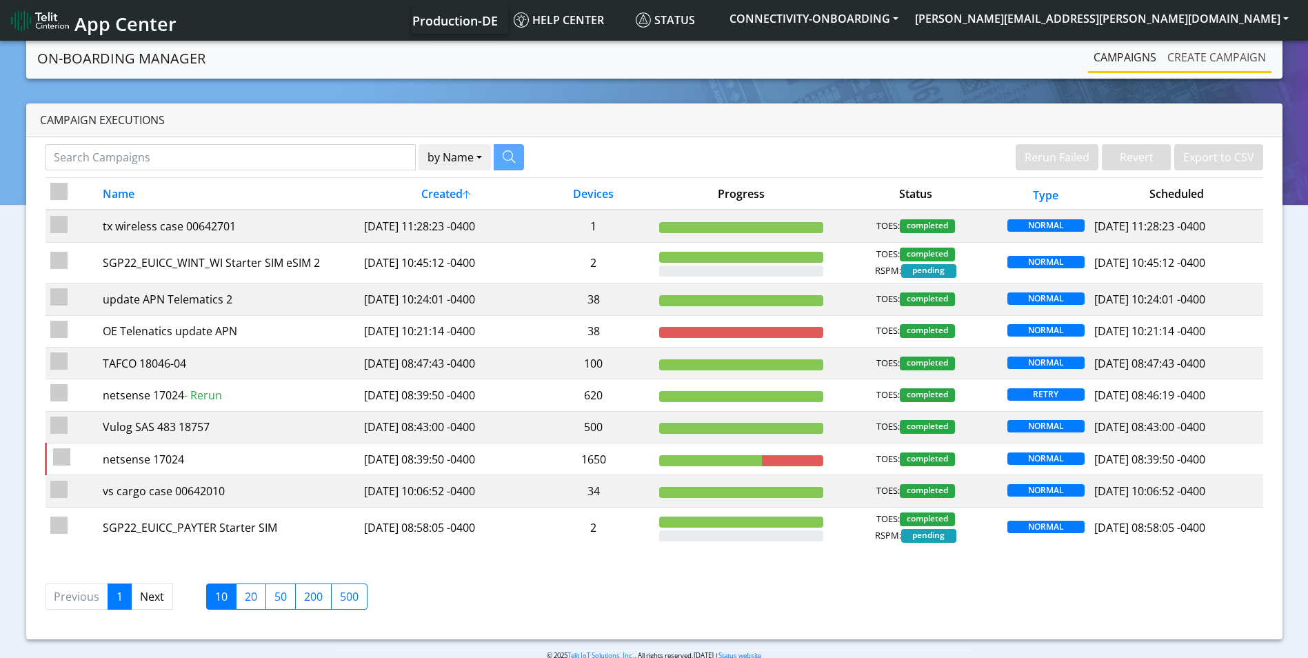
click at [1231, 61] on link "Create campaign" at bounding box center [1217, 57] width 110 height 28
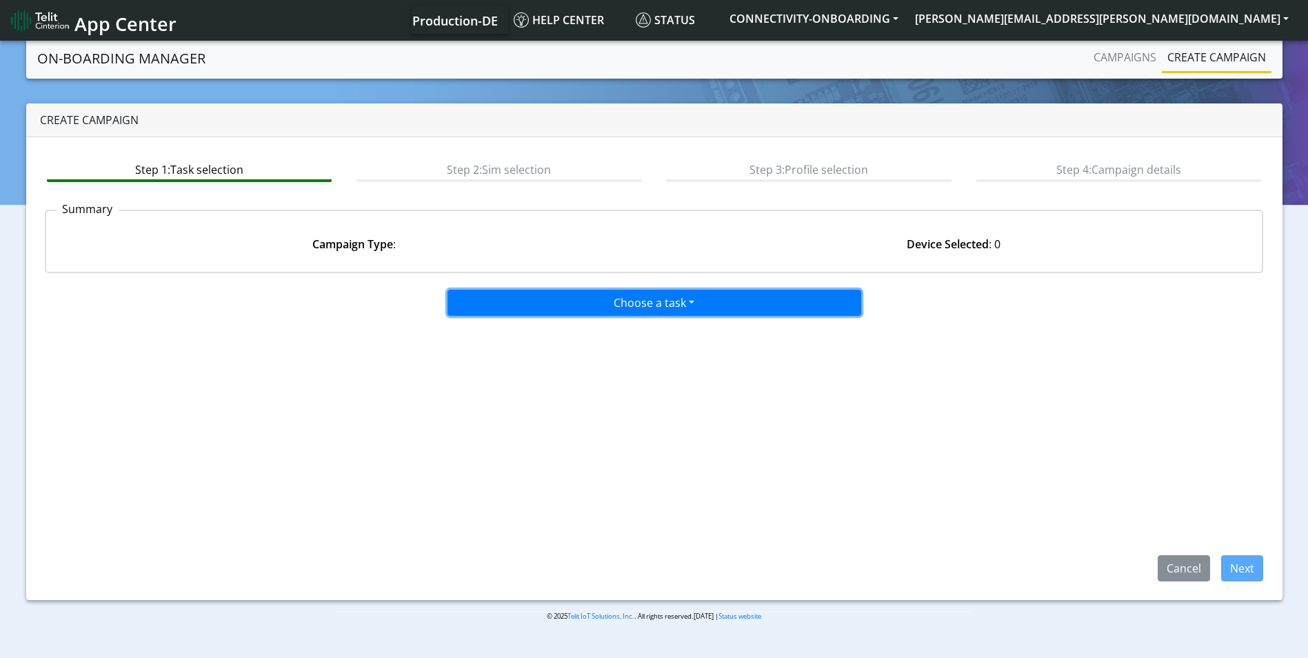
click at [662, 305] on button "Choose a task" at bounding box center [654, 303] width 414 height 26
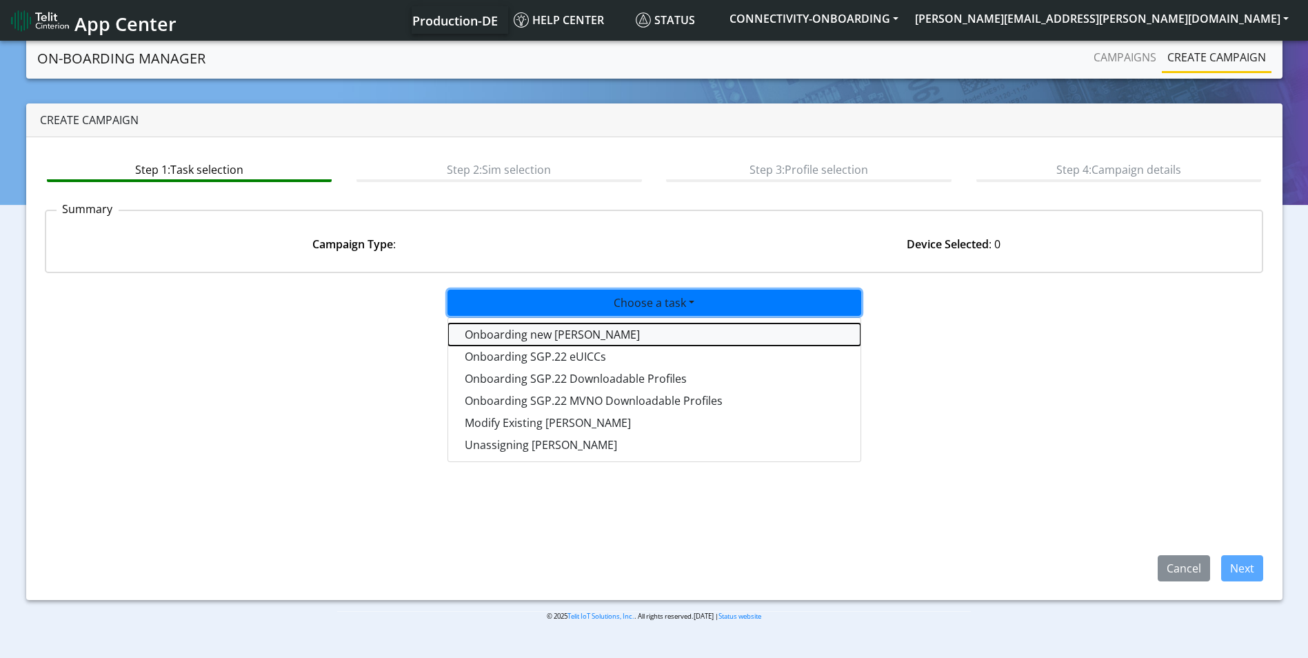
click at [615, 328] on tasktoes-dropdown "Onboarding new [PERSON_NAME]" at bounding box center [654, 334] width 412 height 22
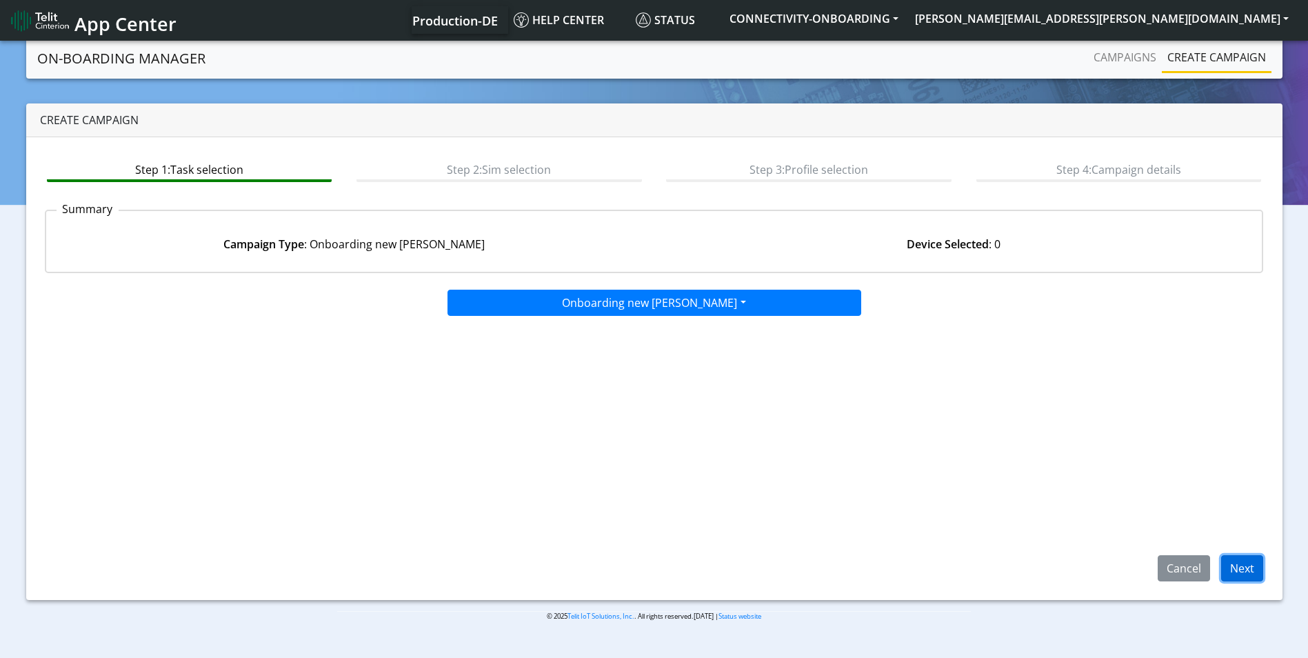
click at [1245, 563] on button "Next" at bounding box center [1242, 568] width 42 height 26
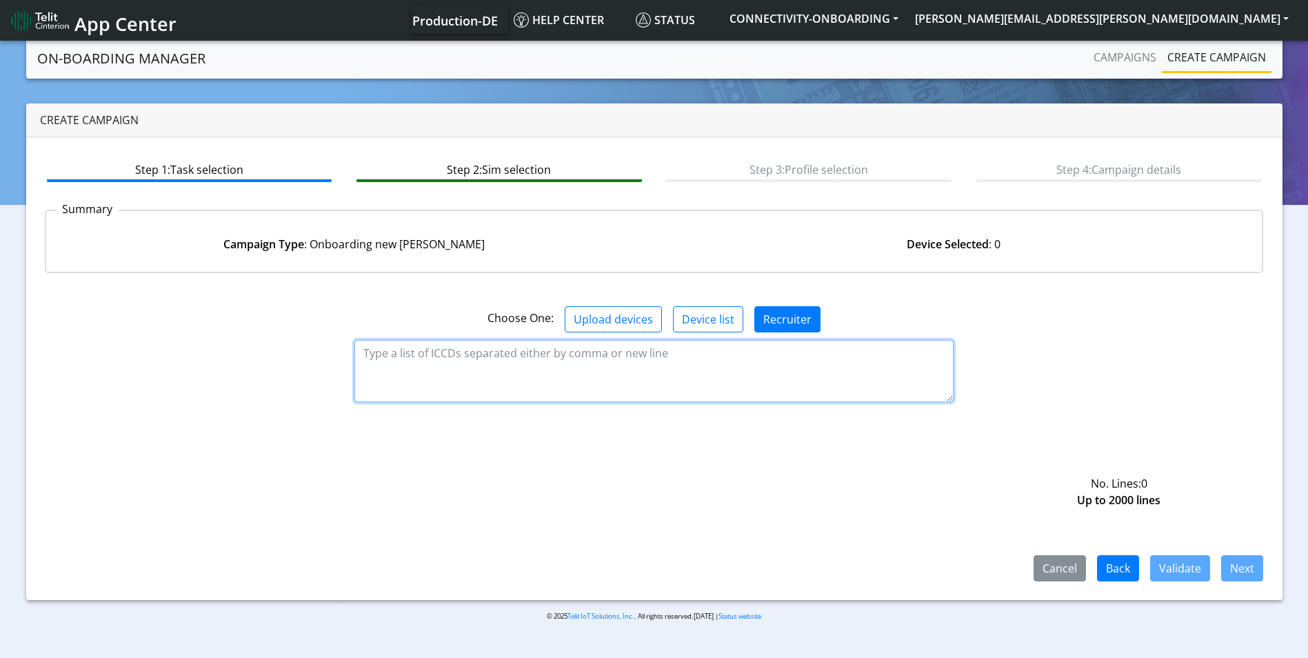
click at [499, 367] on textarea at bounding box center [653, 371] width 599 height 62
paste textarea "89358151000027076622 89358151000027076630 89358151000027076648 8935815100002707…"
type textarea "89358151000027076622 89358151000027076630 89358151000027076648 8935815100002707…"
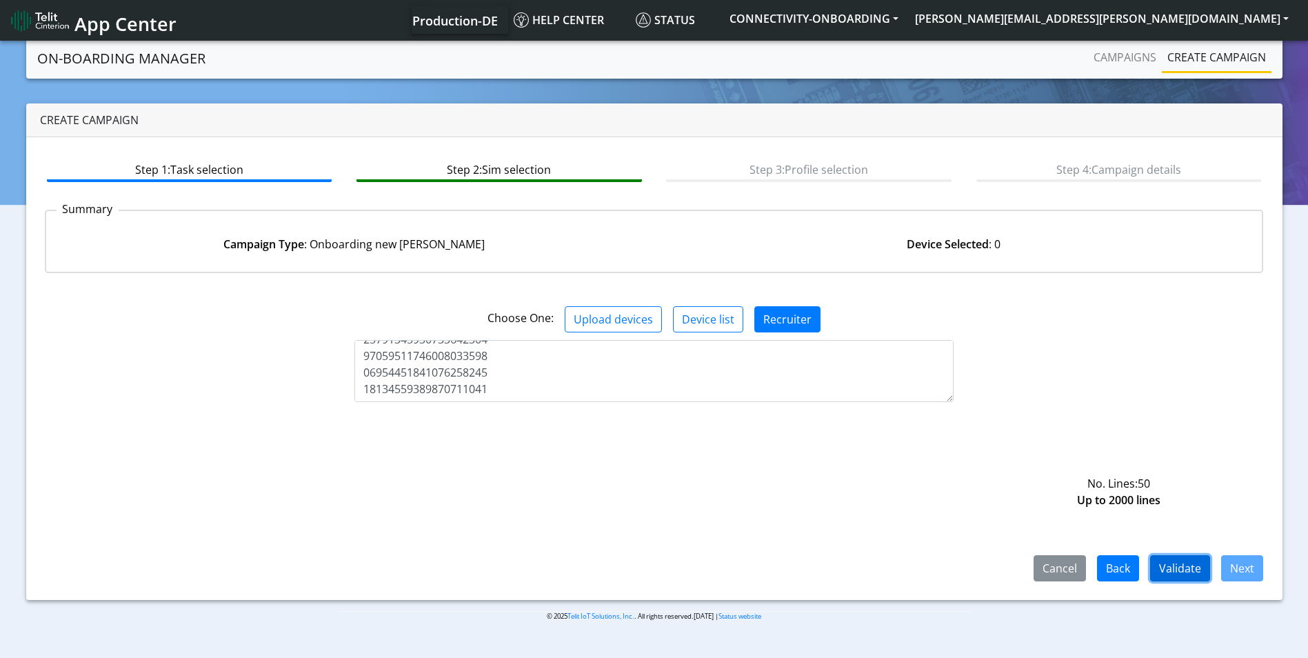
click at [1194, 570] on button "Validate" at bounding box center [1180, 568] width 60 height 26
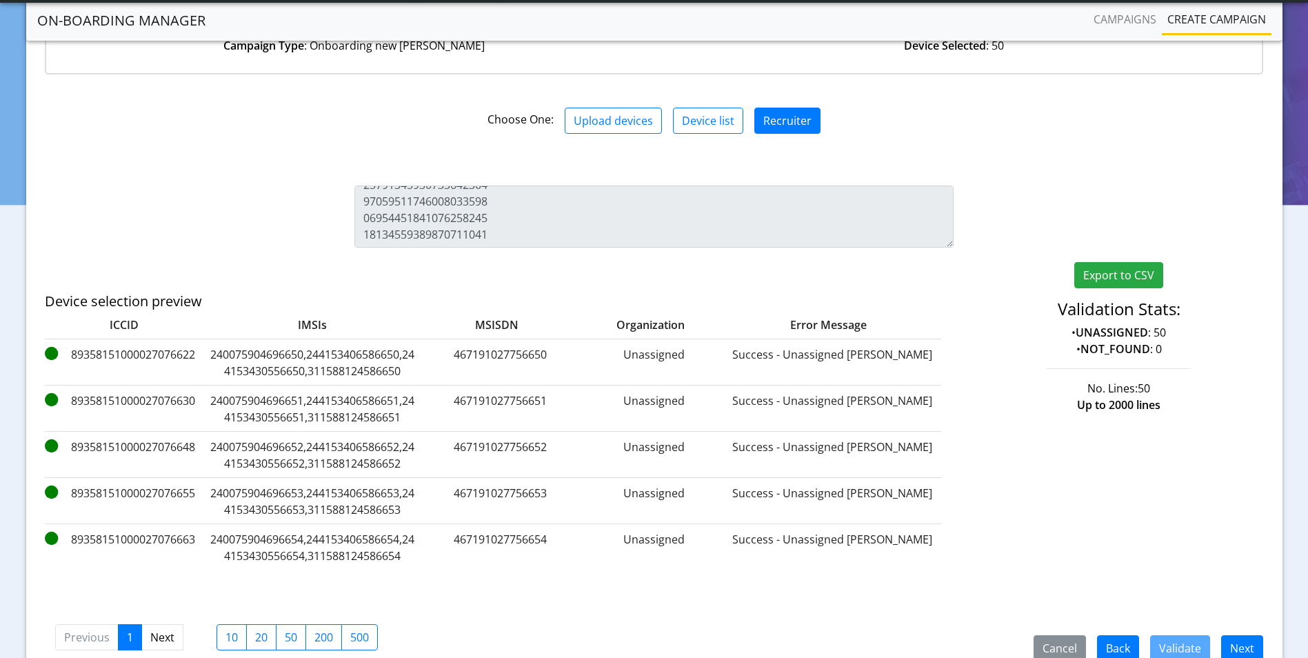
scroll to position [226, 0]
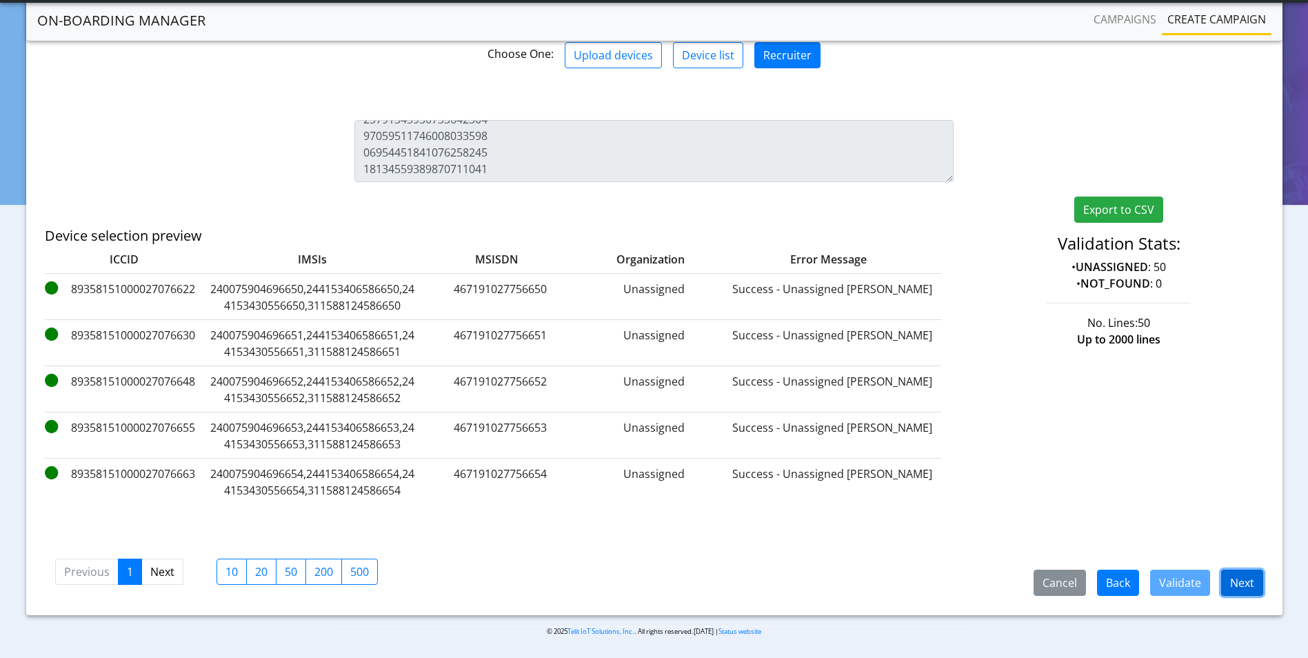
click at [1245, 583] on button "Next" at bounding box center [1242, 583] width 42 height 26
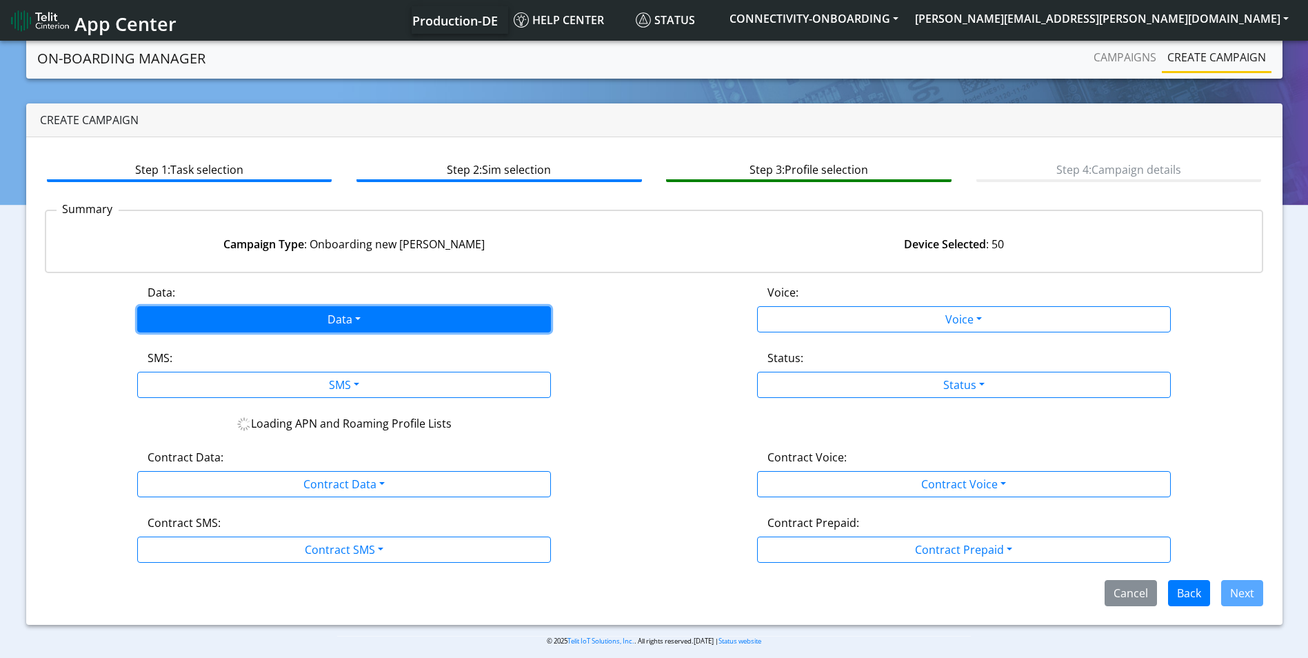
click at [324, 321] on button "Data" at bounding box center [344, 319] width 414 height 26
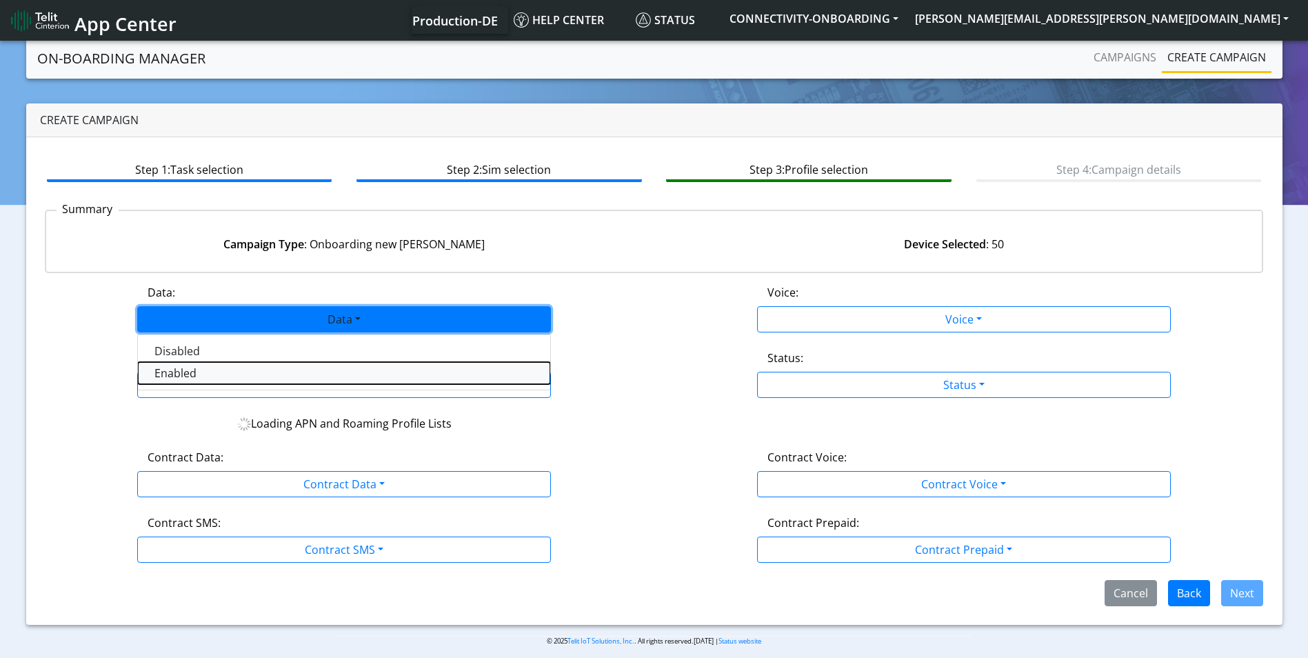
click at [267, 372] on button "Enabled" at bounding box center [344, 373] width 412 height 22
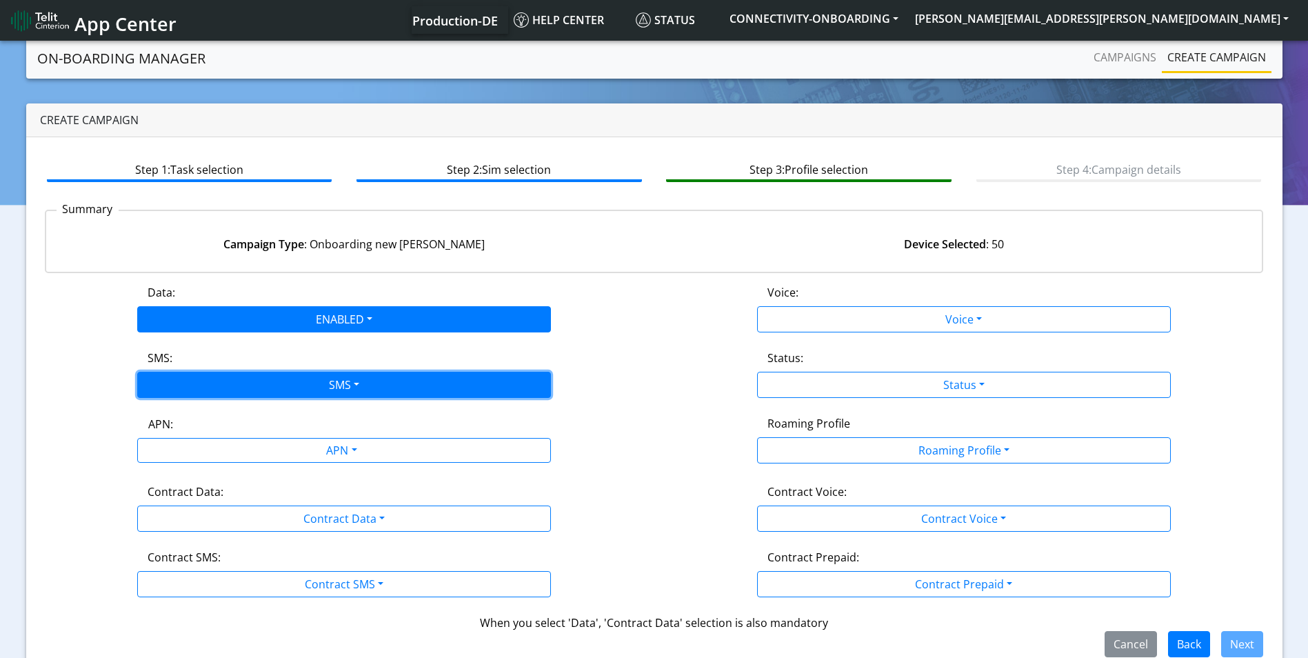
click at [342, 374] on button "SMS" at bounding box center [344, 385] width 414 height 26
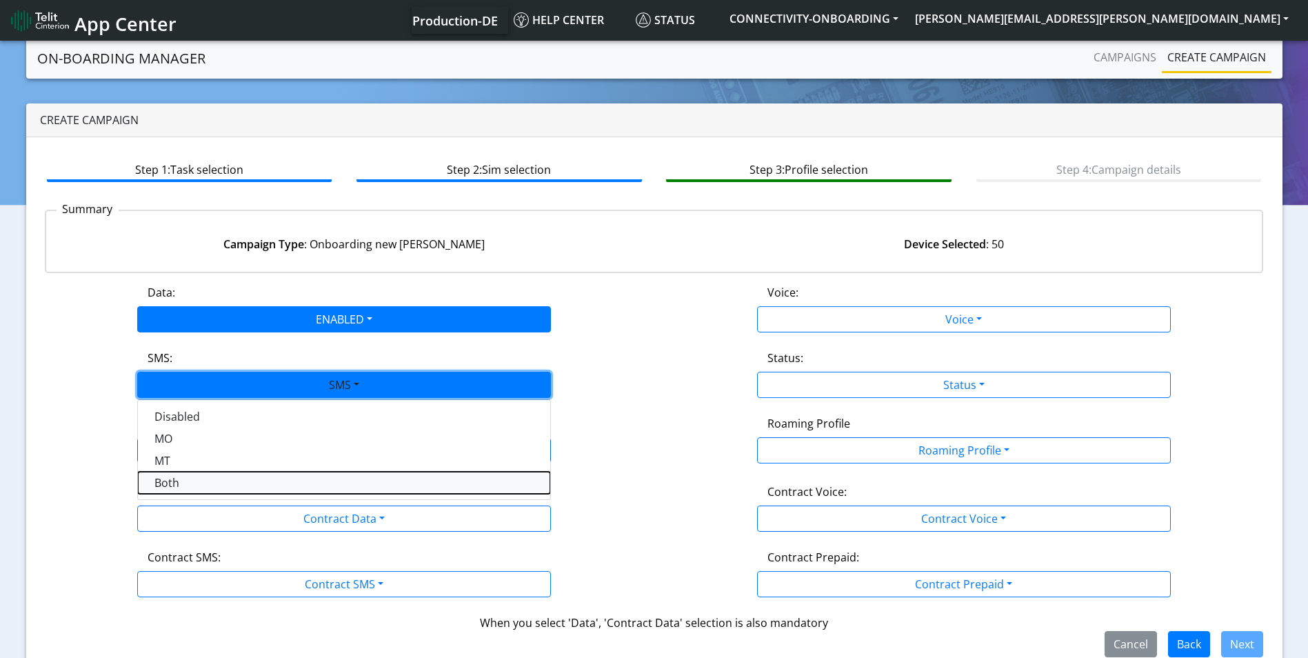
click at [245, 474] on button "Both" at bounding box center [344, 483] width 412 height 22
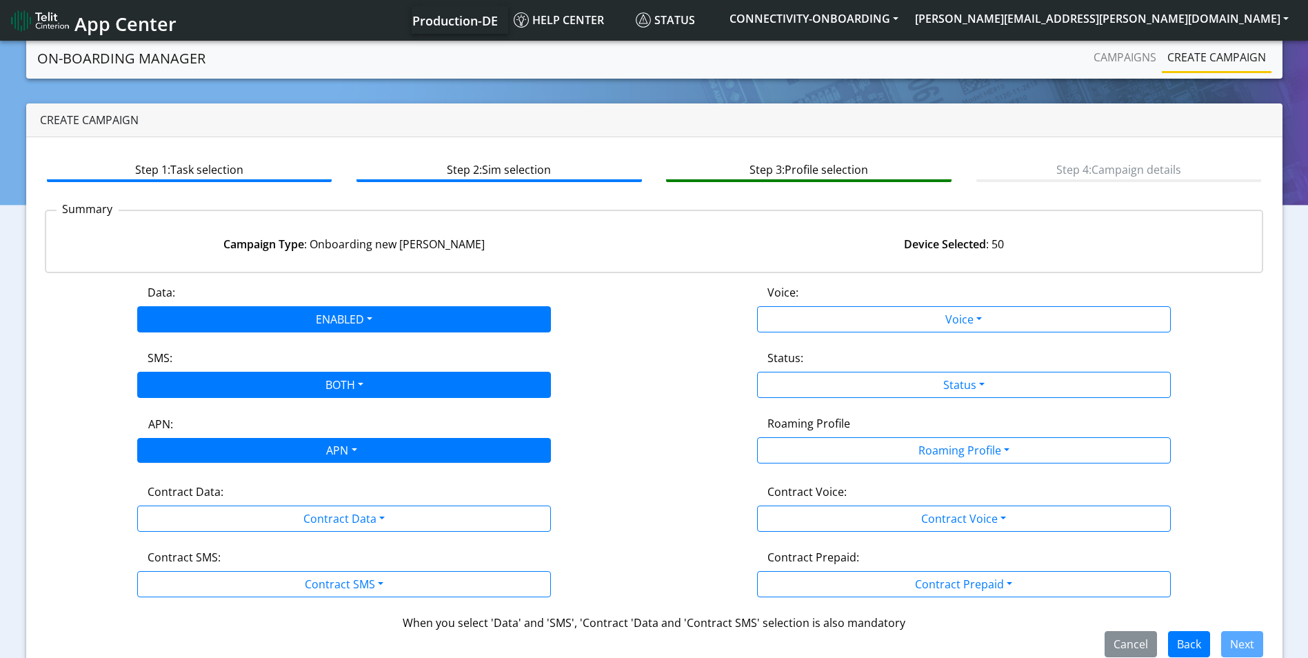
click at [348, 454] on div "APN" at bounding box center [340, 452] width 437 height 27
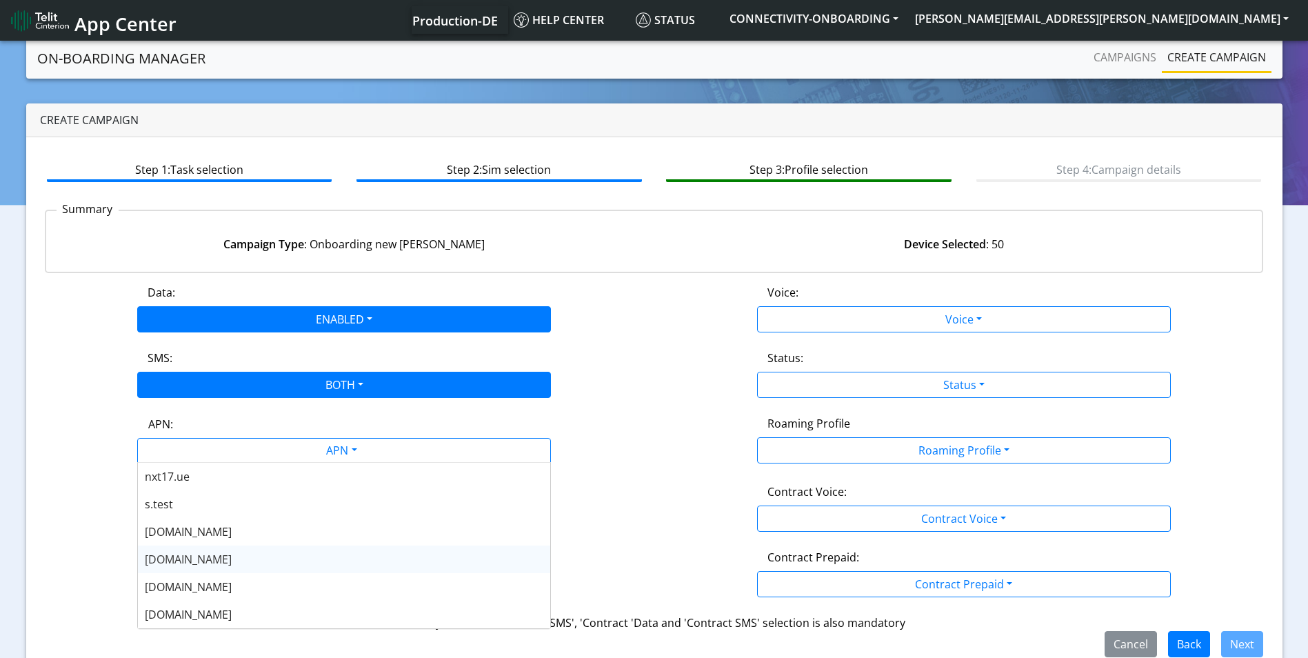
drag, startPoint x: 241, startPoint y: 557, endPoint x: 330, endPoint y: 544, distance: 89.2
click at [242, 557] on div "[DOMAIN_NAME]" at bounding box center [344, 559] width 412 height 28
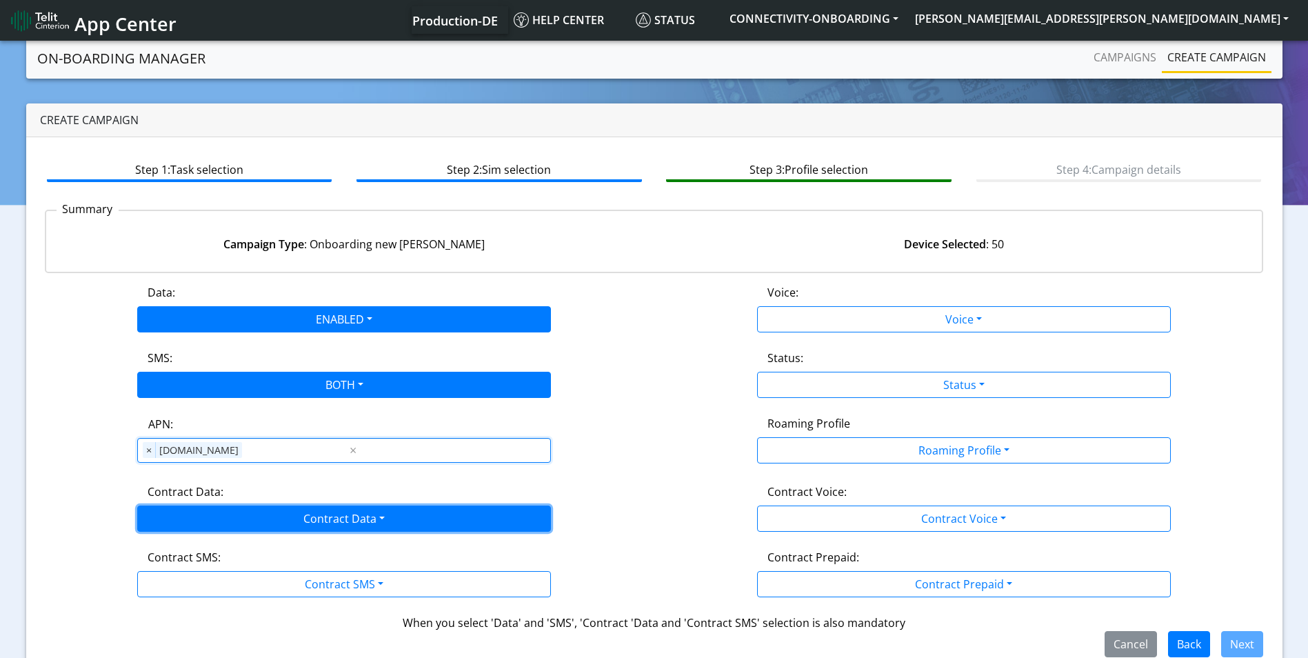
click at [374, 510] on button "Contract Data" at bounding box center [344, 518] width 414 height 26
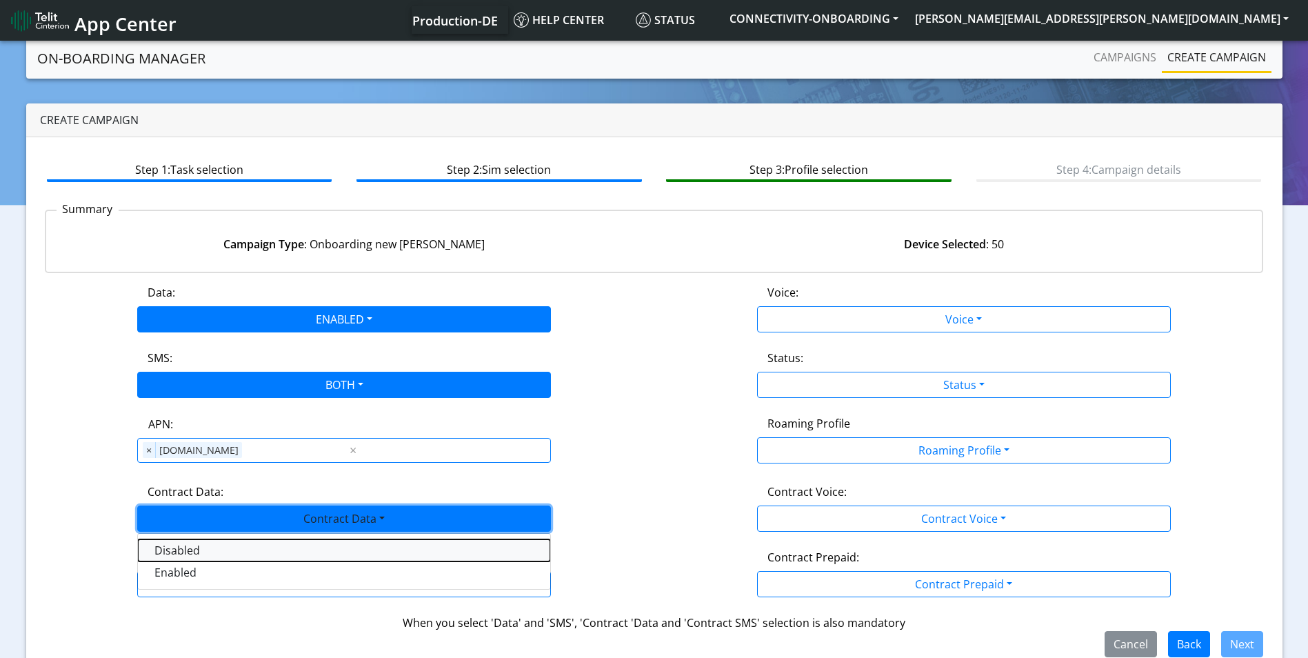
drag, startPoint x: 259, startPoint y: 559, endPoint x: 294, endPoint y: 566, distance: 36.0
click at [259, 561] on div "Disabled Enabled" at bounding box center [344, 561] width 414 height 57
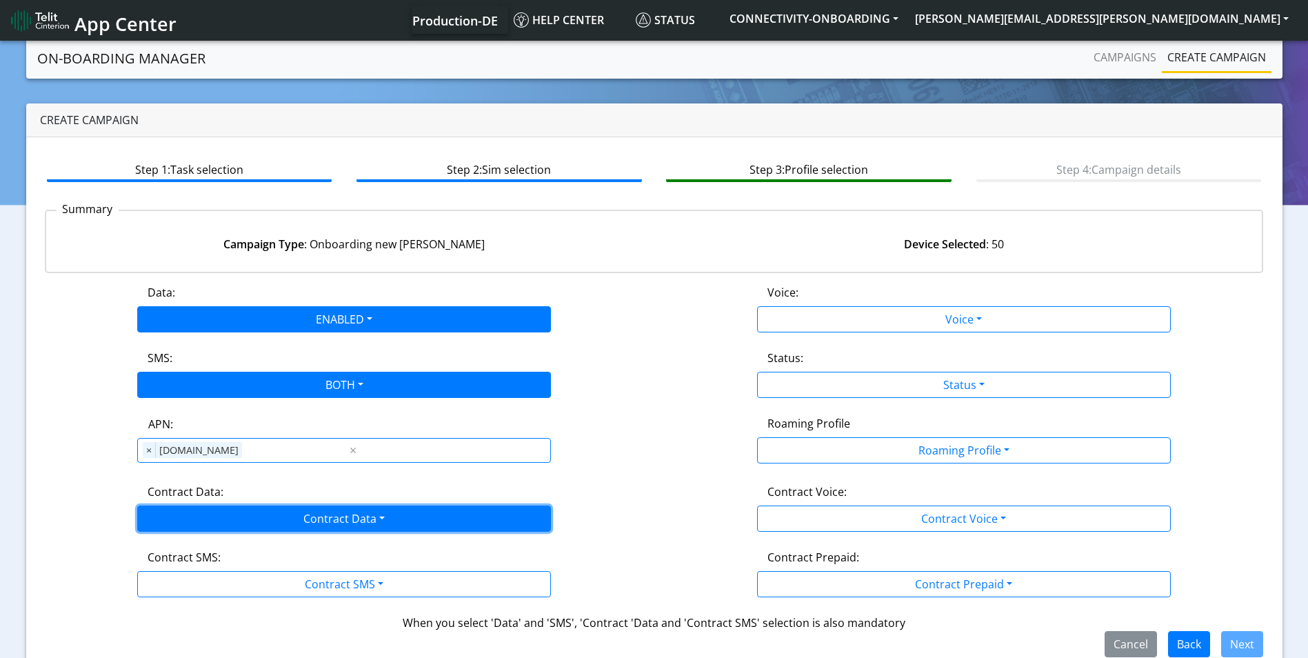
click at [352, 519] on button "Contract Data" at bounding box center [344, 518] width 414 height 26
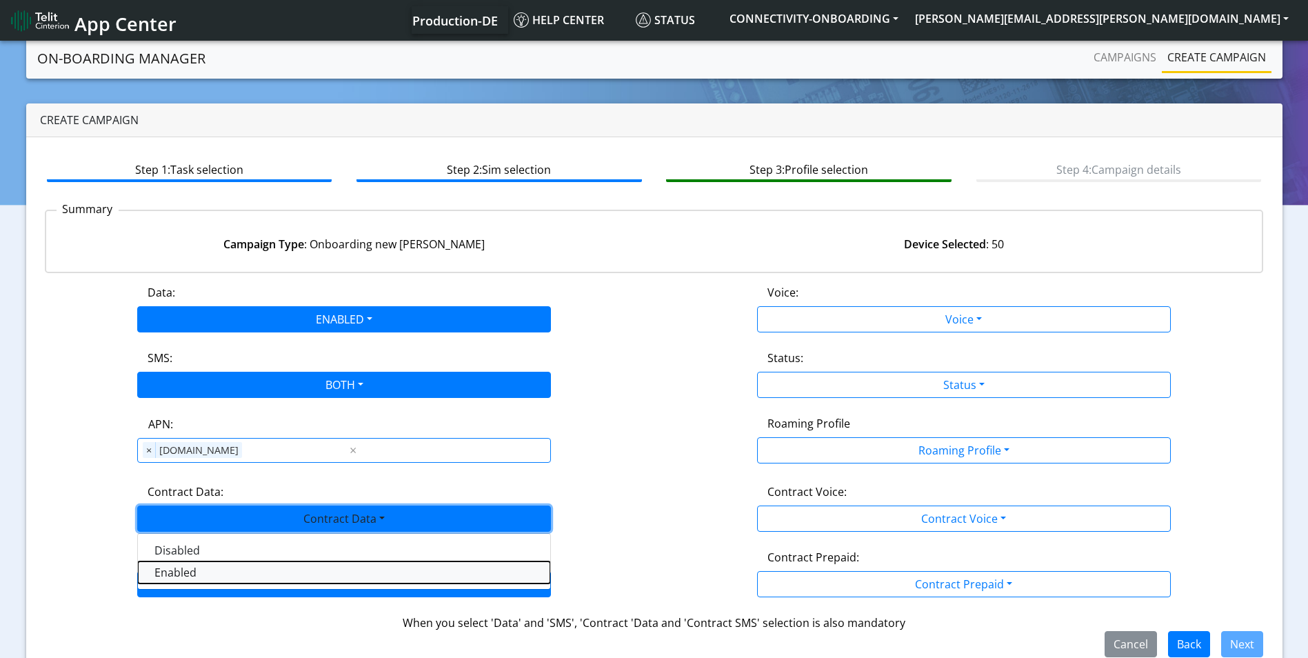
drag, startPoint x: 251, startPoint y: 575, endPoint x: 312, endPoint y: 583, distance: 61.1
click at [253, 576] on Dataenabled-dropdown "Enabled" at bounding box center [344, 572] width 412 height 22
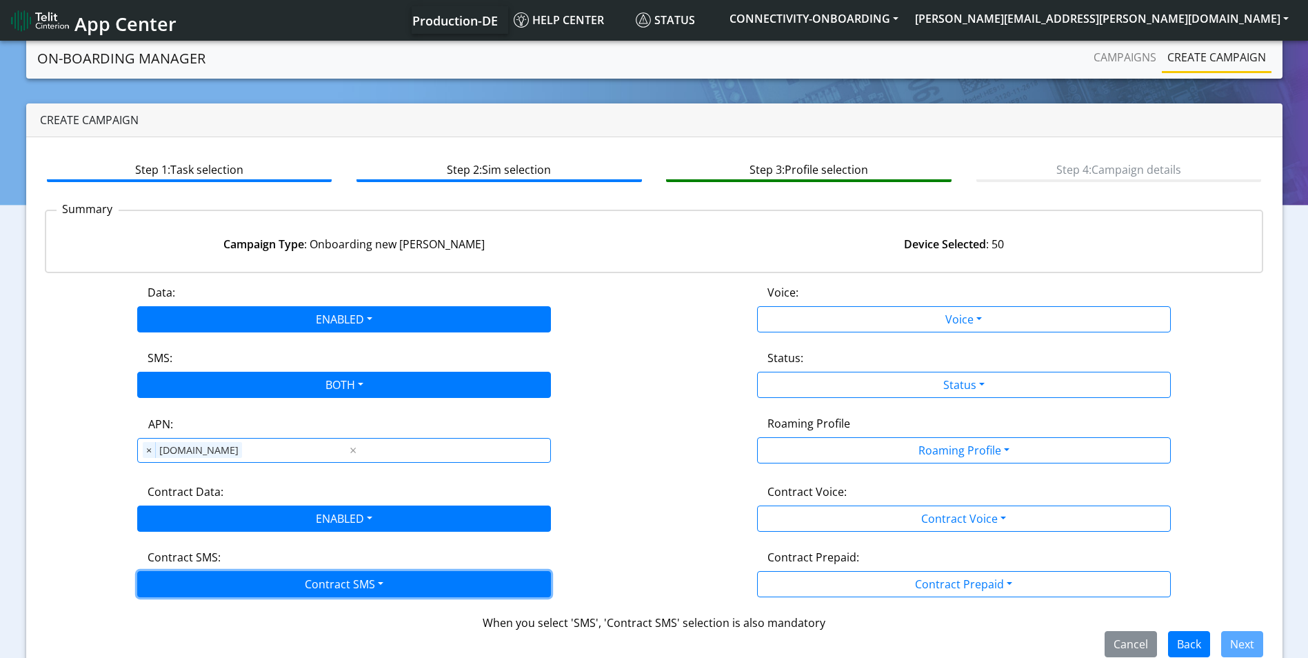
click at [321, 585] on button "Contract SMS" at bounding box center [344, 584] width 414 height 26
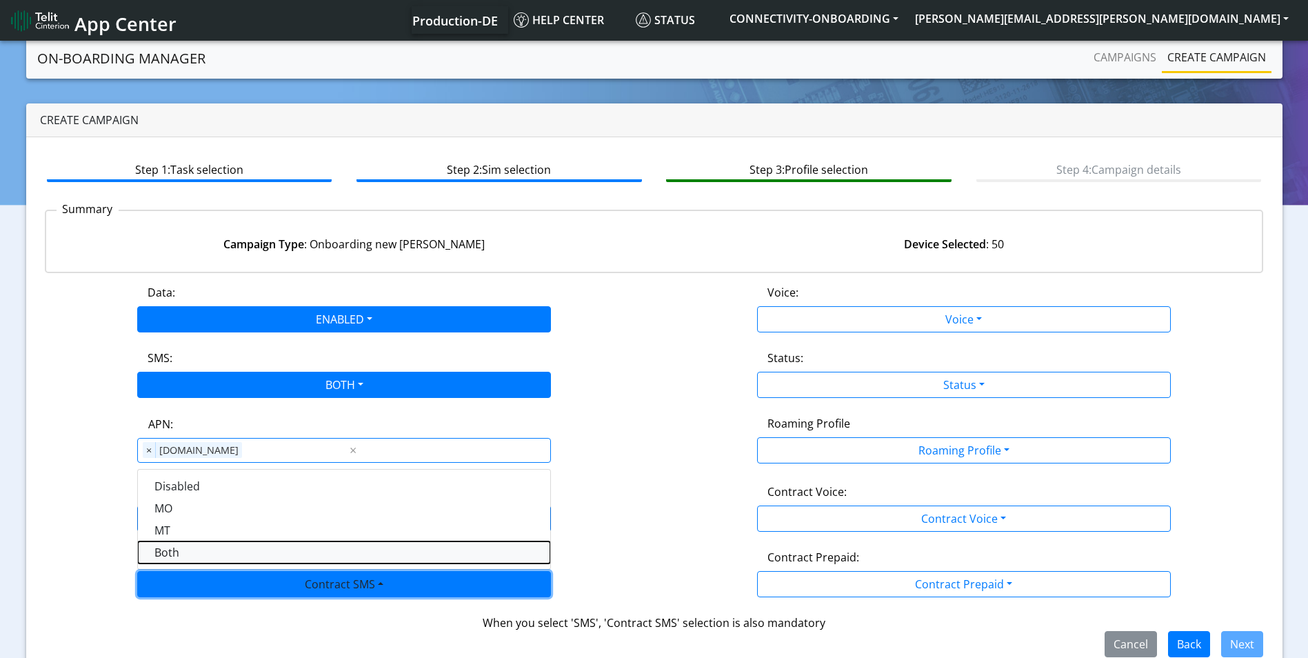
drag, startPoint x: 206, startPoint y: 556, endPoint x: 394, endPoint y: 536, distance: 188.6
click at [207, 556] on SMSboth-dropdown "Both" at bounding box center [344, 552] width 412 height 22
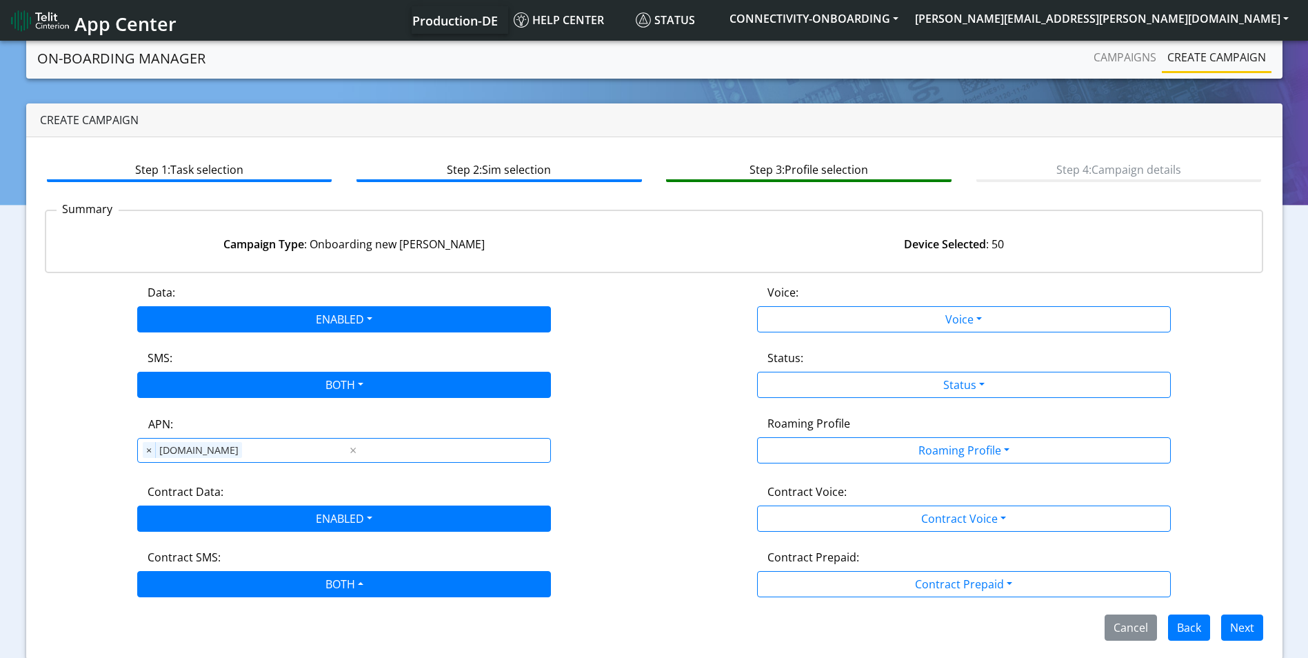
click at [883, 334] on div "Data: ENABLED Disabled Enabled Voice: Voice Disabled Enabled SMS: BOTH Disabled…" at bounding box center [654, 462] width 1219 height 356
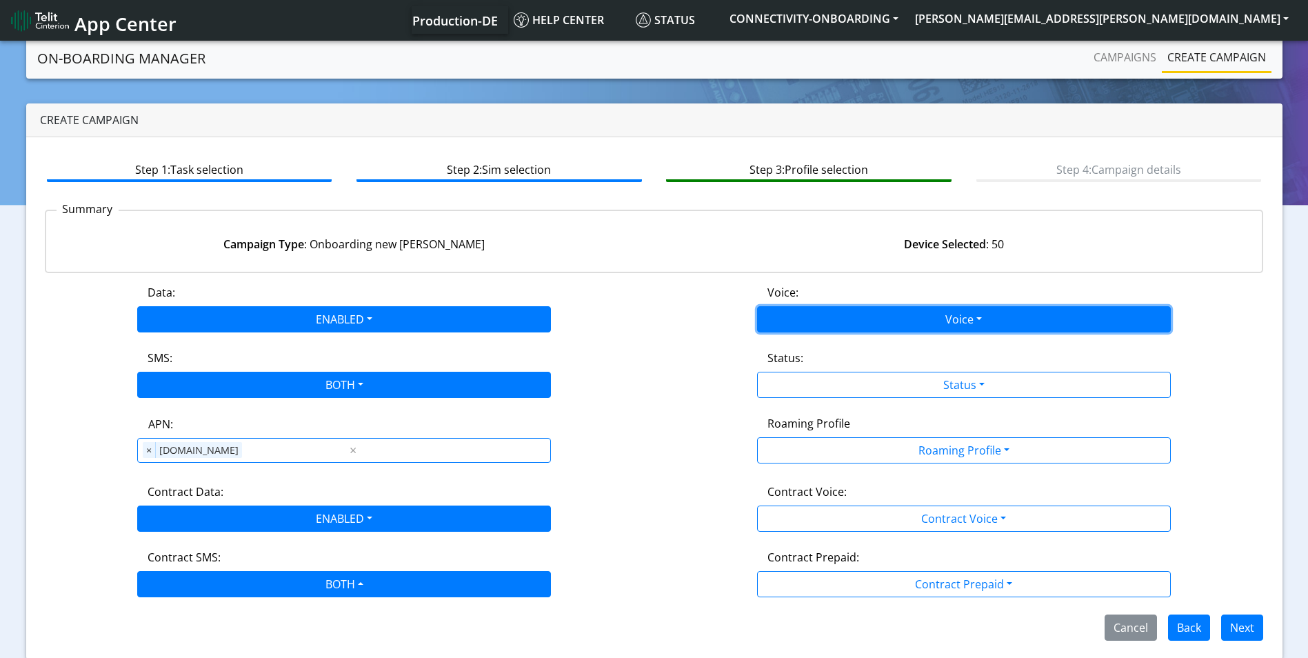
click at [869, 325] on button "Voice" at bounding box center [964, 319] width 414 height 26
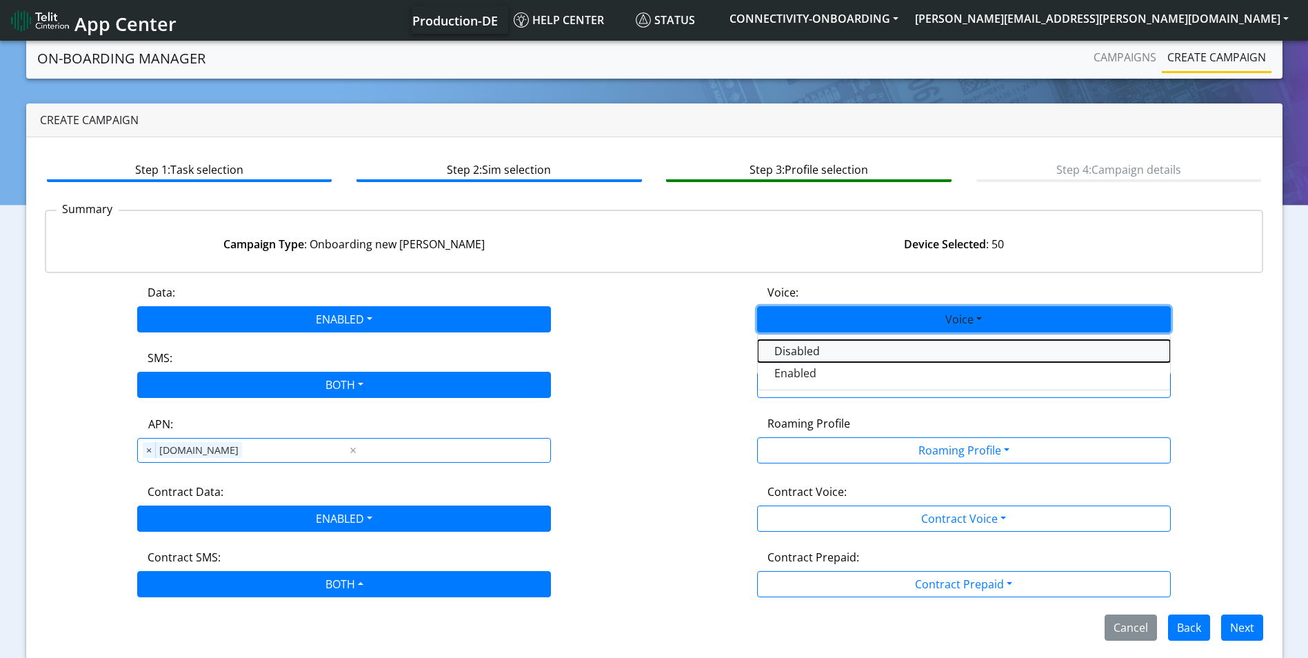
click at [839, 350] on button "Disabled" at bounding box center [964, 351] width 412 height 22
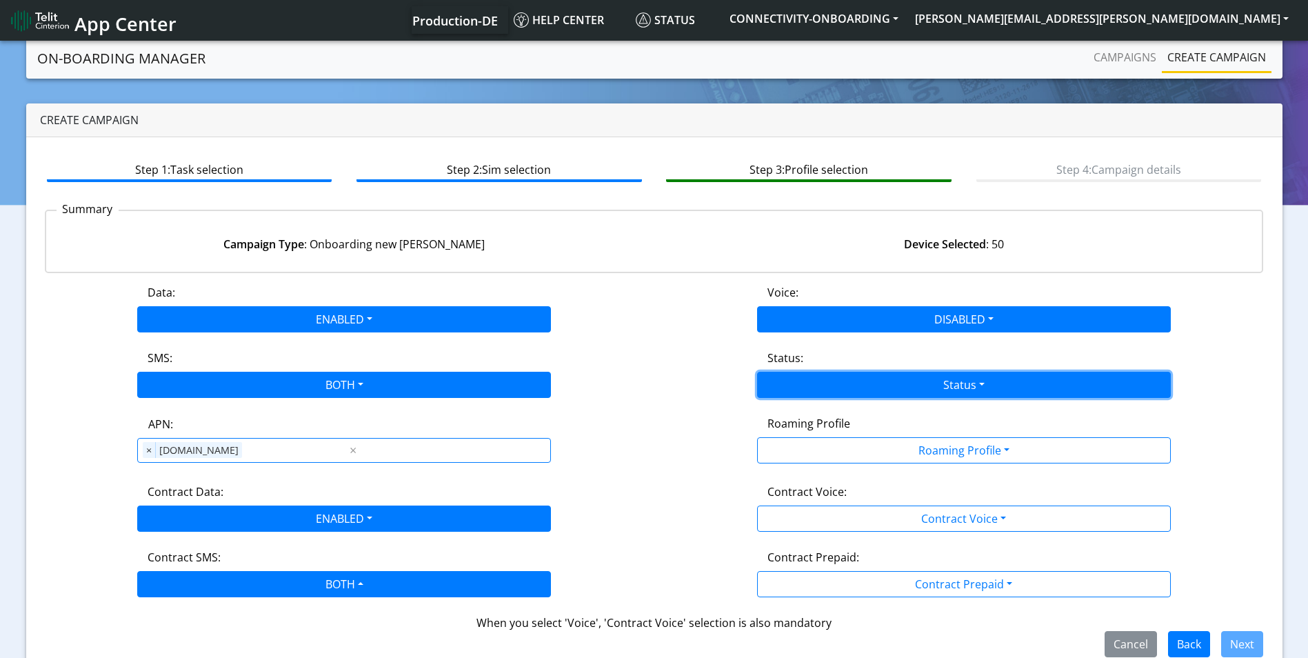
click at [947, 390] on button "Status" at bounding box center [964, 385] width 414 height 26
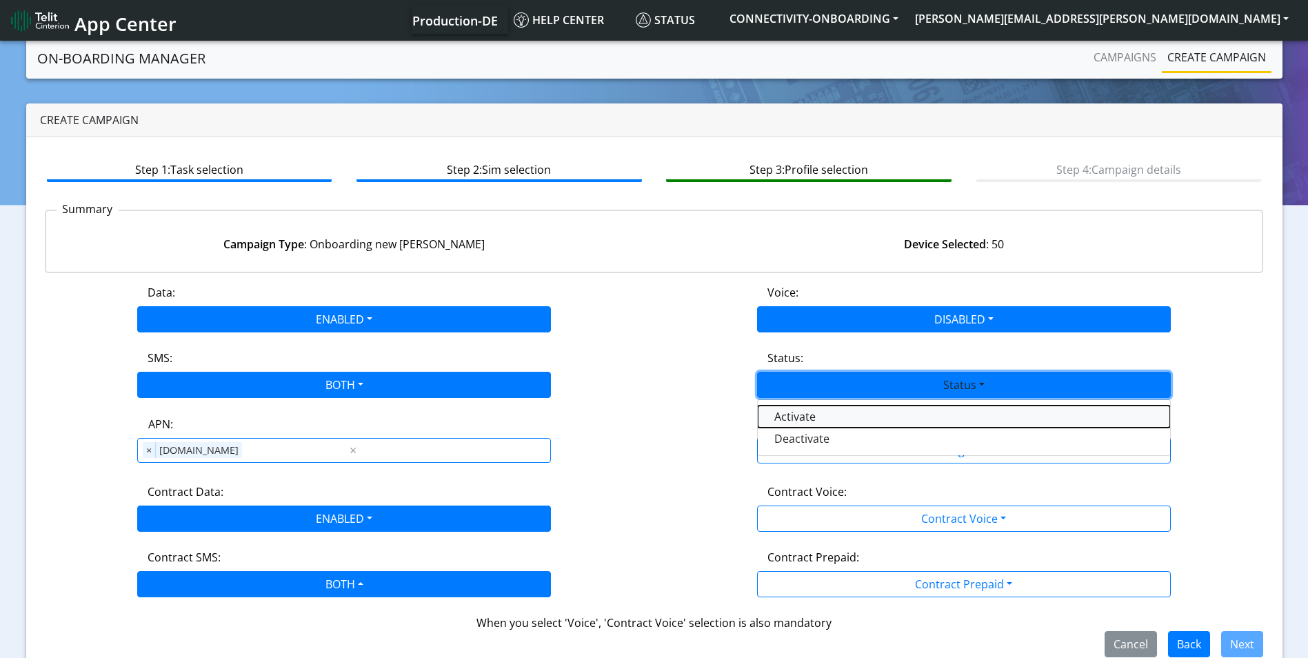
drag, startPoint x: 869, startPoint y: 410, endPoint x: 885, endPoint y: 414, distance: 15.9
click at [870, 410] on button "Activate" at bounding box center [964, 416] width 412 height 22
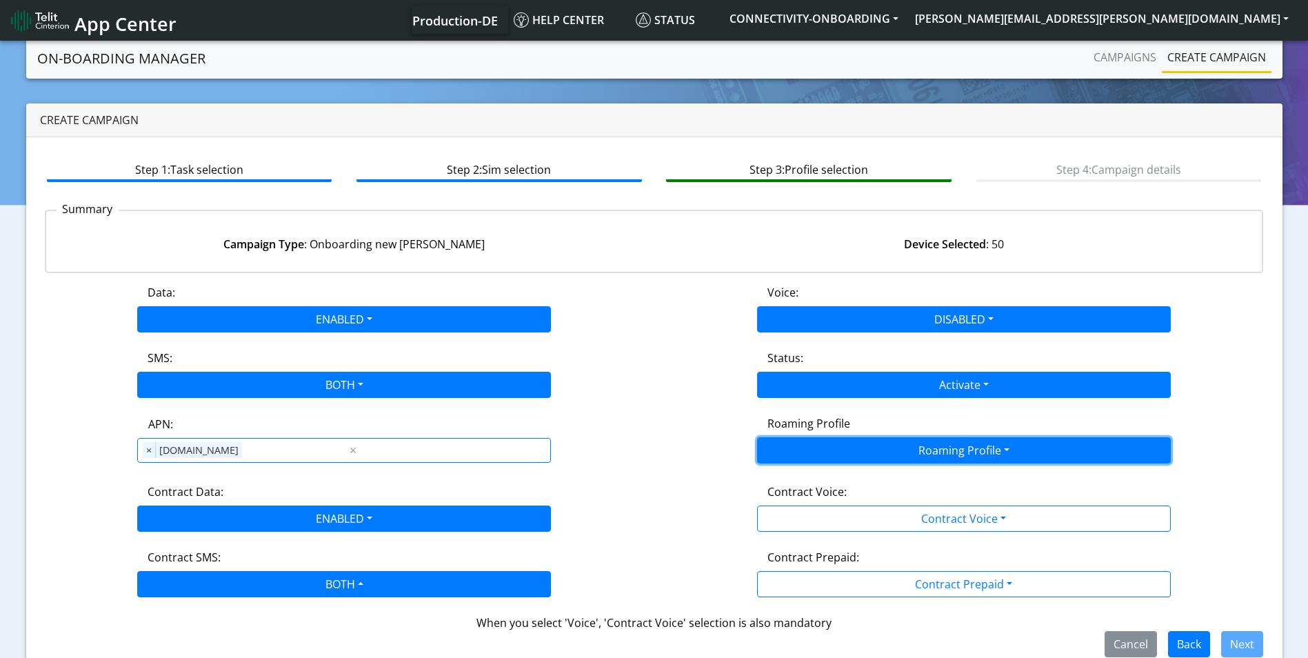
click at [959, 456] on button "Roaming Profile" at bounding box center [964, 450] width 414 height 26
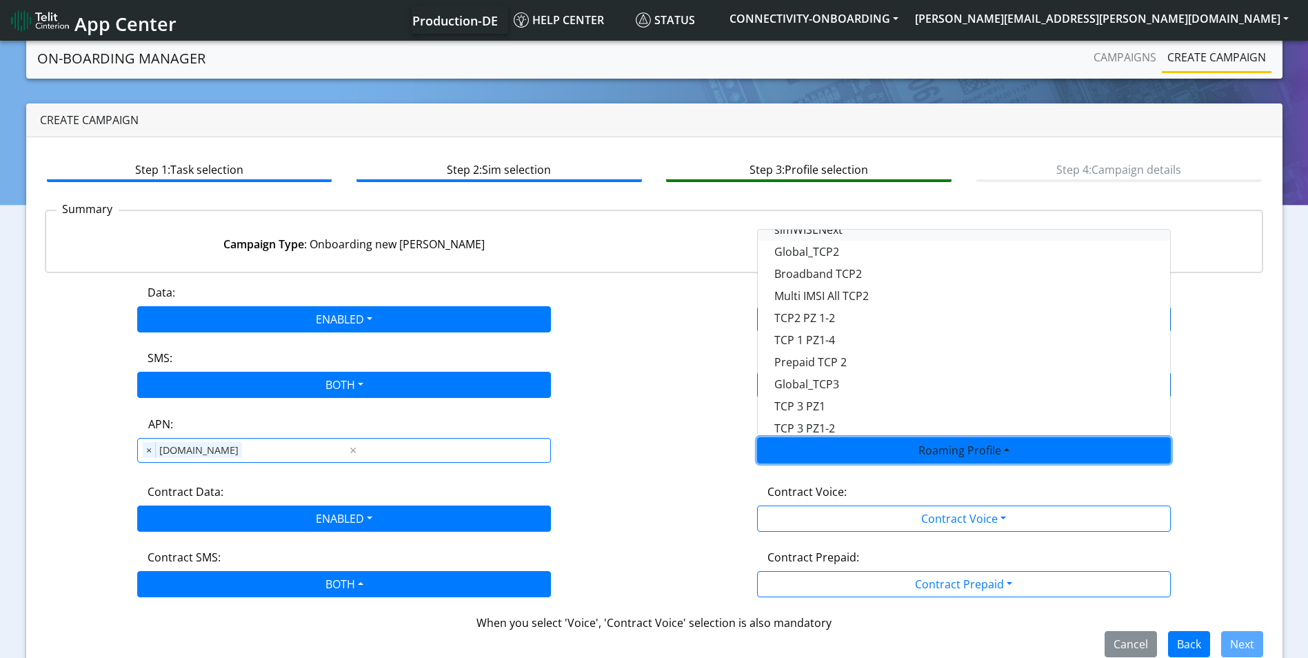
scroll to position [138, 0]
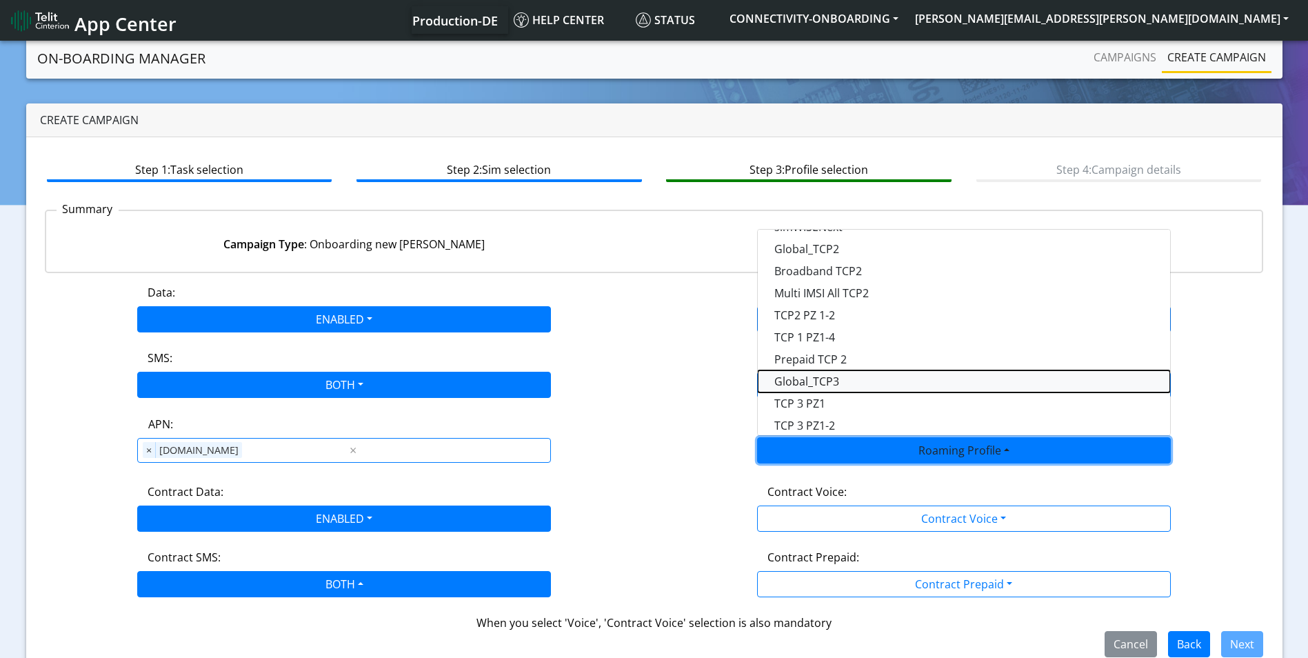
click at [863, 379] on Profile-dropdown "Global_TCP3" at bounding box center [964, 381] width 412 height 22
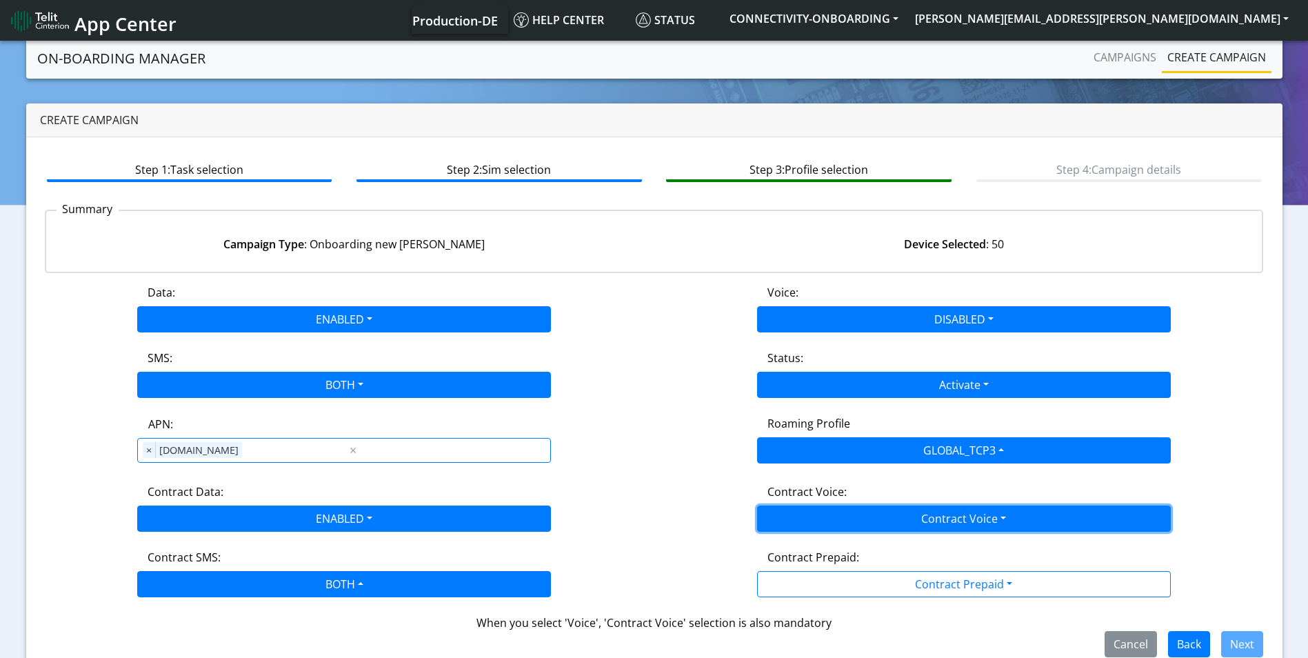
click at [953, 523] on button "Contract Voice" at bounding box center [964, 518] width 414 height 26
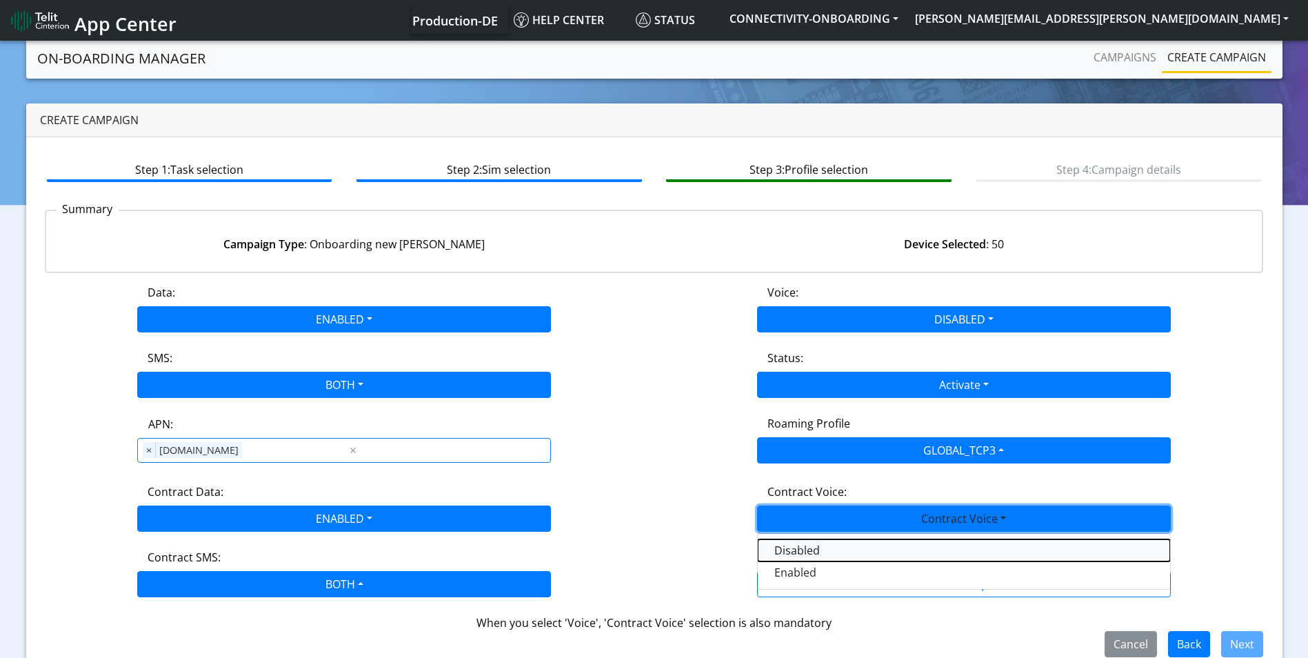
drag, startPoint x: 841, startPoint y: 552, endPoint x: 920, endPoint y: 567, distance: 81.4
click at [843, 552] on Voicedisabled-dropdown "Disabled" at bounding box center [964, 550] width 412 height 22
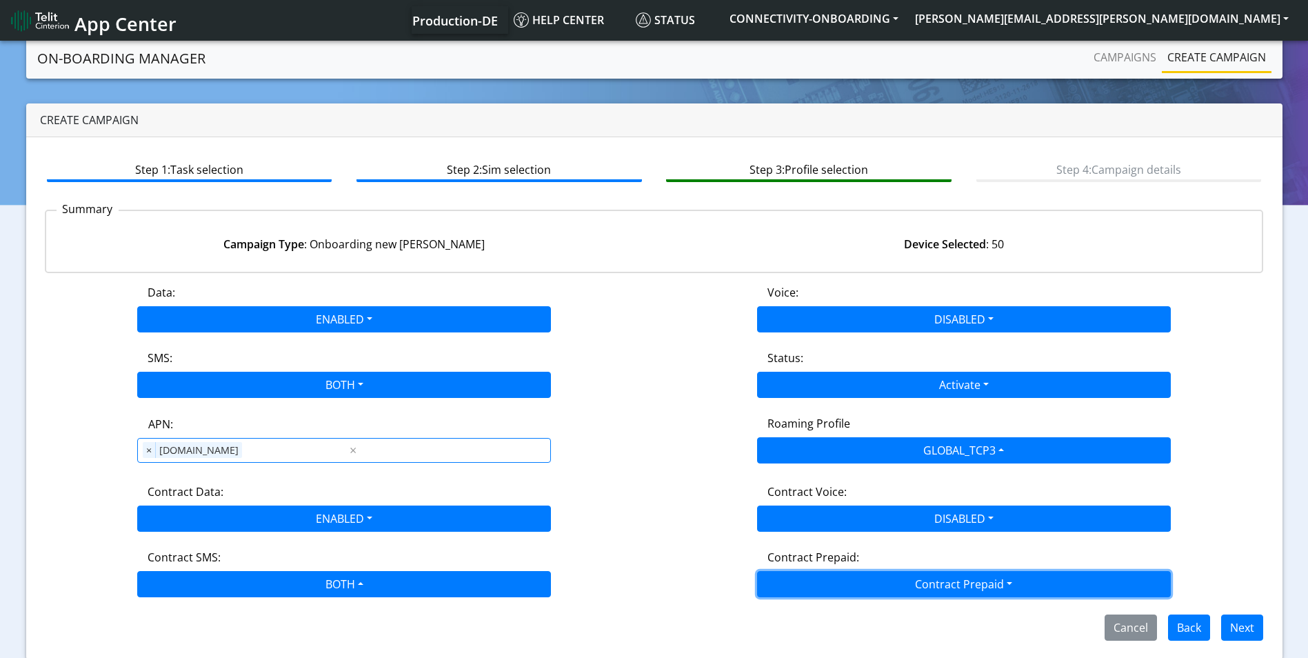
click at [936, 577] on button "Contract Prepaid" at bounding box center [964, 584] width 414 height 26
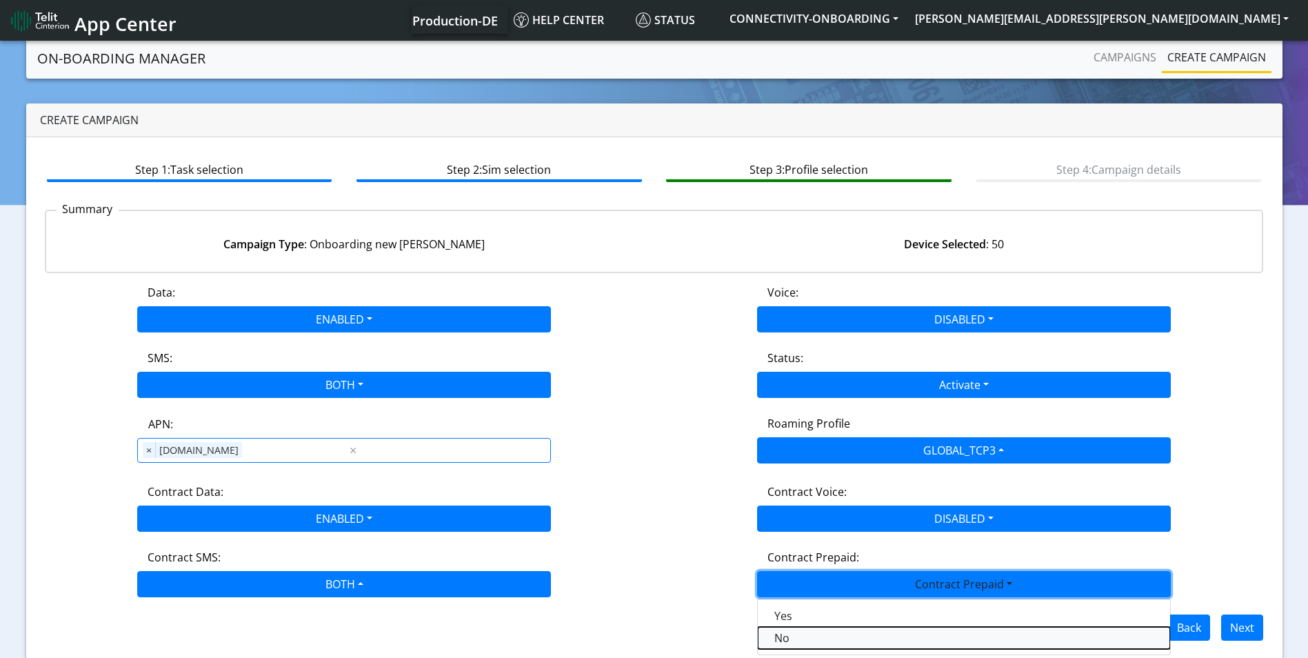
drag, startPoint x: 796, startPoint y: 634, endPoint x: 1073, endPoint y: 619, distance: 277.6
click at [801, 634] on Prepaidnotprepaid-dropdown "No" at bounding box center [964, 638] width 412 height 22
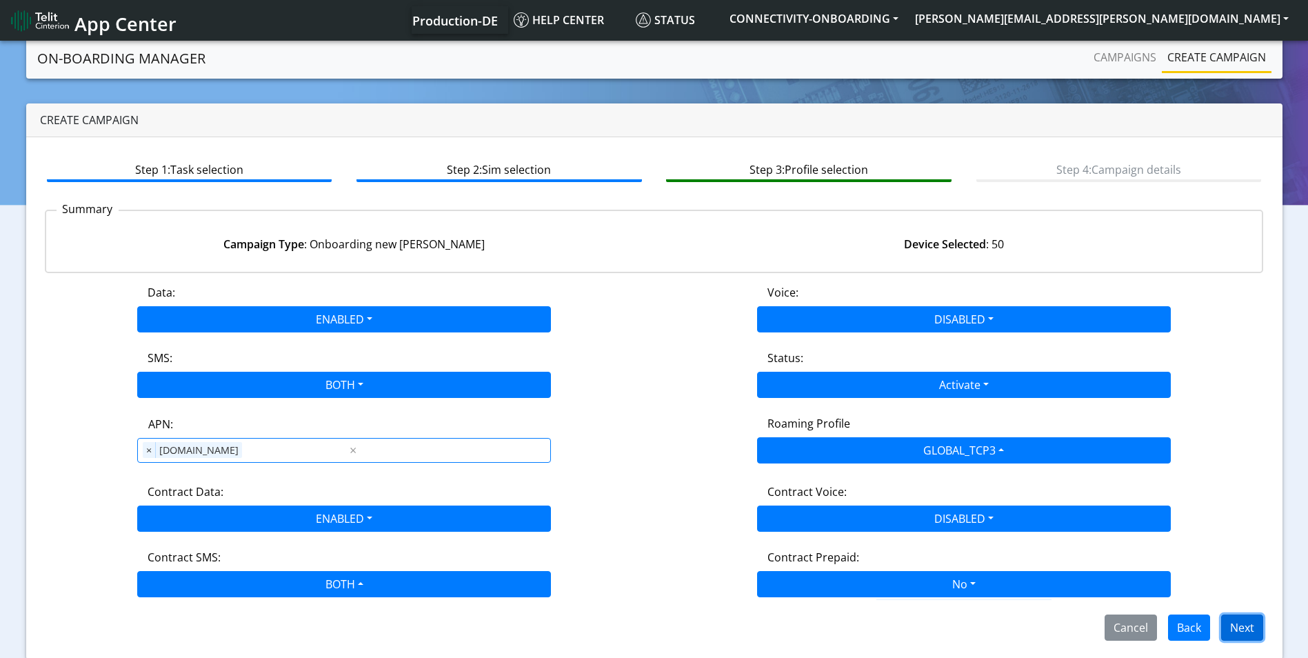
click at [1234, 623] on button "Next" at bounding box center [1242, 627] width 42 height 26
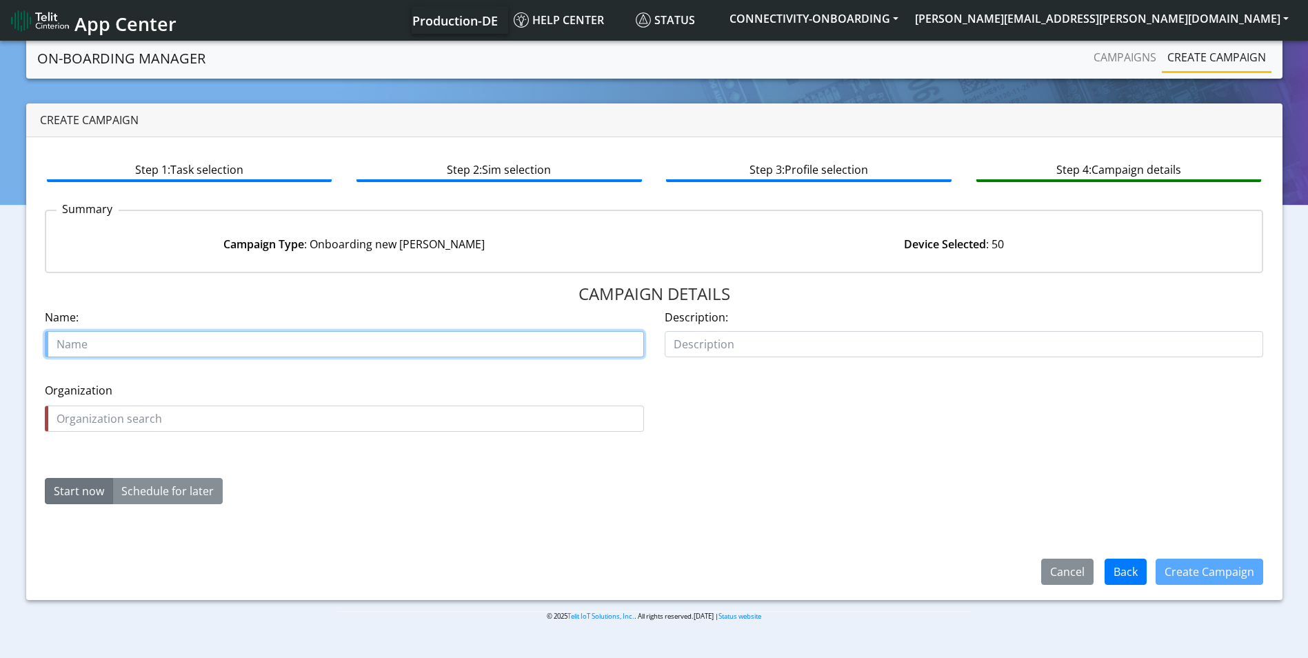
click at [121, 345] on input "text" at bounding box center [344, 344] width 599 height 26
click at [141, 347] on input "eteria" at bounding box center [344, 344] width 599 height 26
paste input "27534-06"
type input "eteria 27534 06"
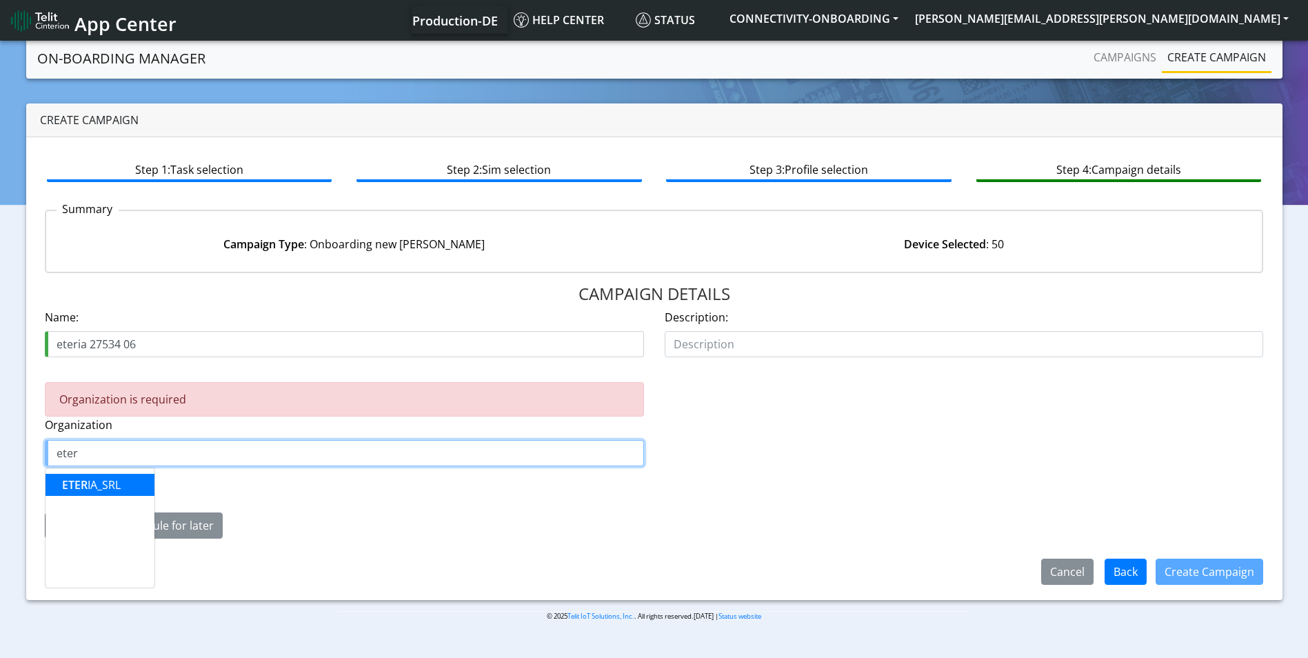
click at [107, 479] on ngb-highlight "ETER IA_SRL" at bounding box center [91, 484] width 59 height 15
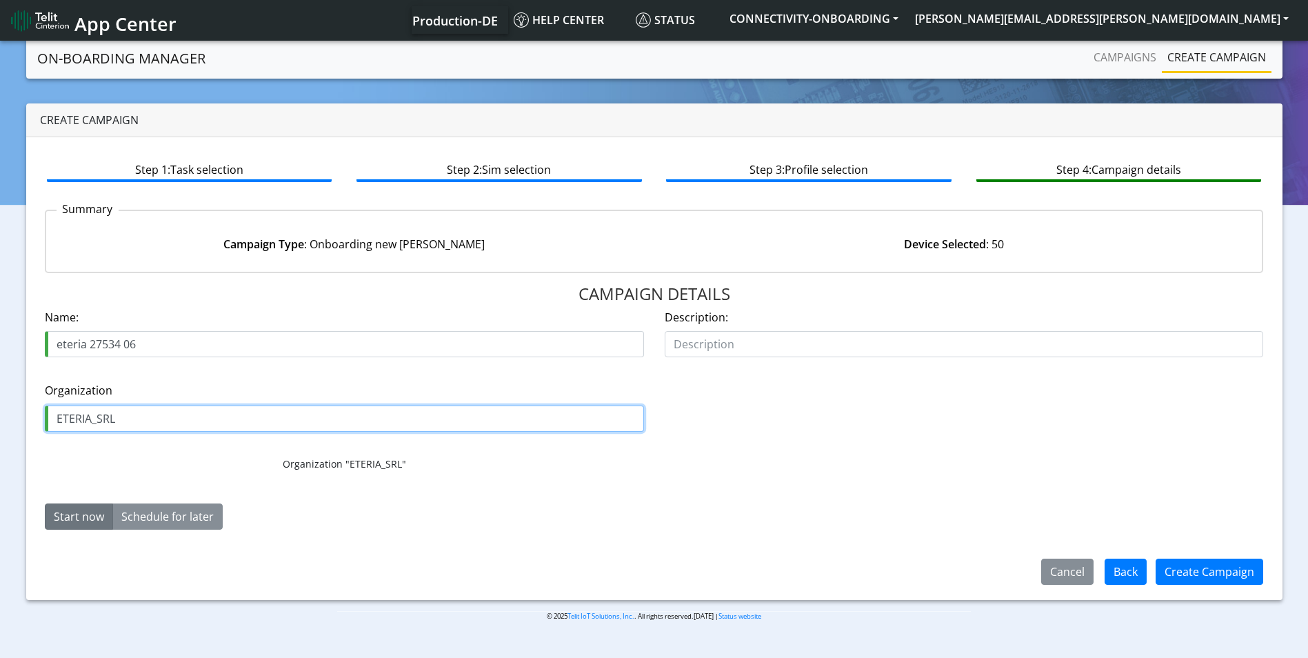
type input "ETERIA_SRL"
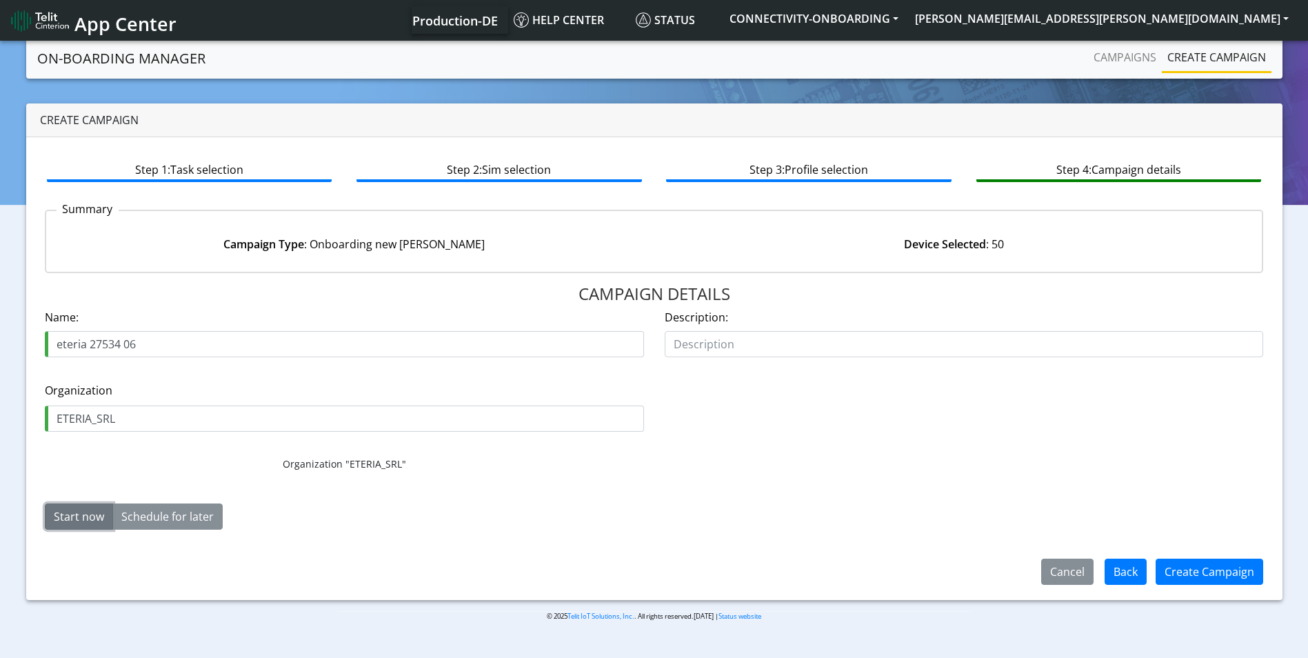
click at [83, 517] on button "Start now" at bounding box center [79, 516] width 68 height 26
click at [1195, 574] on button "Create Campaign" at bounding box center [1210, 572] width 108 height 26
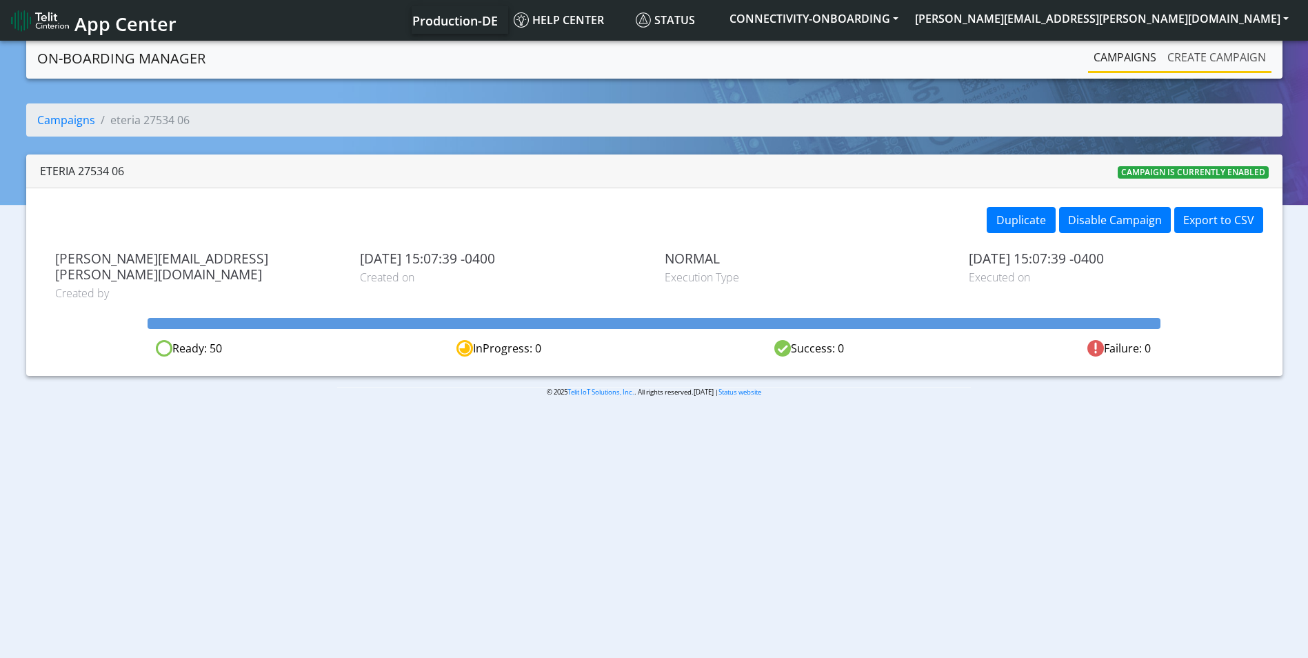
click at [1209, 57] on link "Create campaign" at bounding box center [1217, 57] width 110 height 28
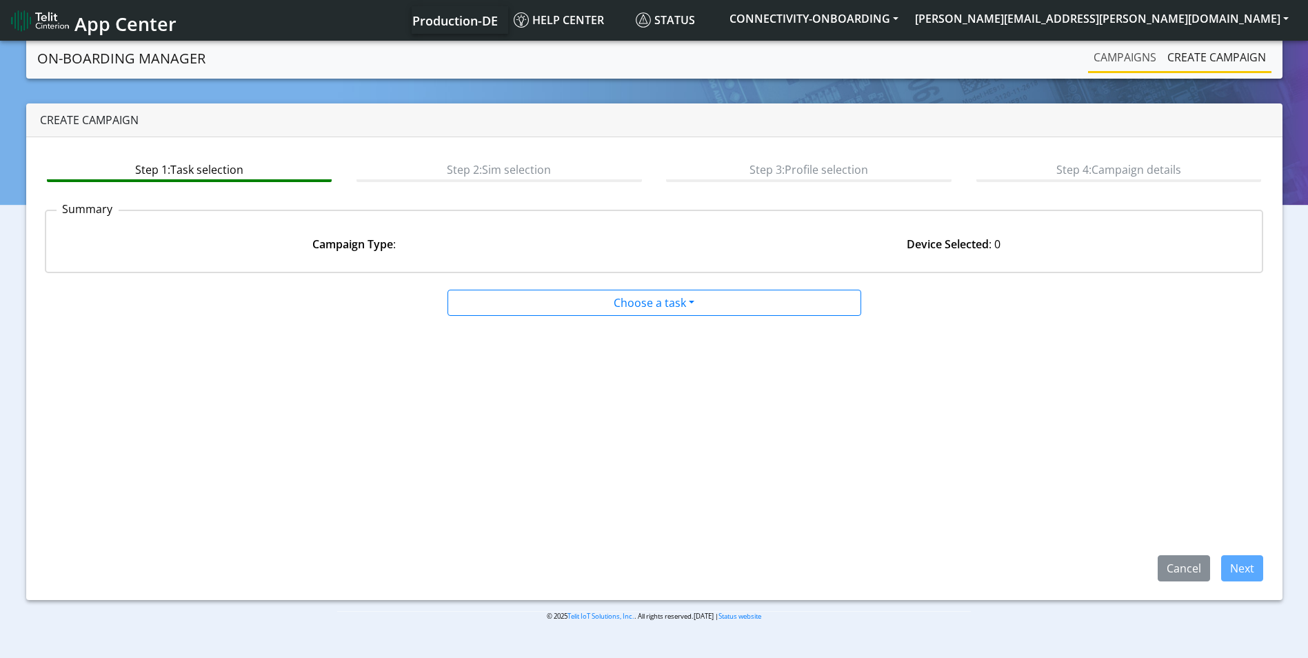
click at [1110, 58] on link "Campaigns" at bounding box center [1125, 57] width 74 height 28
